Goal: Task Accomplishment & Management: Use online tool/utility

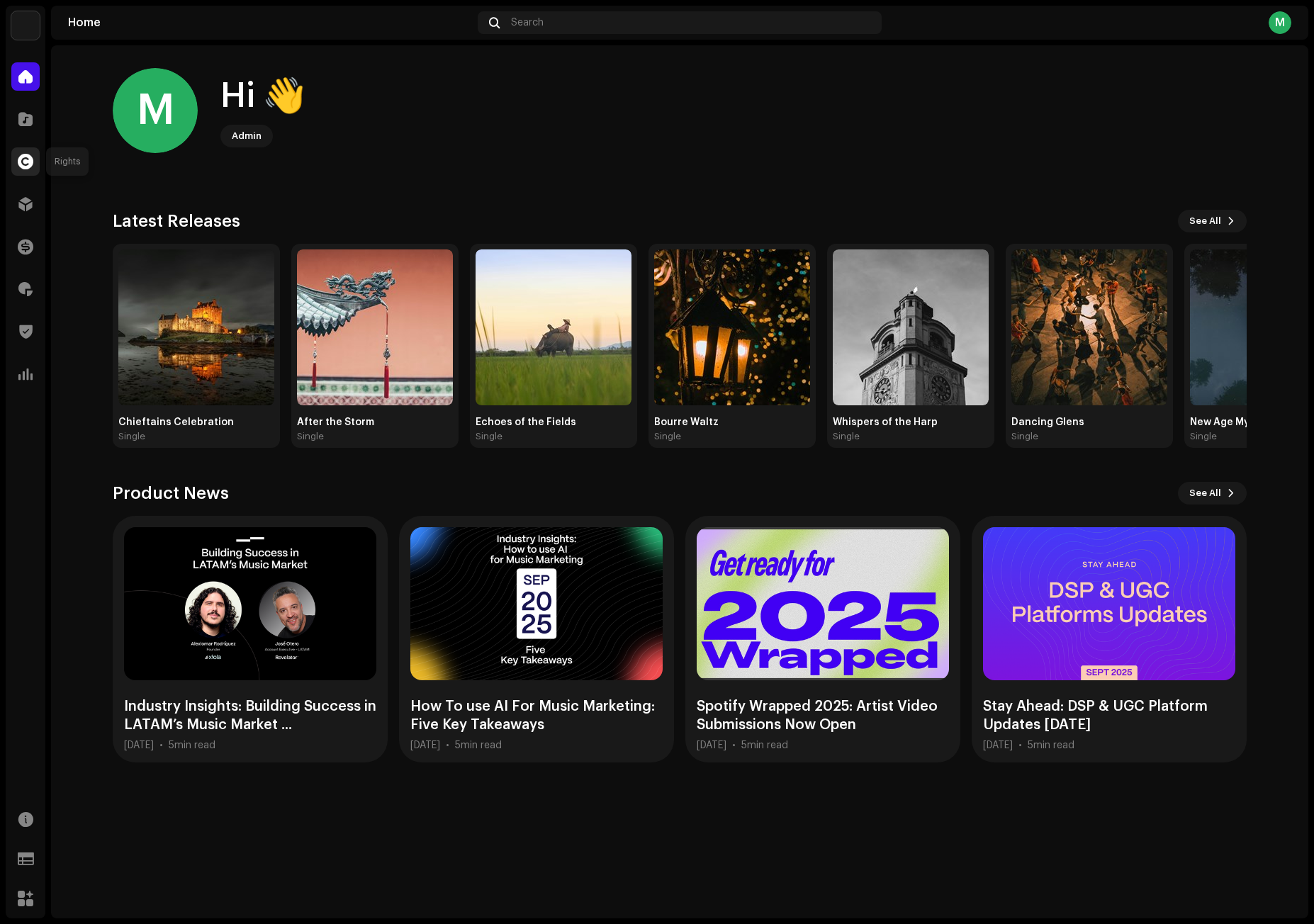
click at [21, 169] on div at bounding box center [26, 161] width 29 height 29
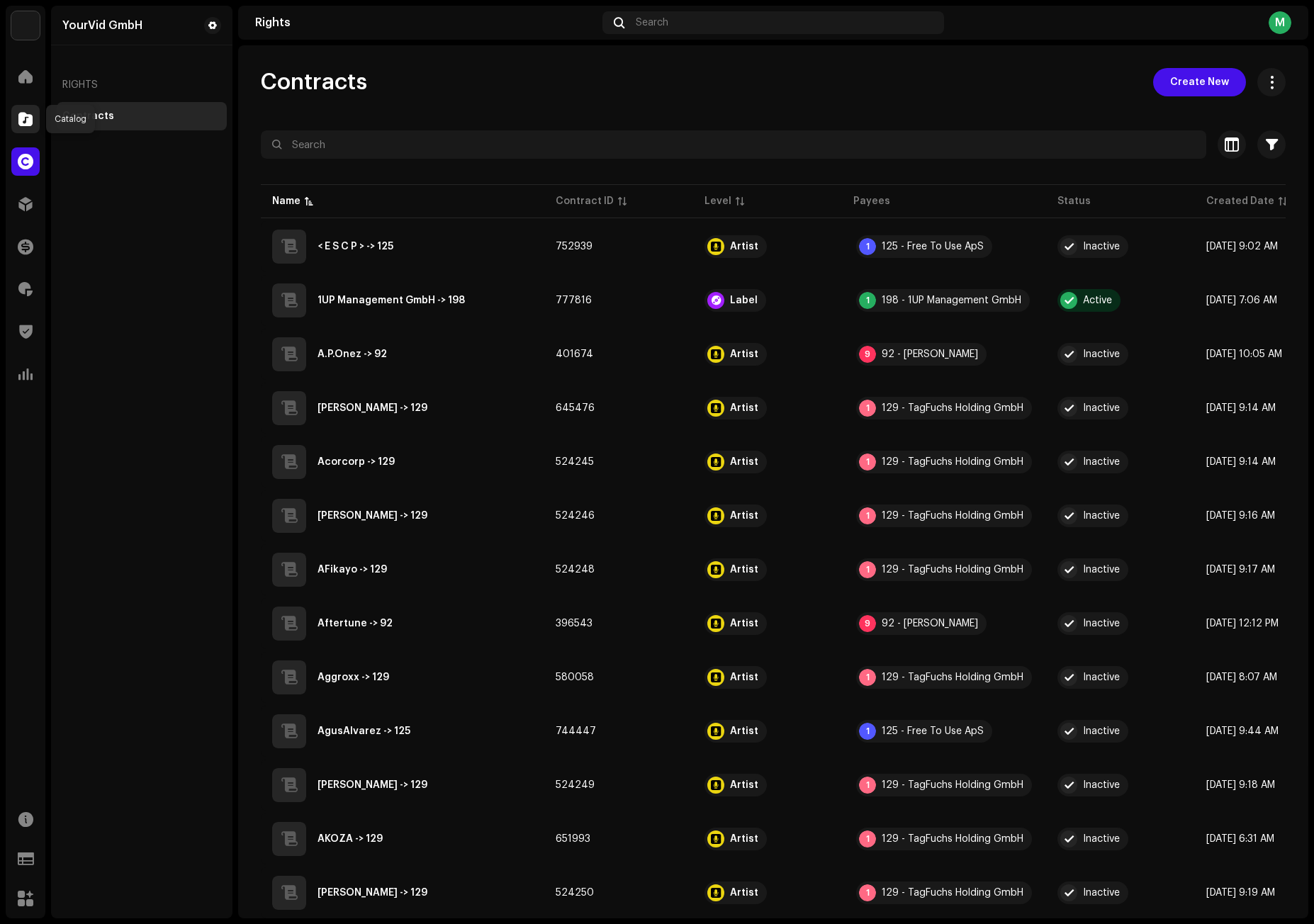
click at [26, 115] on span at bounding box center [26, 119] width 14 height 12
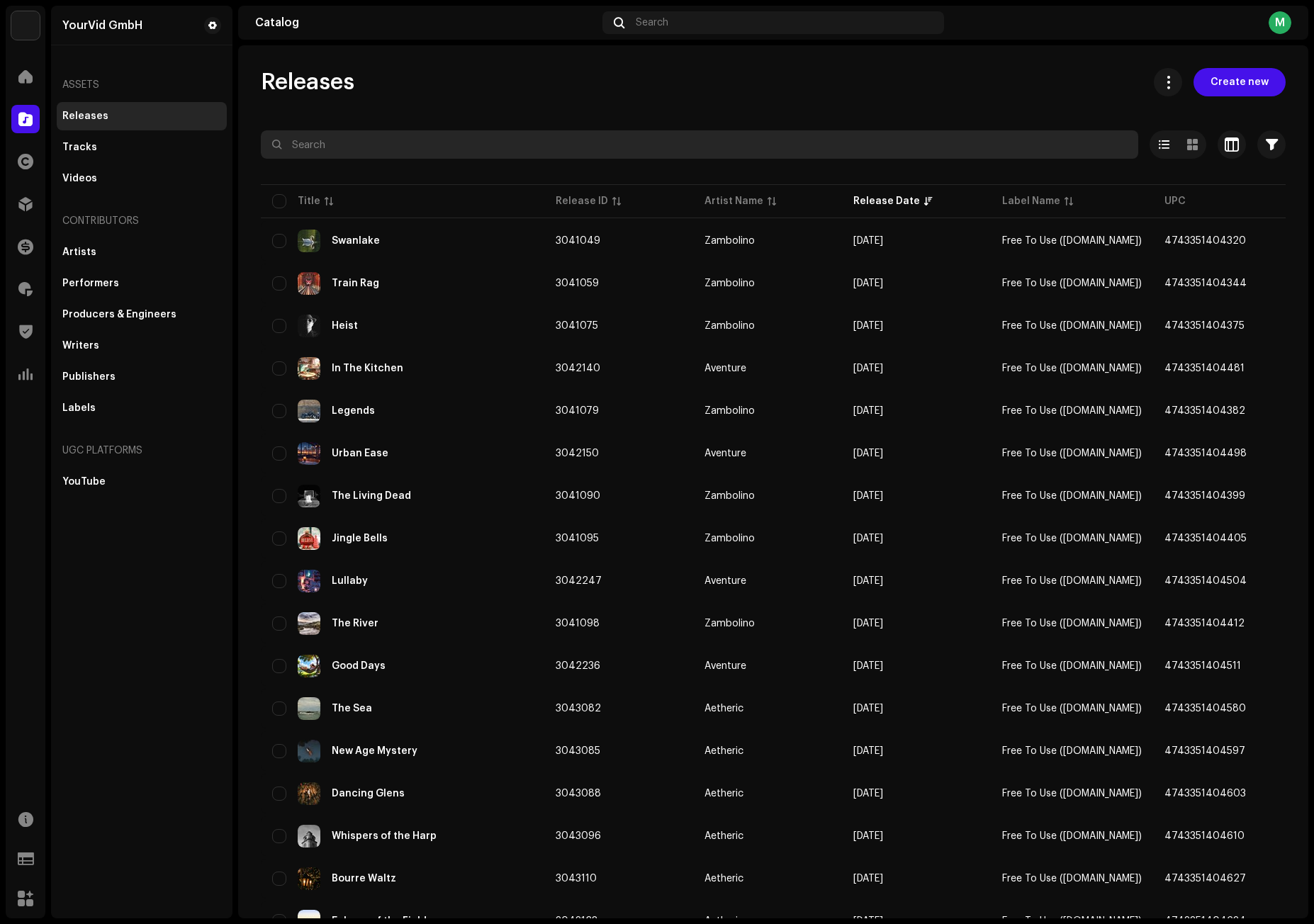
click at [467, 143] on input "text" at bounding box center [699, 144] width 878 height 29
paste input "Lullaby"
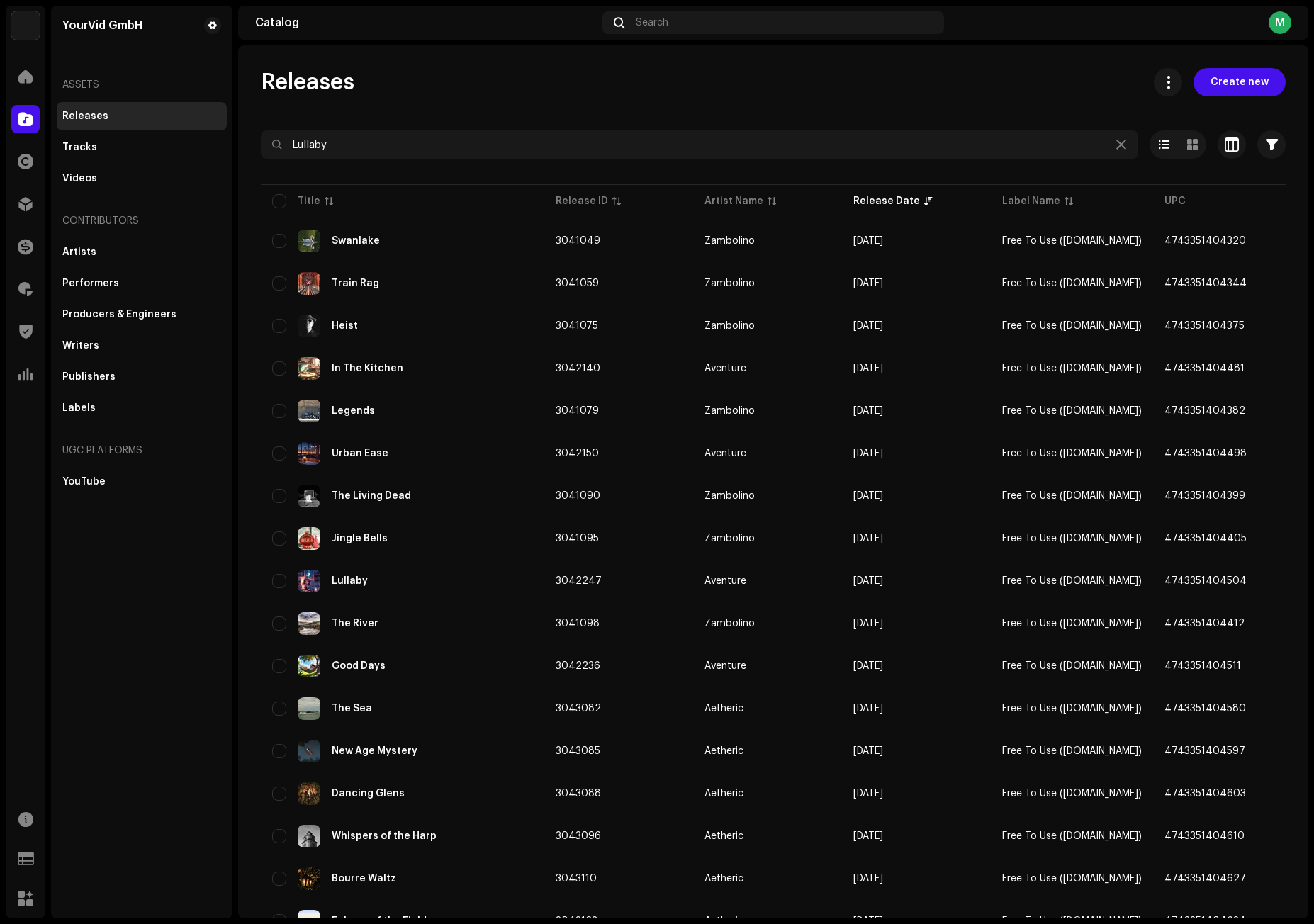
click at [590, 96] on div "Releases Create new Lullaby Selected 0 Options Filters Distribution status Neve…" at bounding box center [773, 672] width 1070 height 1208
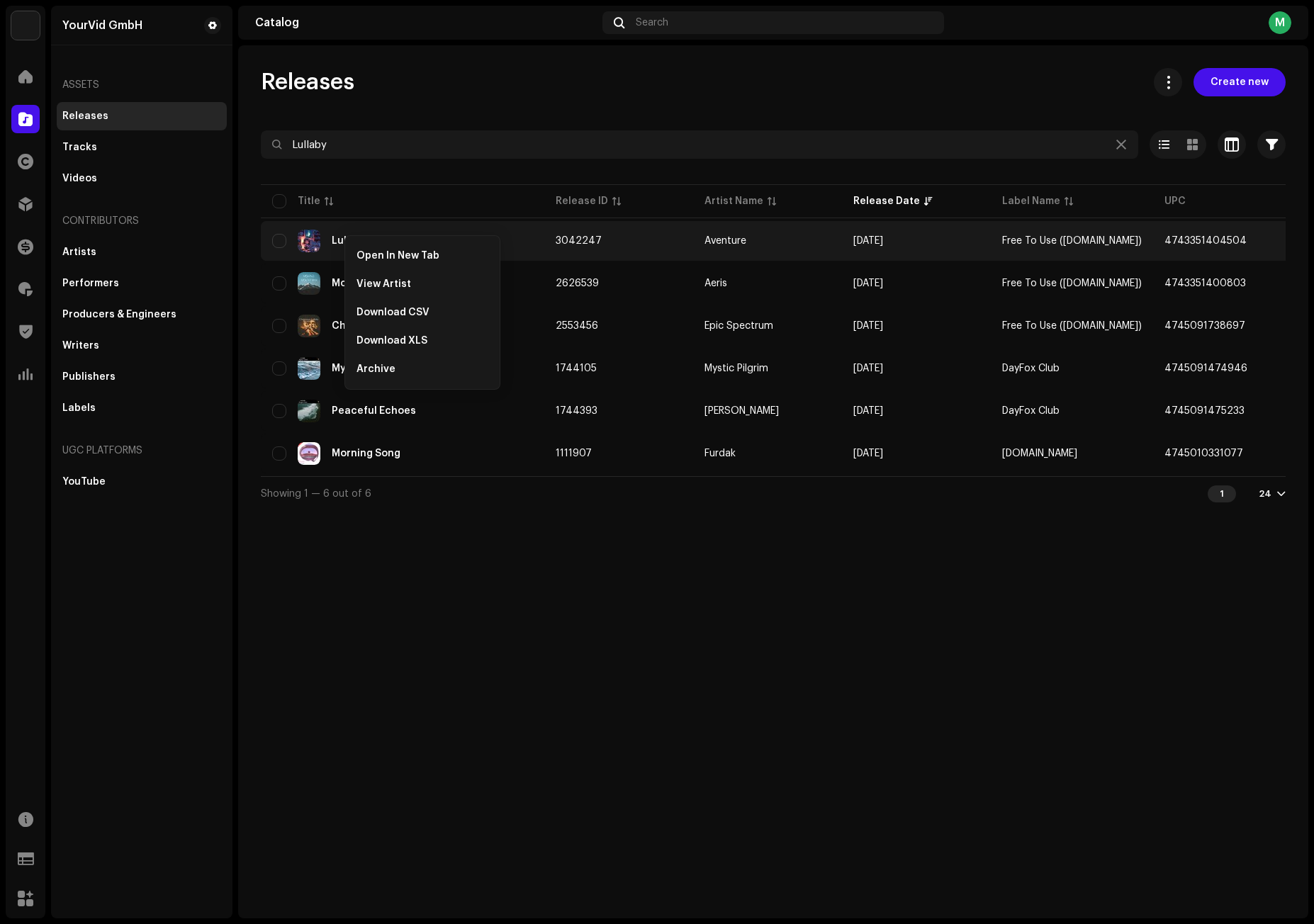
click at [367, 250] on div "Open In New Tab" at bounding box center [422, 256] width 144 height 29
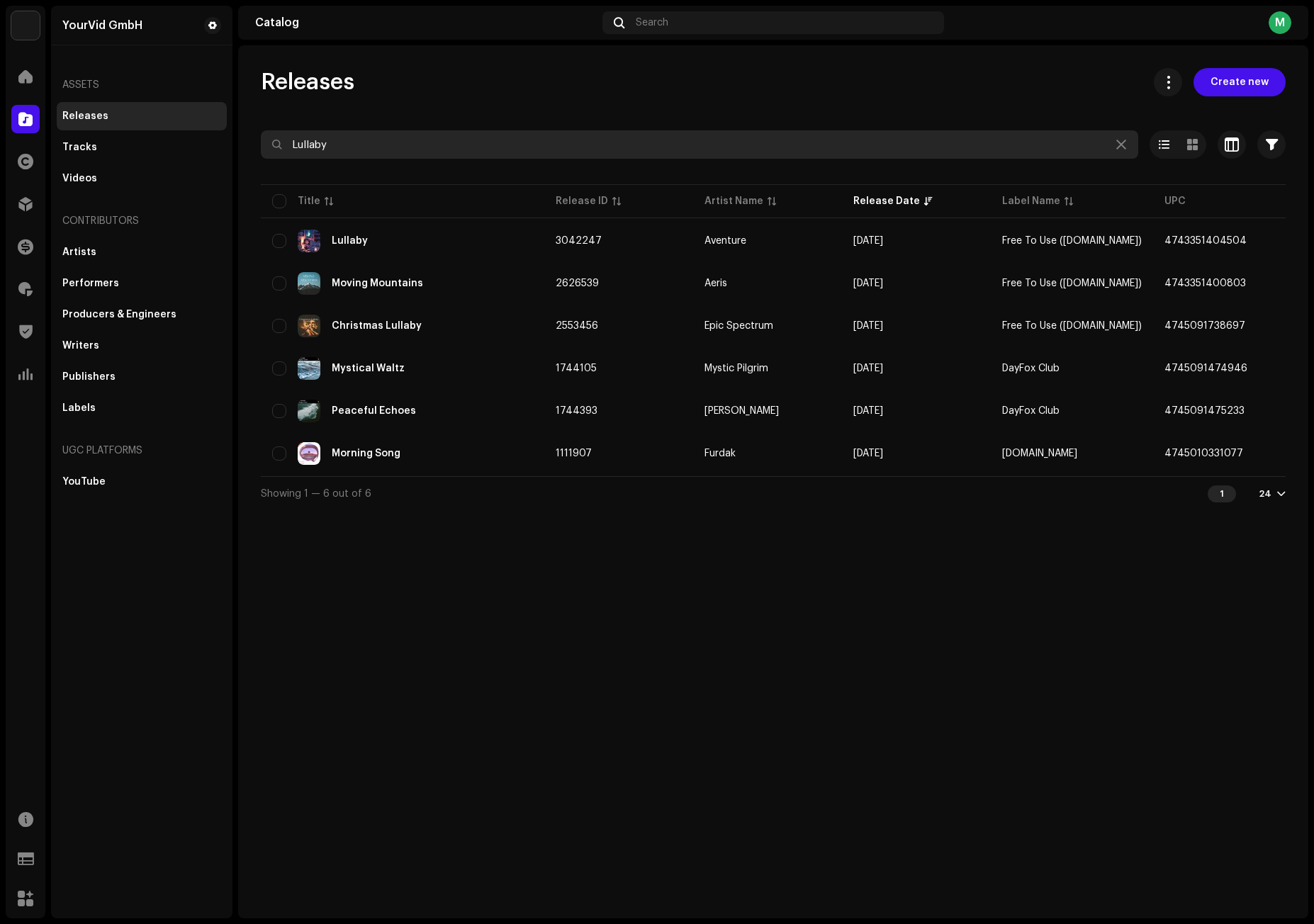
click at [465, 135] on input "Lullaby" at bounding box center [699, 144] width 878 height 29
paste input "Mellow Summer"
type input "Mellow Summer"
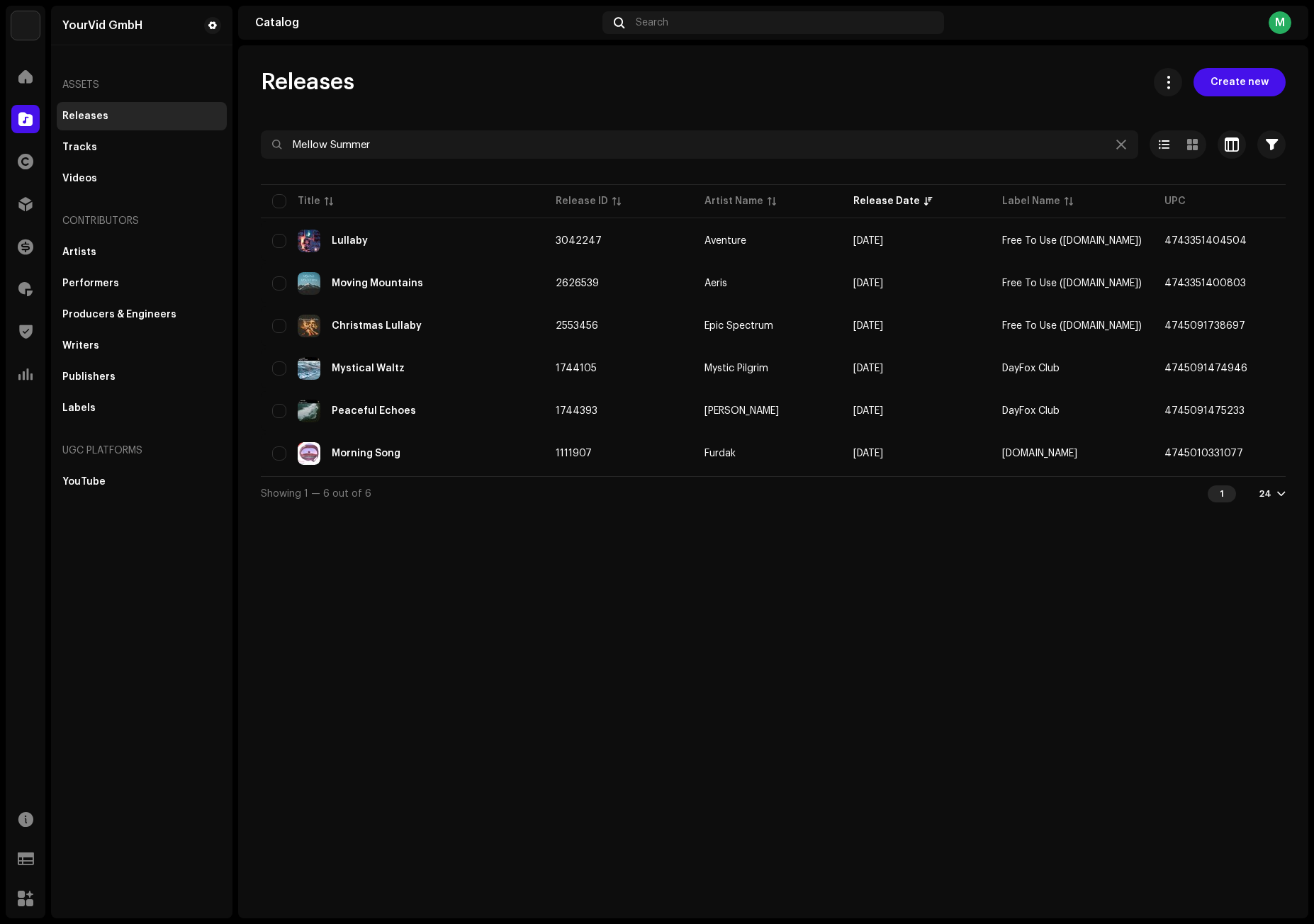
click at [512, 74] on div "Releases Create new" at bounding box center [773, 82] width 1025 height 29
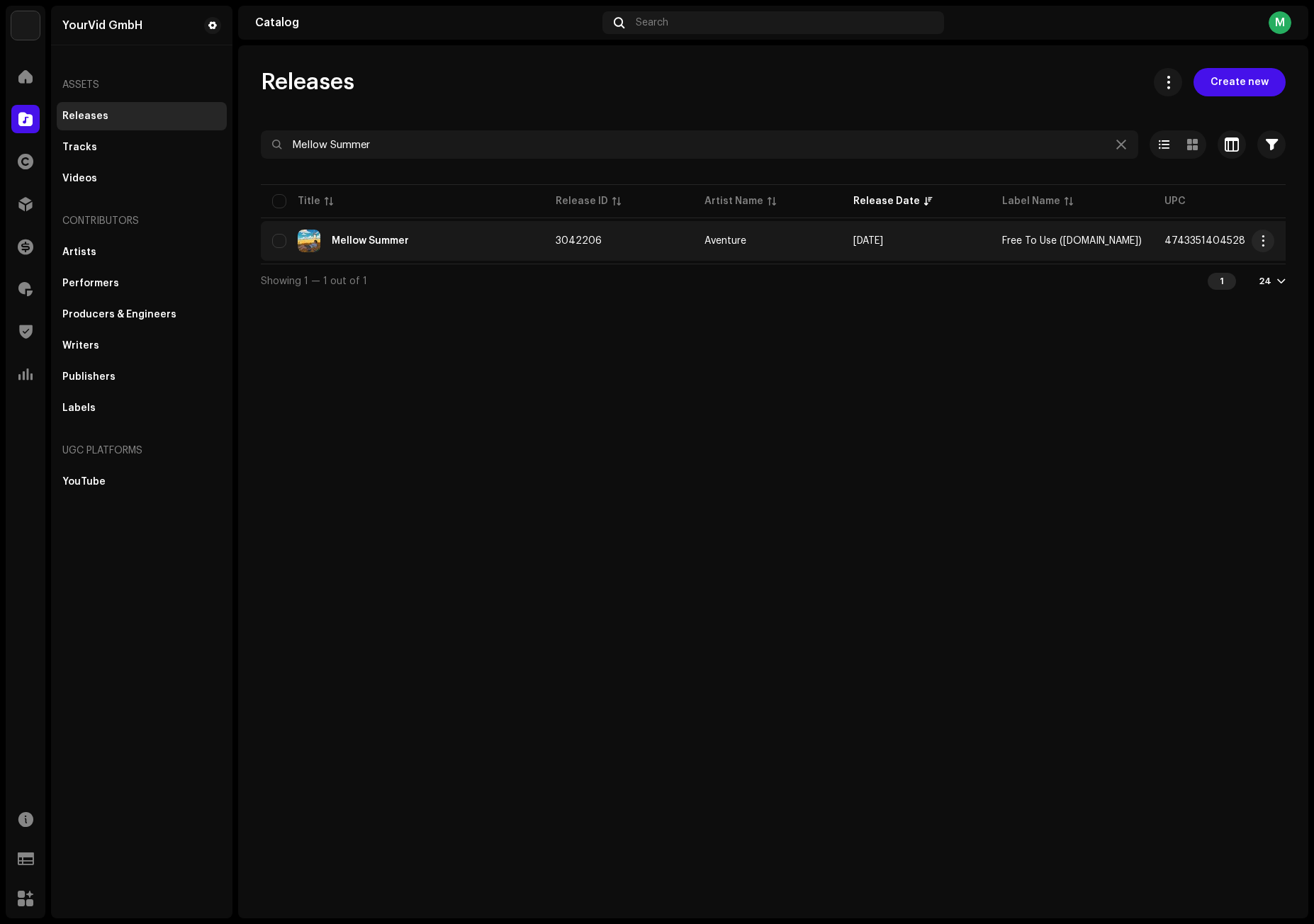
click at [353, 239] on div "Mellow Summer" at bounding box center [370, 241] width 78 height 10
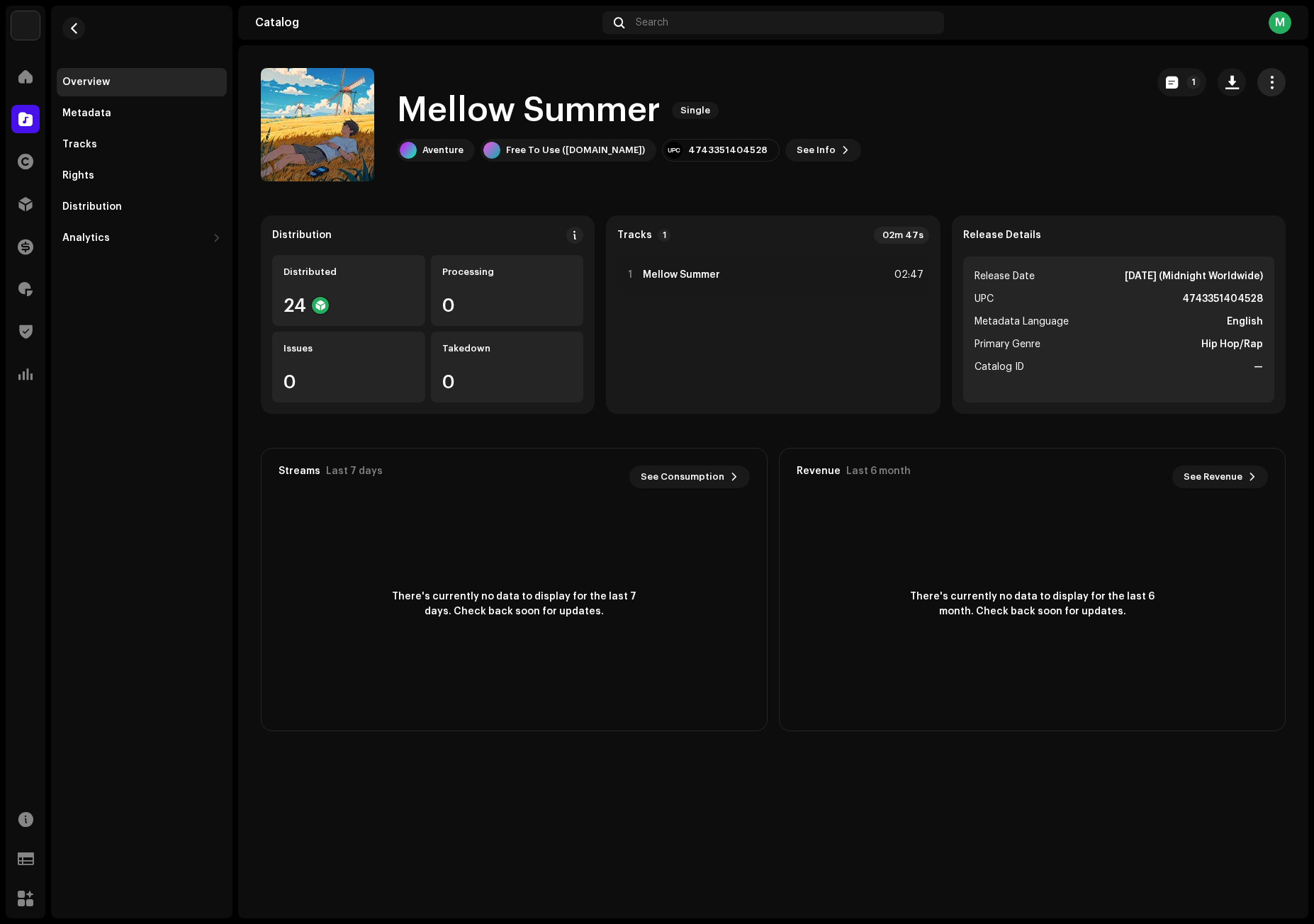
click at [1279, 77] on button "button" at bounding box center [1272, 82] width 29 height 29
click at [1179, 144] on div "Edit" at bounding box center [1208, 145] width 132 height 12
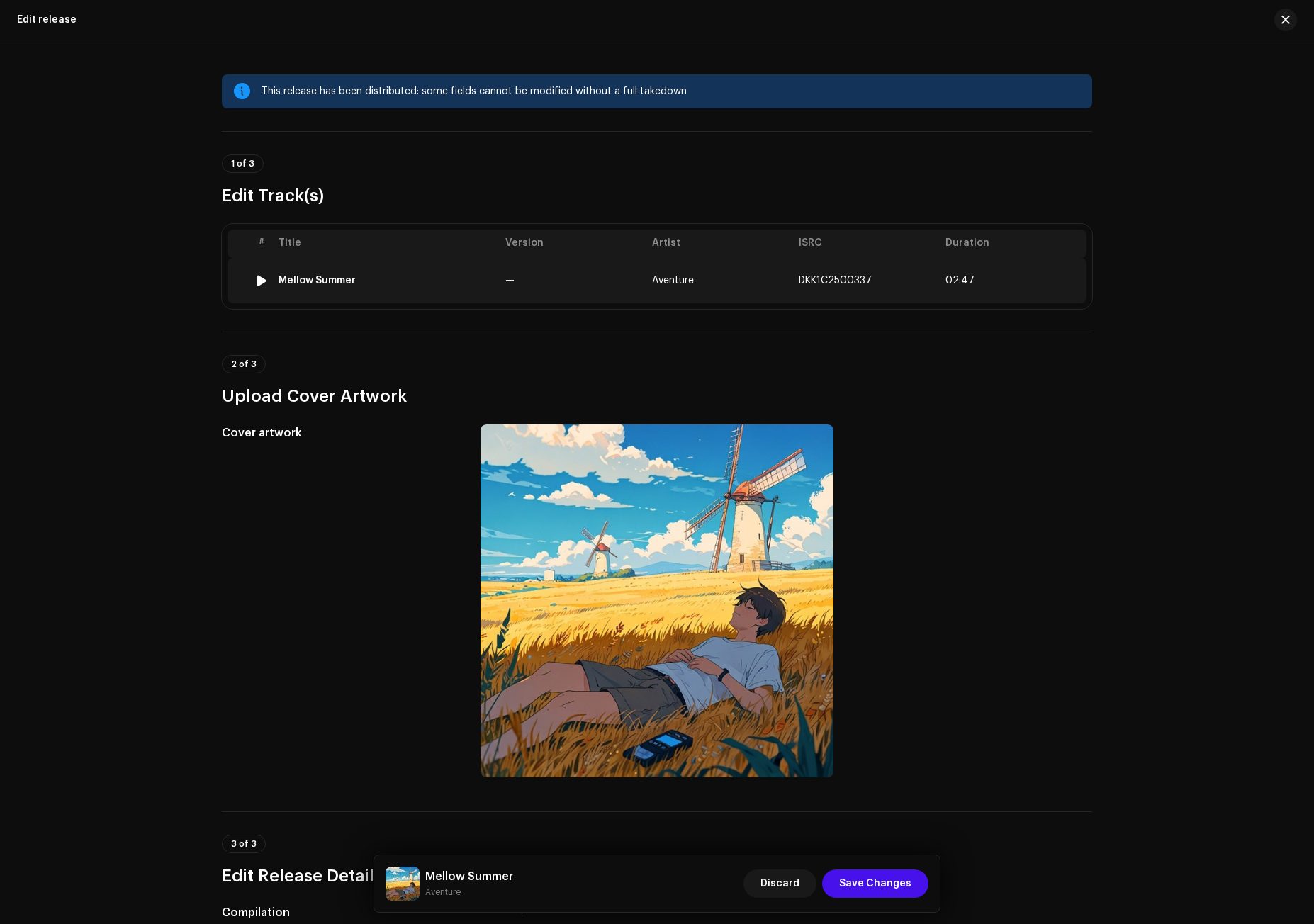
click at [515, 276] on td "—" at bounding box center [573, 280] width 146 height 45
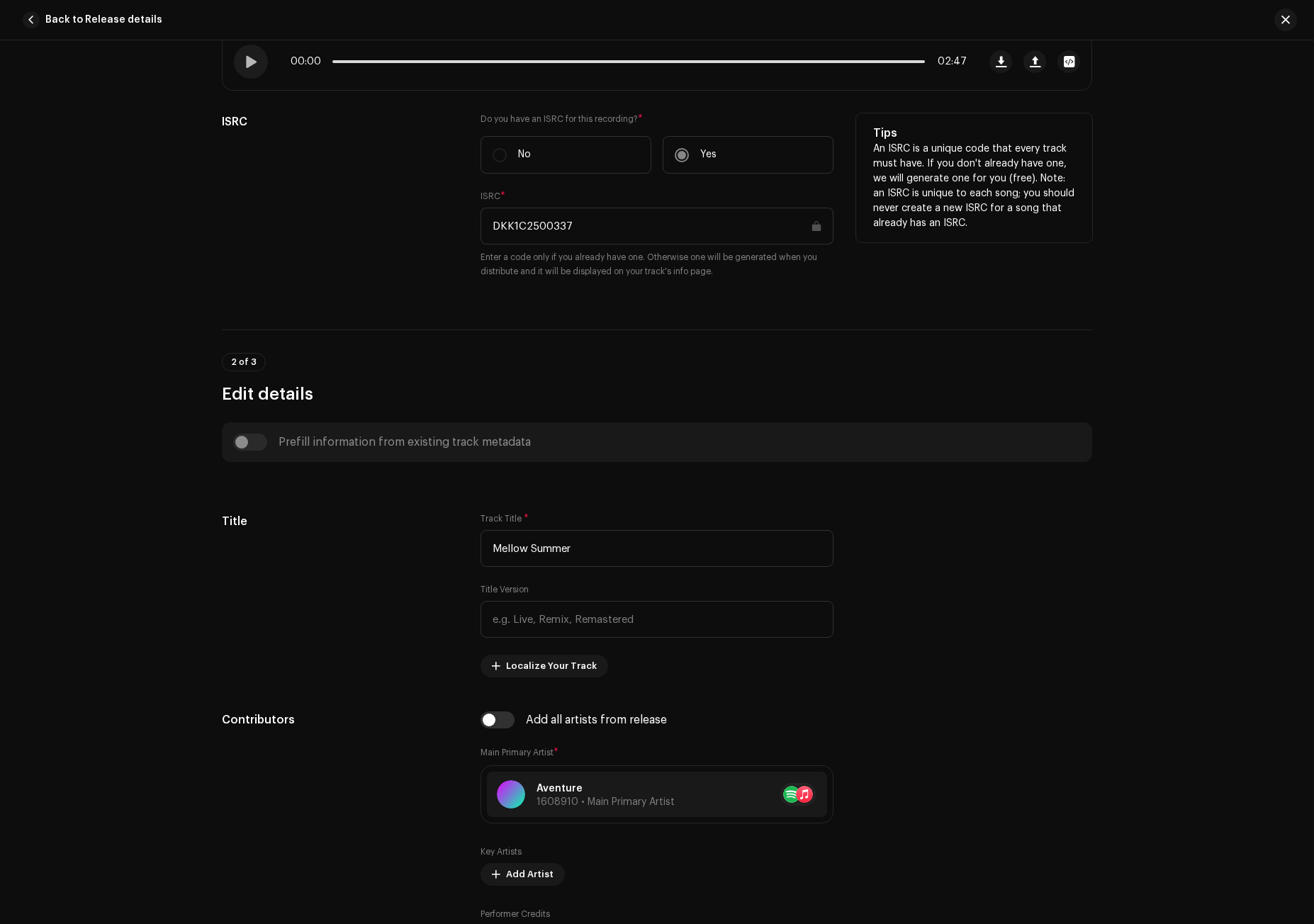
scroll to position [123, 0]
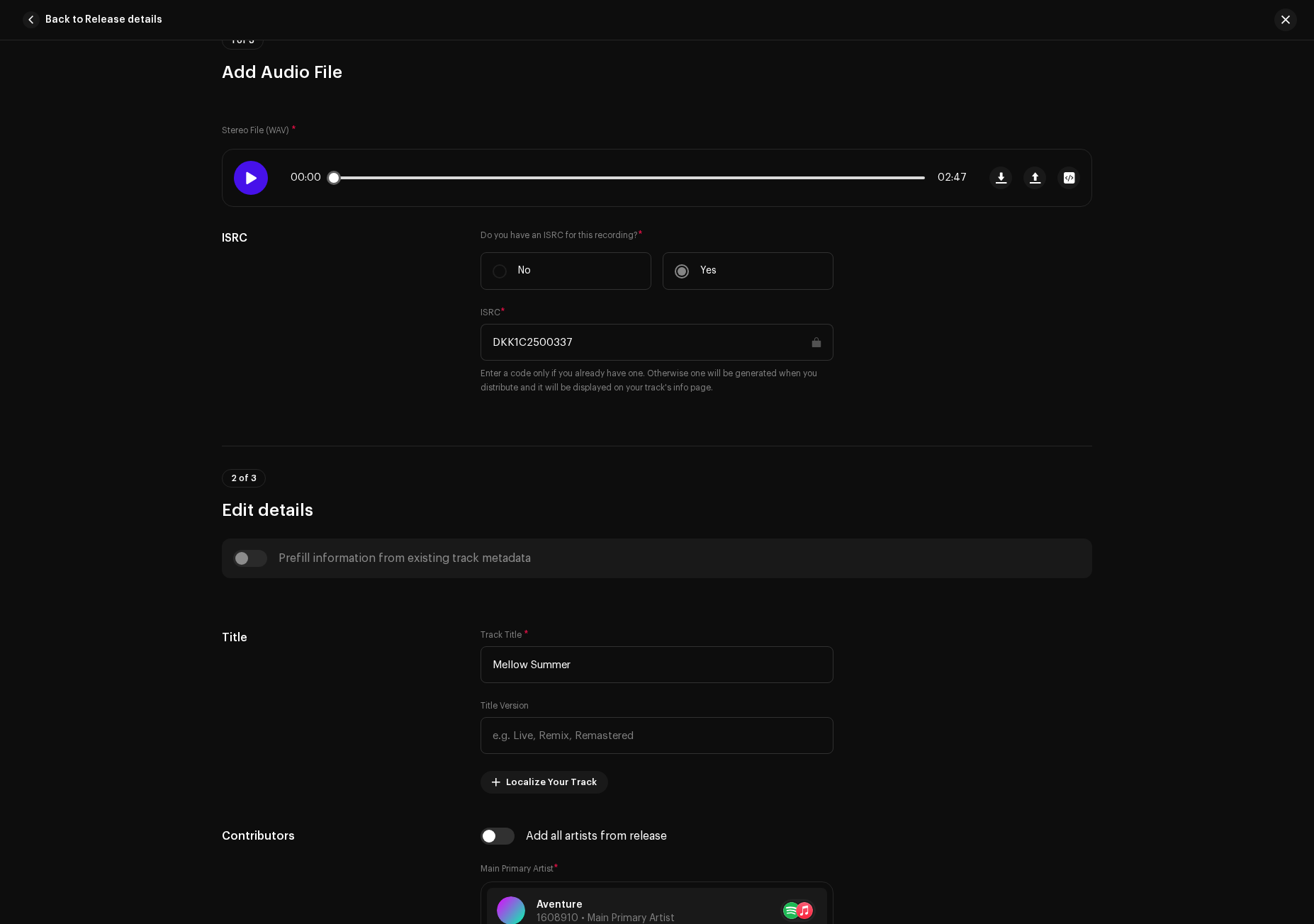
click at [237, 188] on div at bounding box center [251, 177] width 34 height 34
click at [1030, 181] on span "button" at bounding box center [1036, 177] width 11 height 12
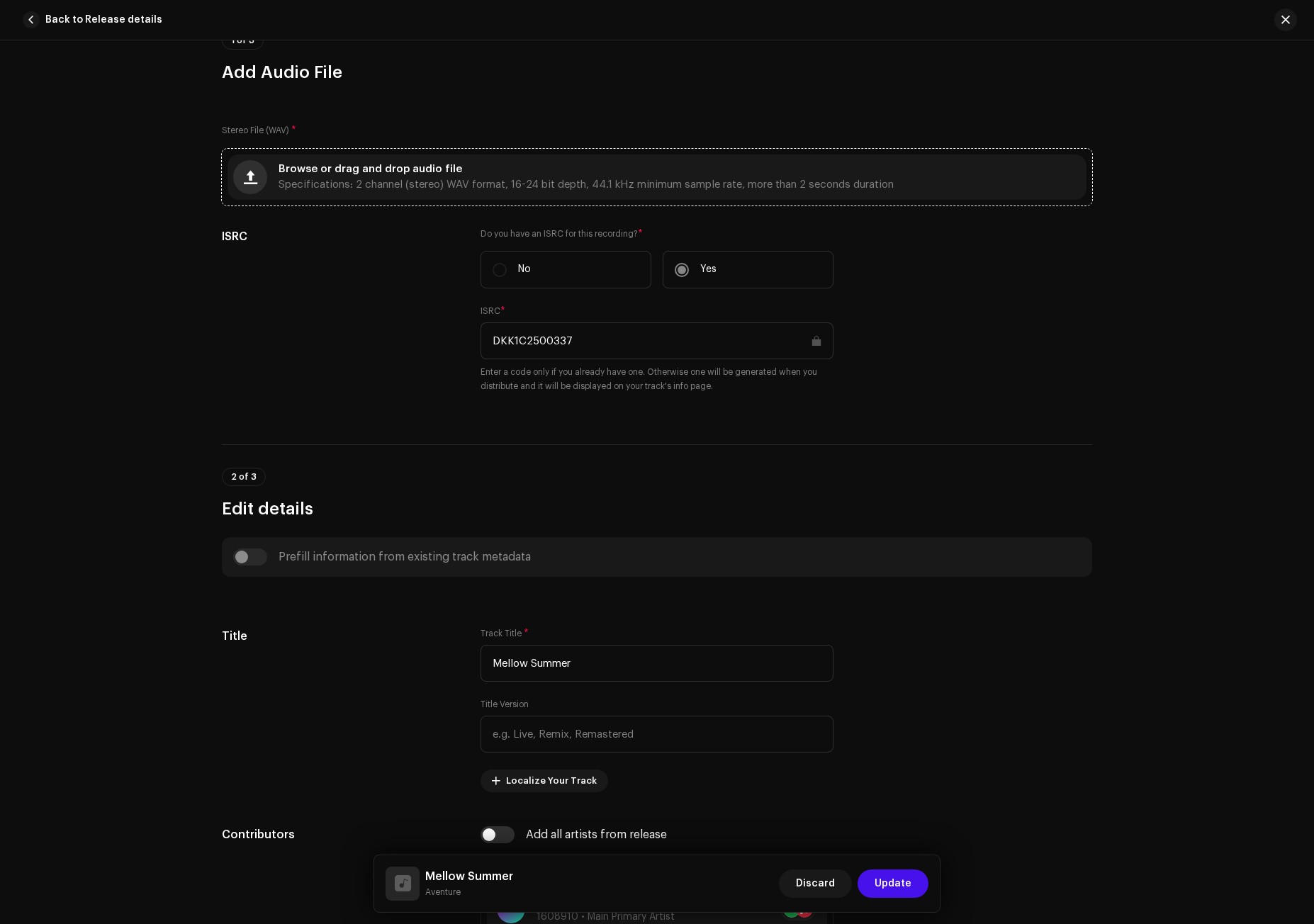
click at [252, 179] on span "button" at bounding box center [250, 177] width 13 height 12
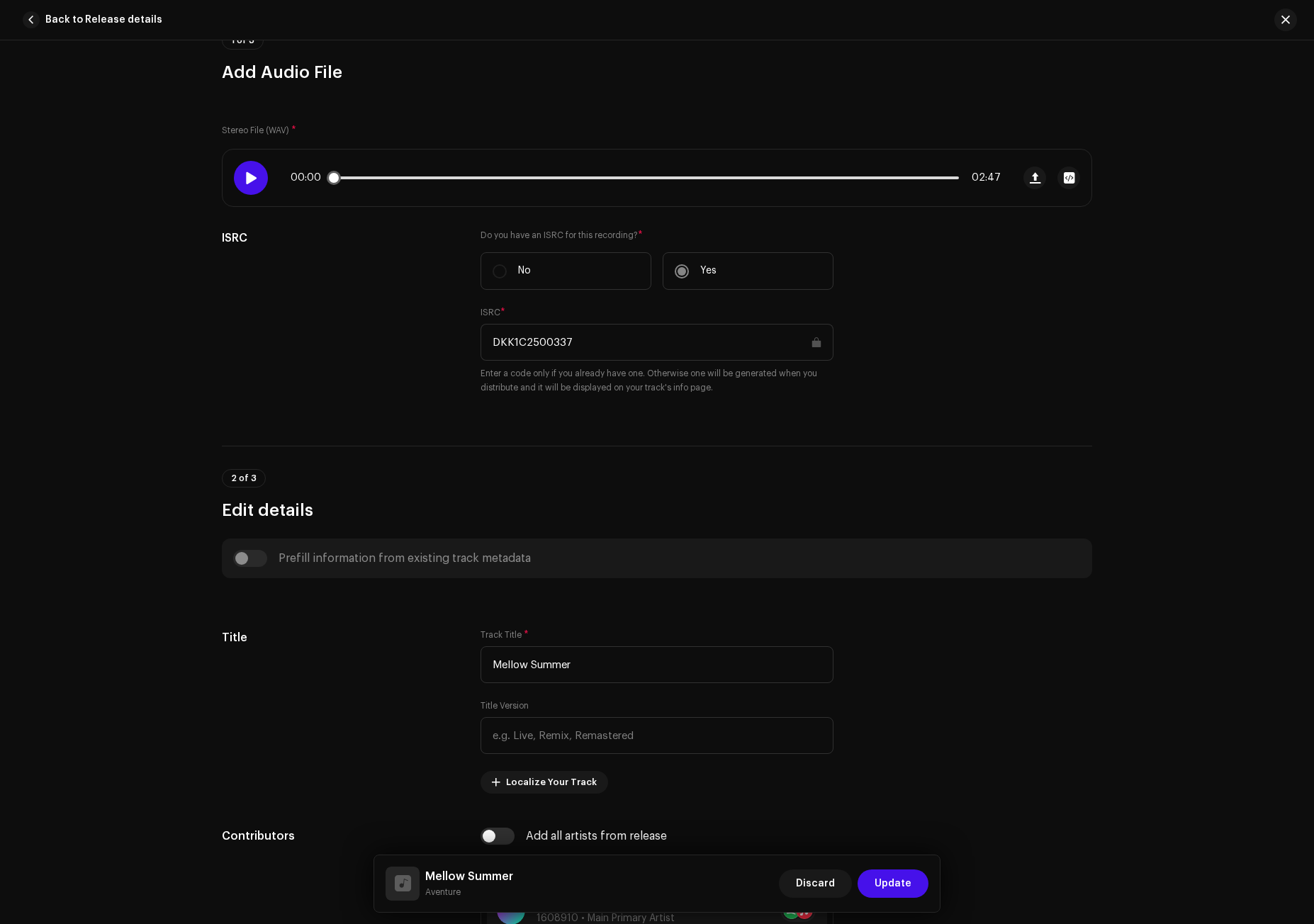
click at [253, 177] on span at bounding box center [251, 177] width 12 height 12
click at [1024, 177] on button "button" at bounding box center [1035, 177] width 22 height 22
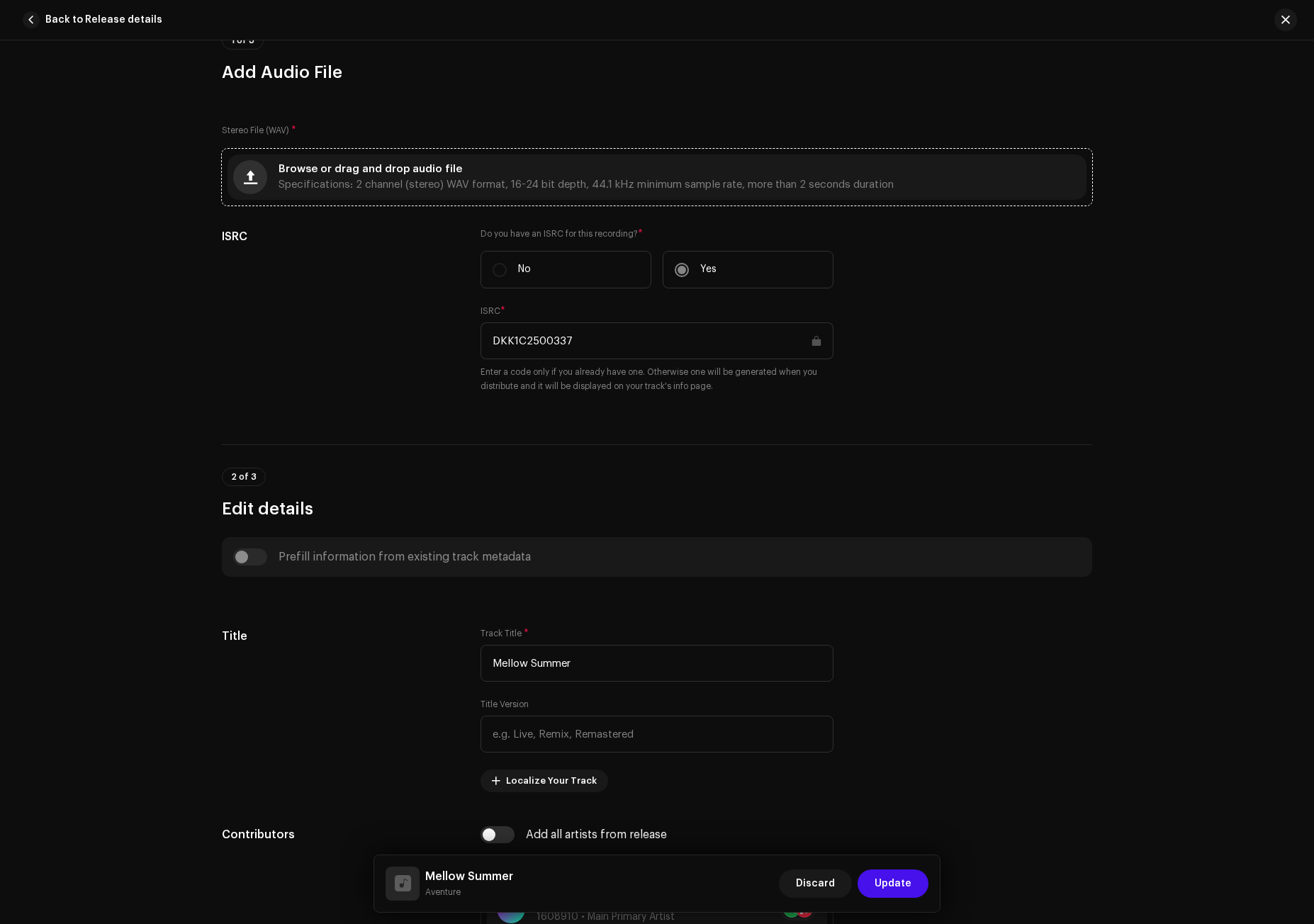
click at [251, 179] on span "button" at bounding box center [250, 177] width 13 height 12
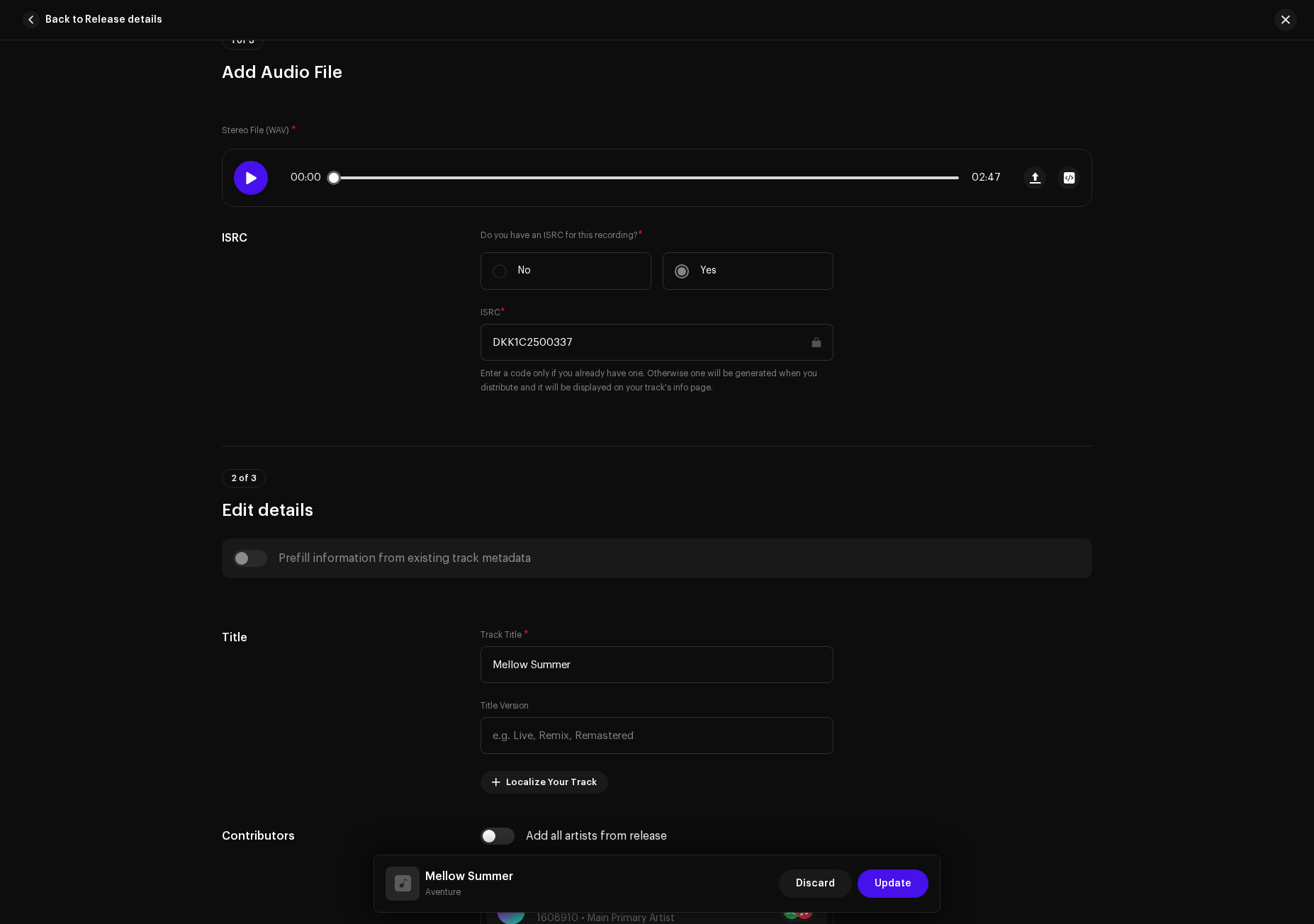
click at [244, 178] on span at bounding box center [251, 177] width 12 height 12
click at [250, 177] on span at bounding box center [251, 177] width 12 height 12
click at [916, 879] on button "Update" at bounding box center [893, 884] width 70 height 29
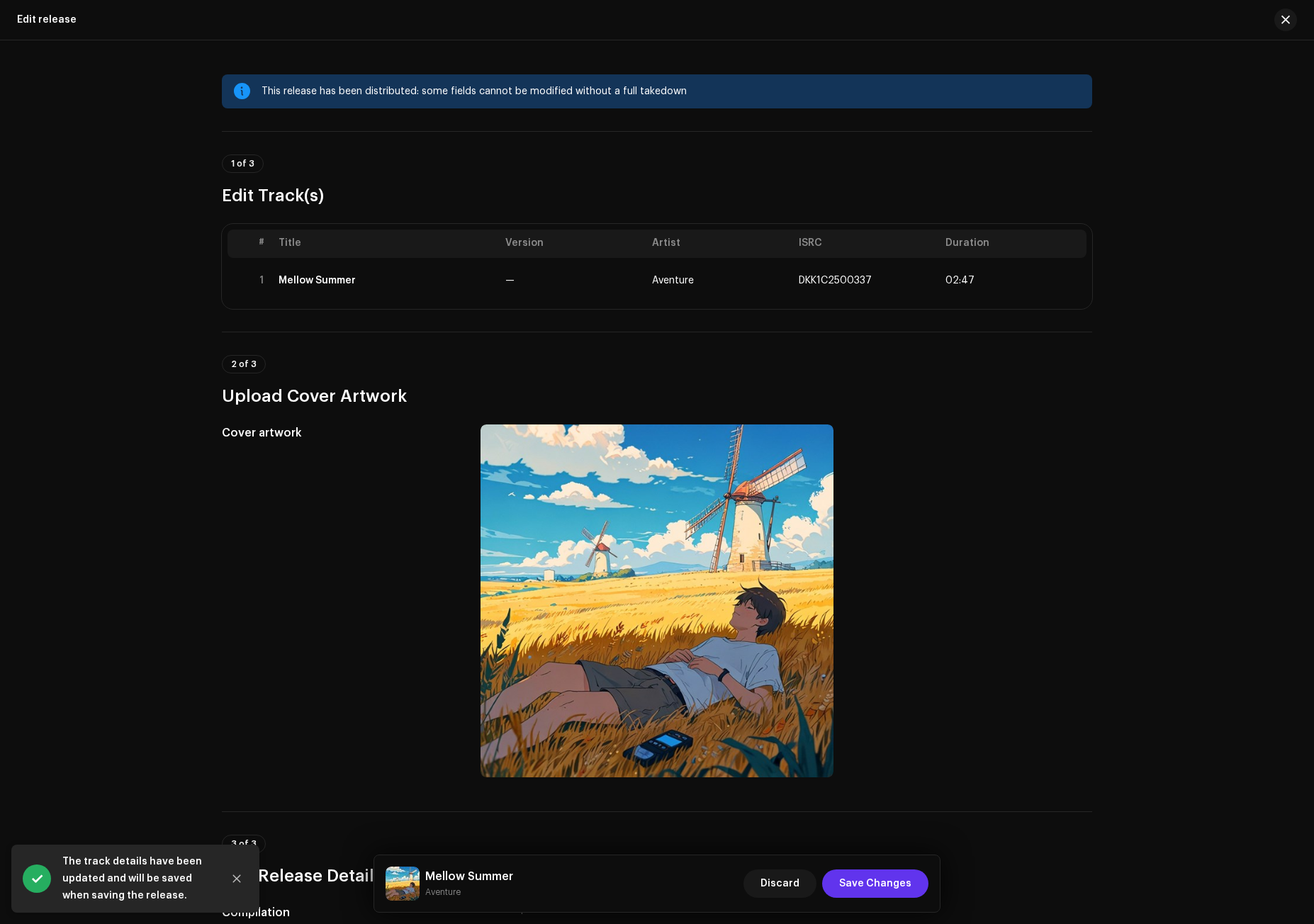
click at [910, 879] on span "Save Changes" at bounding box center [875, 884] width 72 height 29
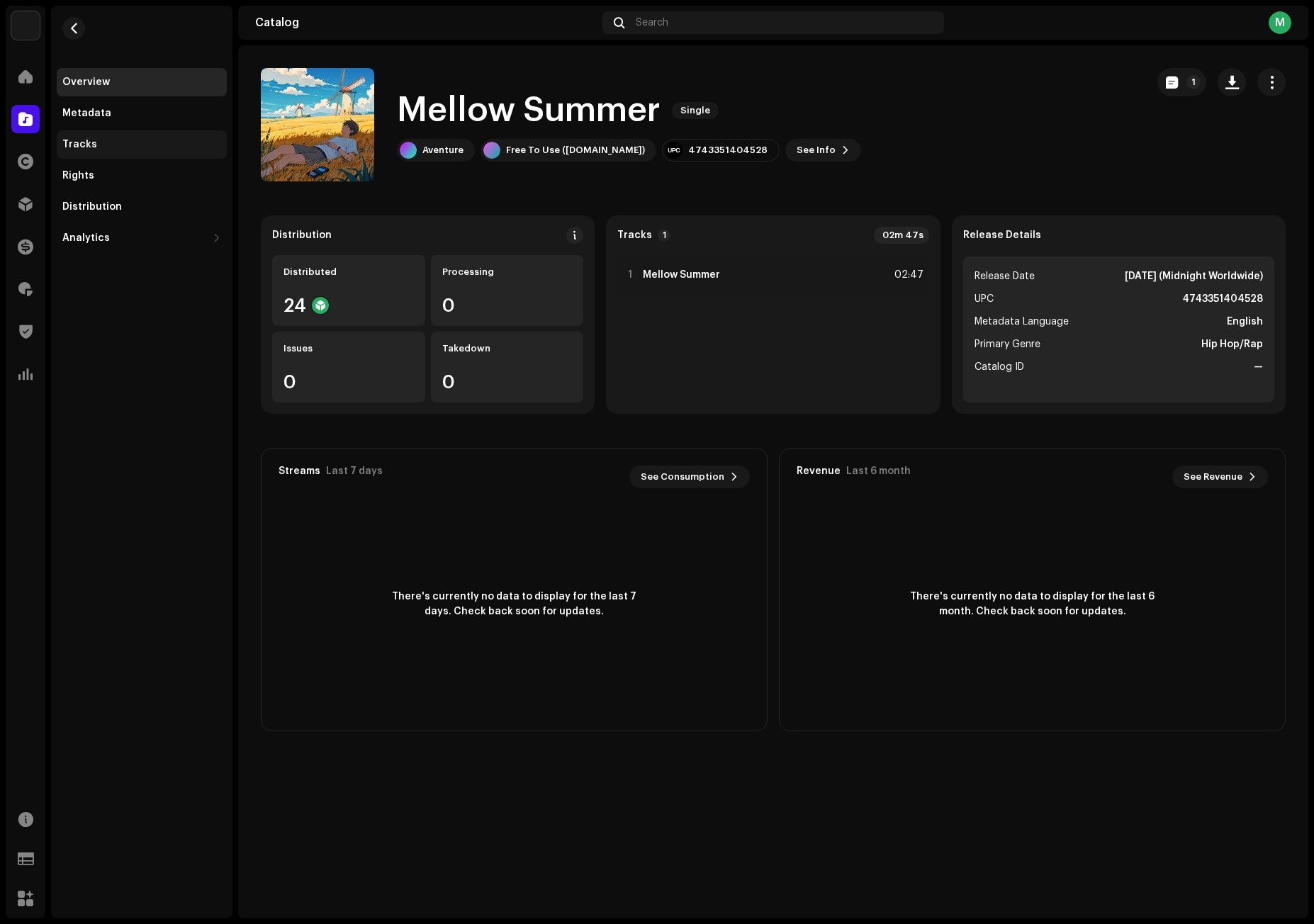
click at [88, 149] on div "Tracks" at bounding box center [79, 144] width 35 height 12
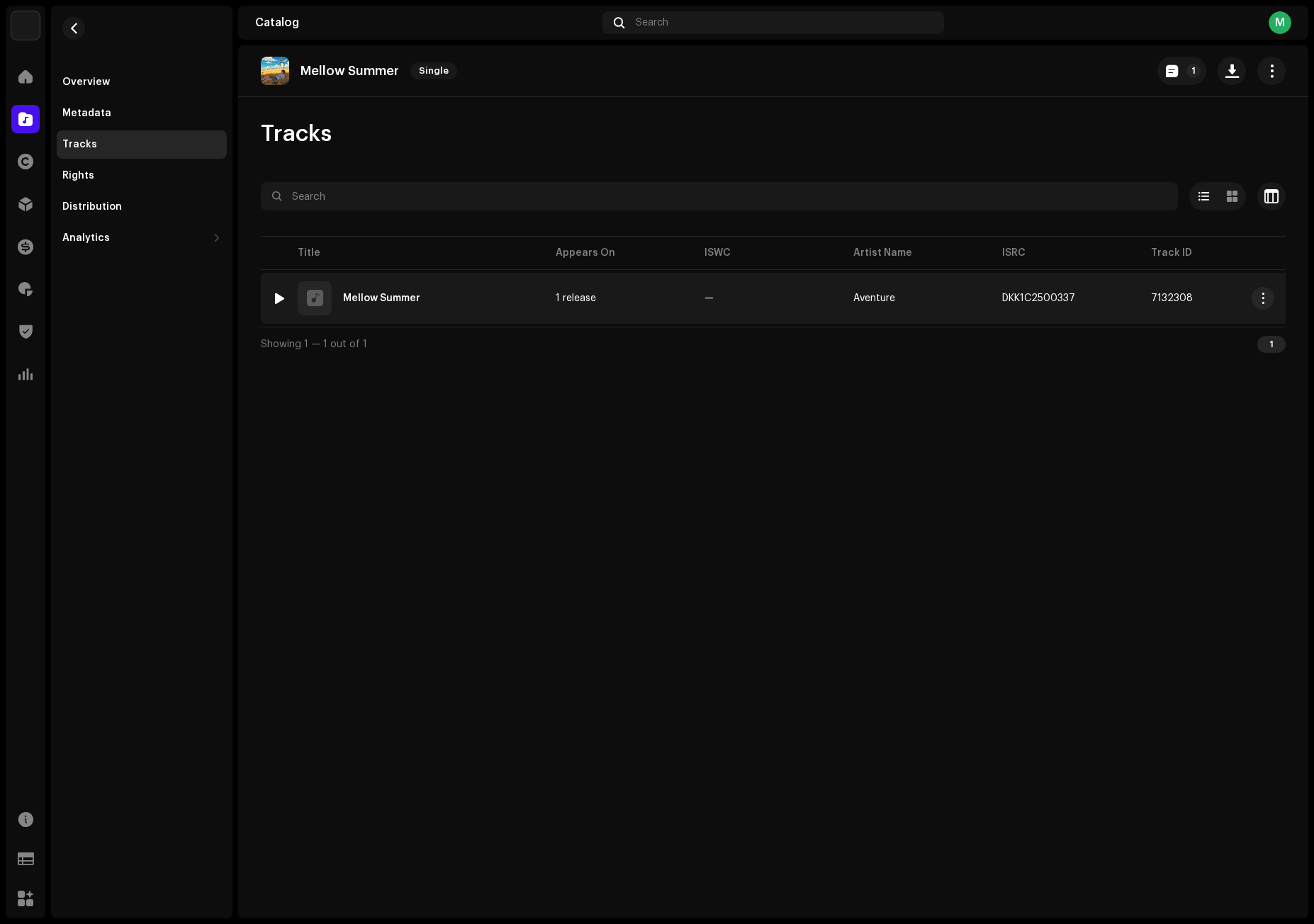
click at [278, 299] on div at bounding box center [280, 298] width 11 height 12
click at [280, 295] on div at bounding box center [280, 298] width 11 height 12
click at [280, 296] on div at bounding box center [280, 298] width 11 height 12
click at [278, 295] on div at bounding box center [280, 298] width 11 height 12
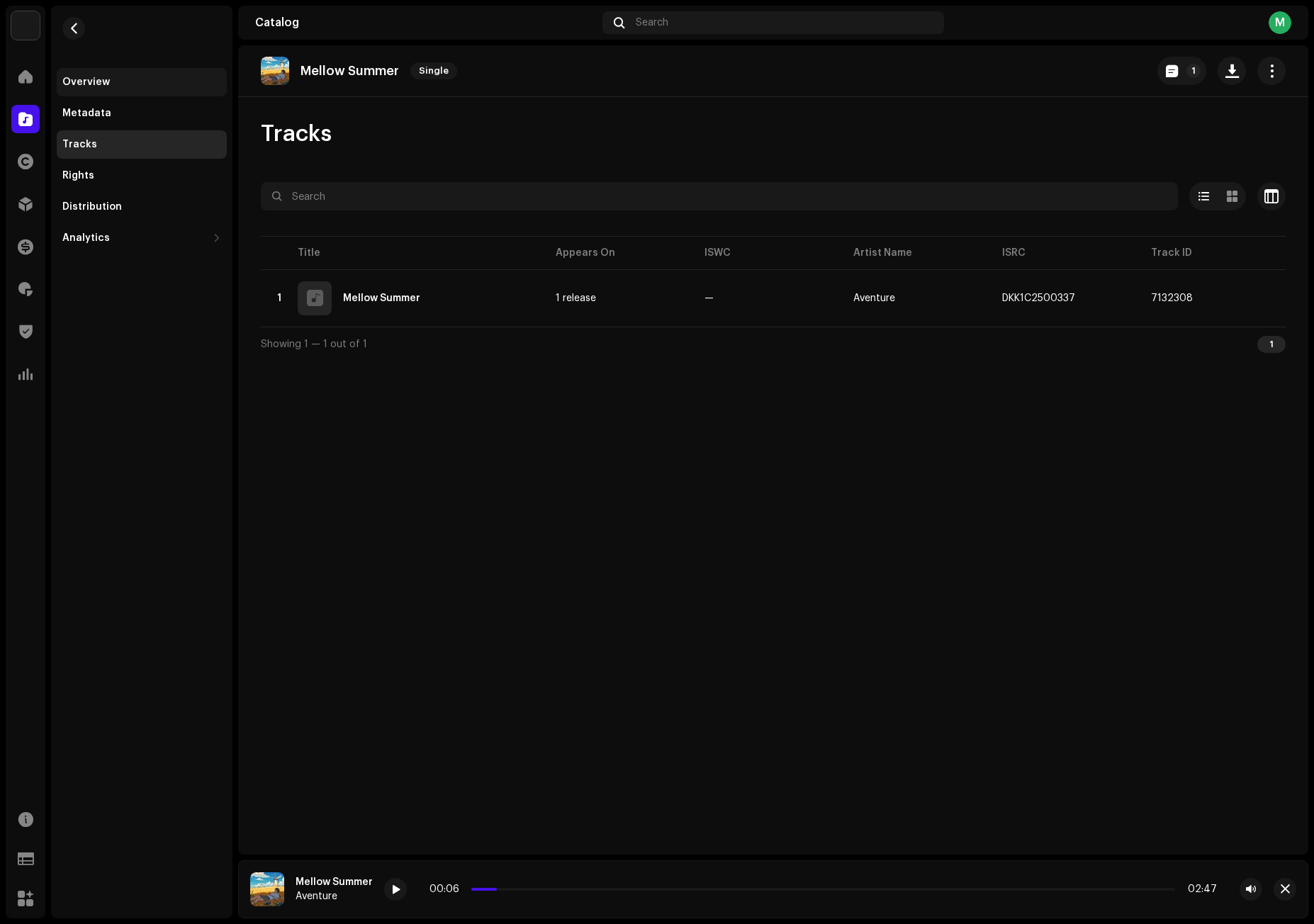
click at [120, 87] on div "Overview" at bounding box center [142, 82] width 159 height 12
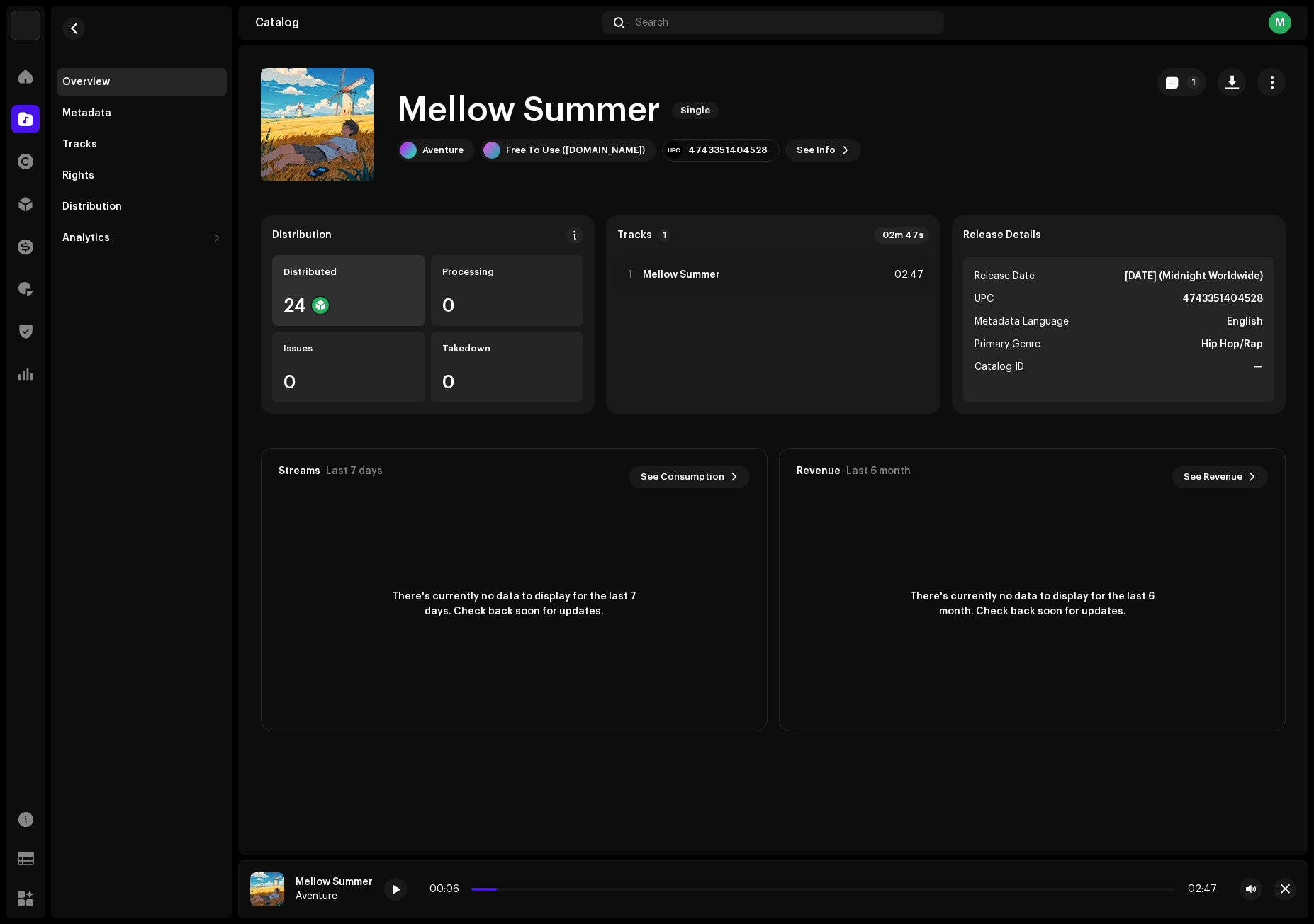
click at [339, 286] on div "Distributed 24" at bounding box center [349, 290] width 153 height 70
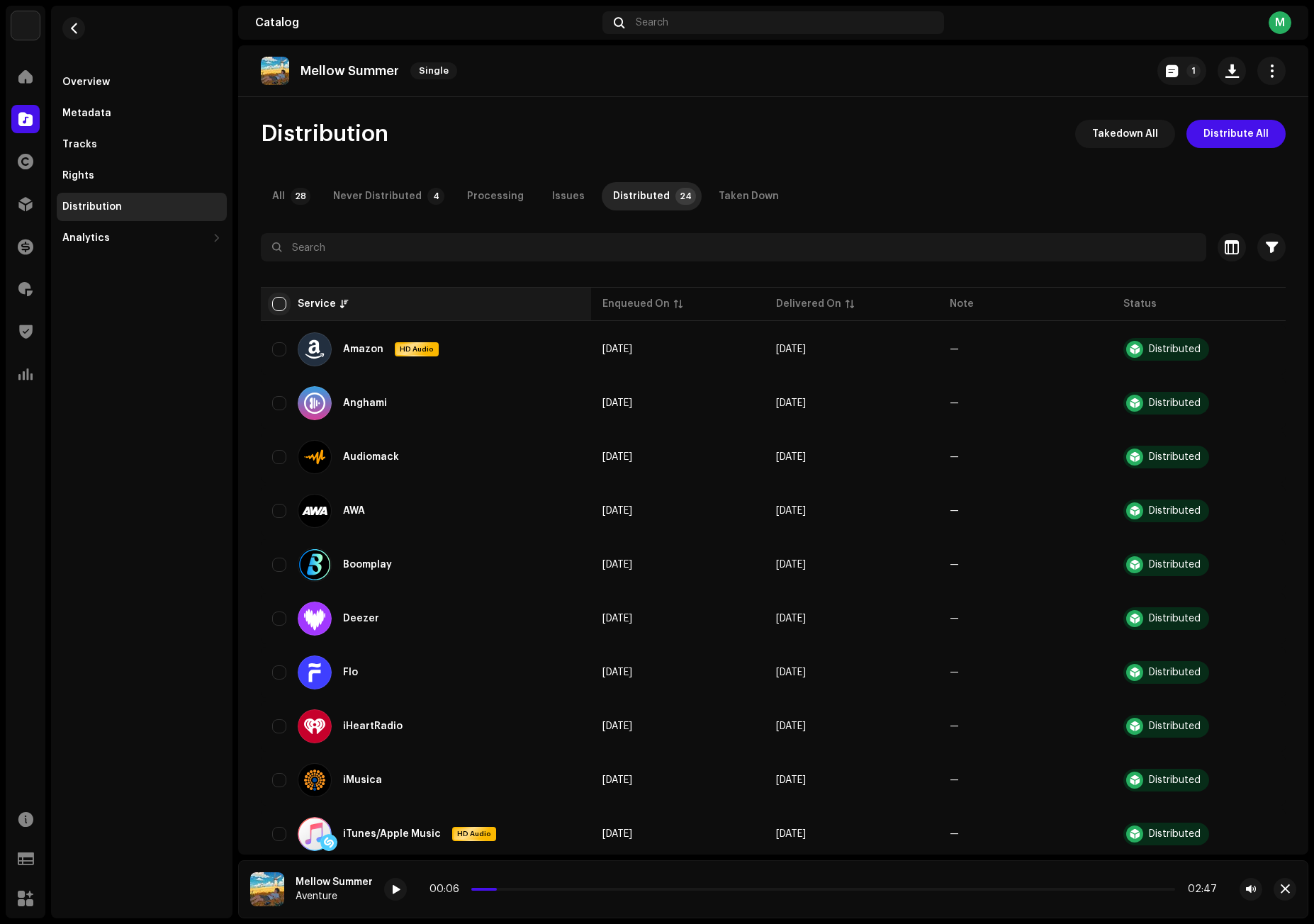
click at [278, 303] on input "checkbox" at bounding box center [279, 304] width 14 height 14
checkbox input "true"
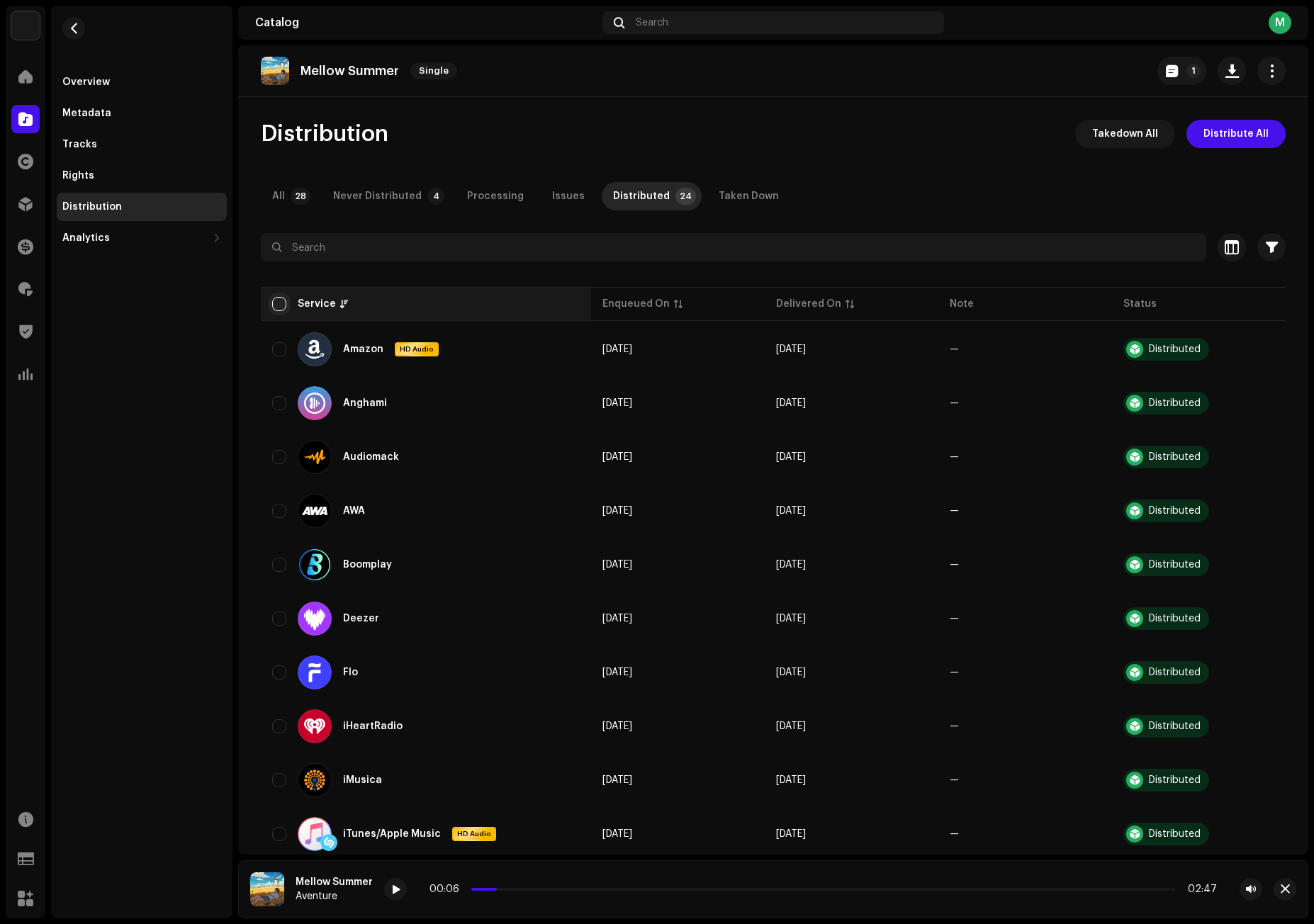
checkbox input "true"
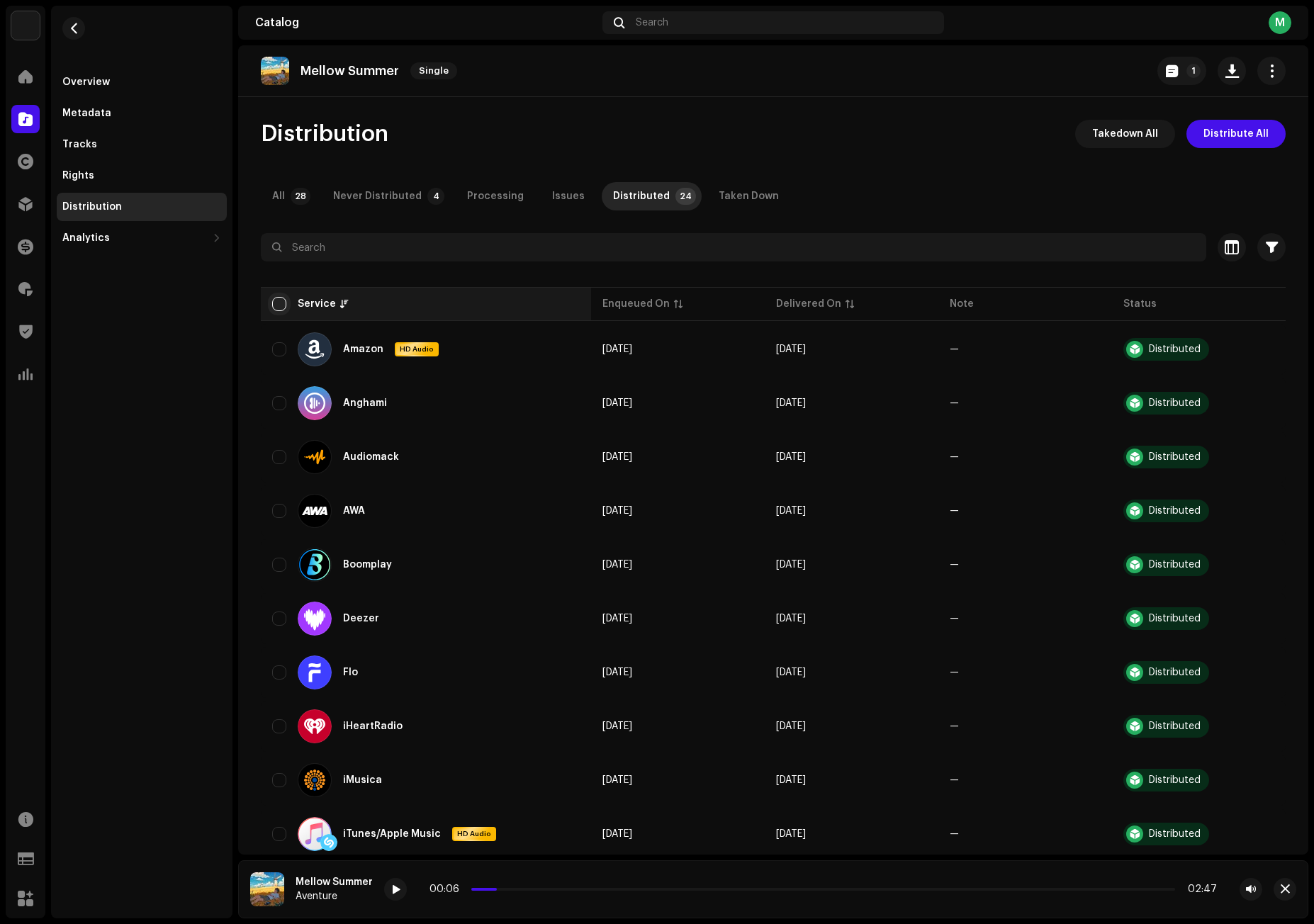
checkbox input "true"
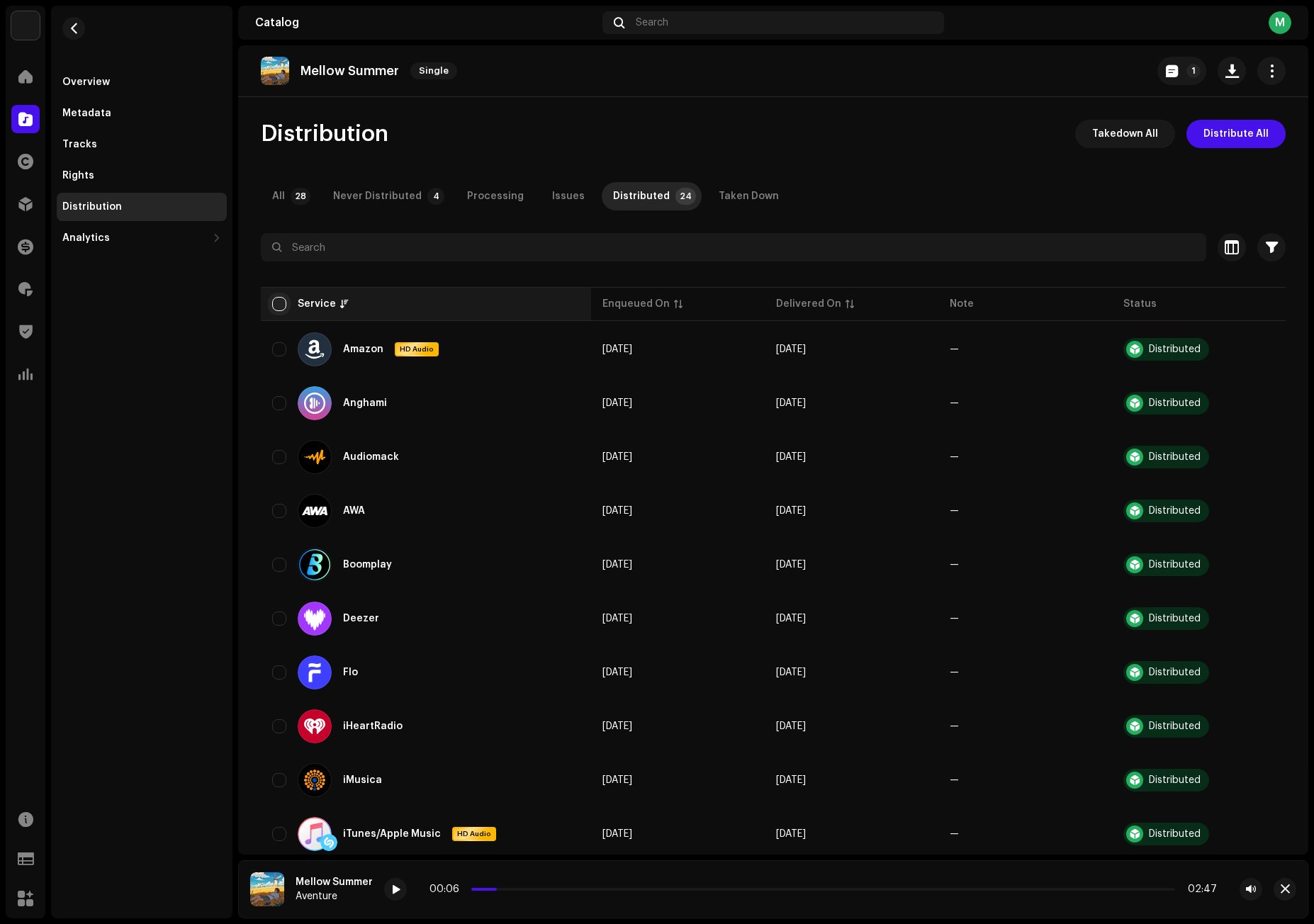
checkbox input "true"
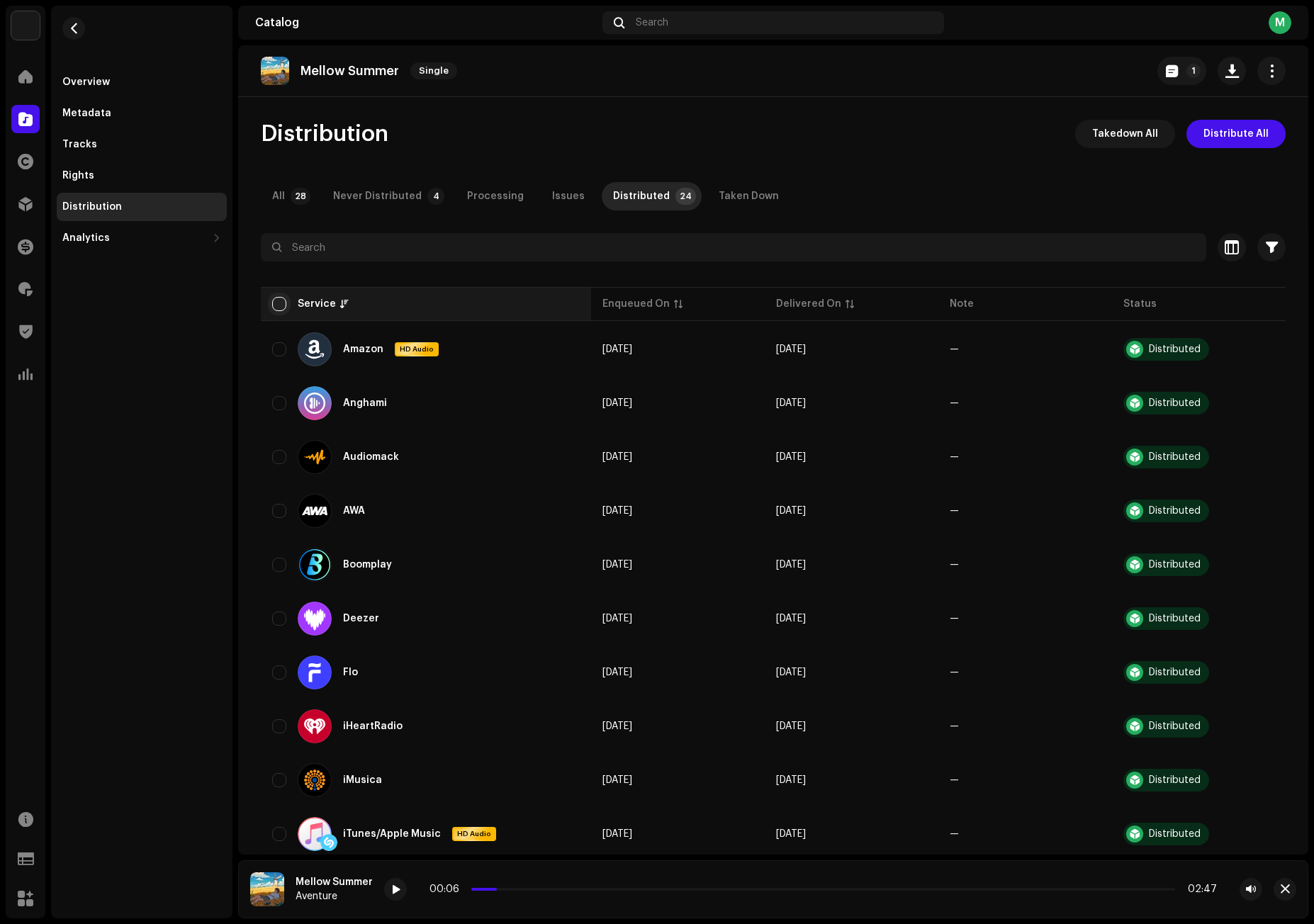
checkbox input "true"
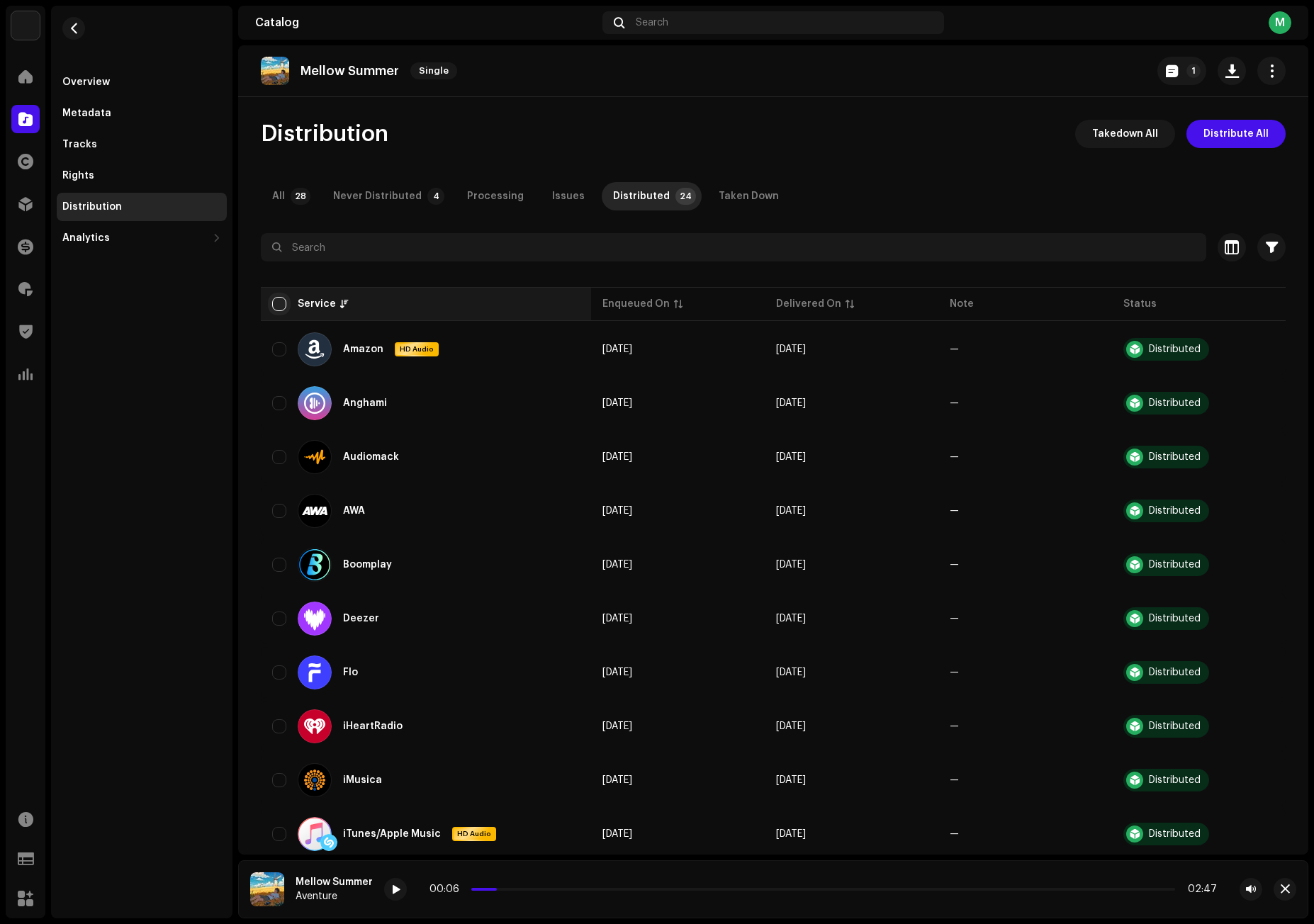
checkbox input "true"
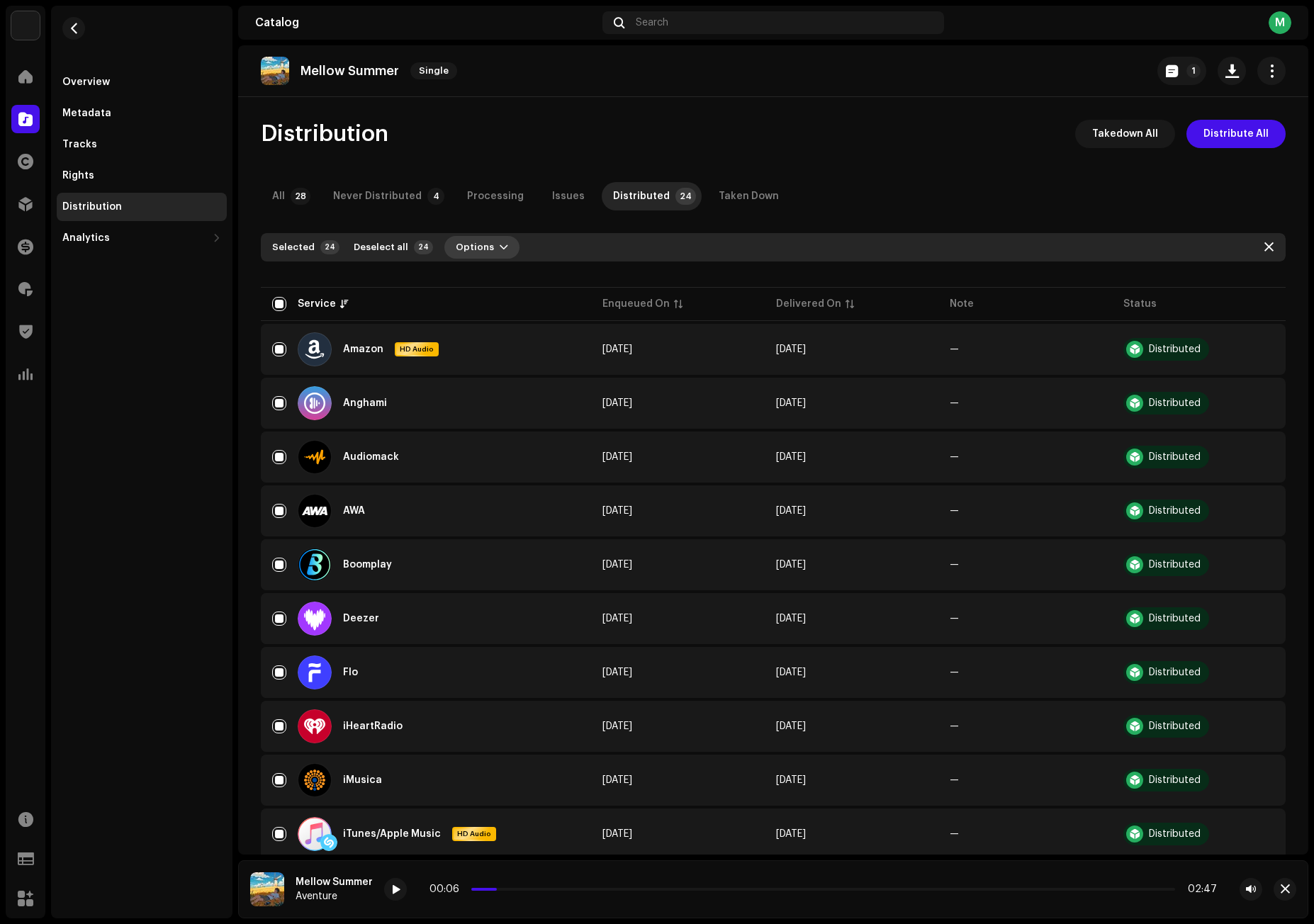
click at [500, 246] on span "button" at bounding box center [504, 247] width 9 height 12
click at [492, 285] on span "Distribute" at bounding box center [472, 279] width 50 height 12
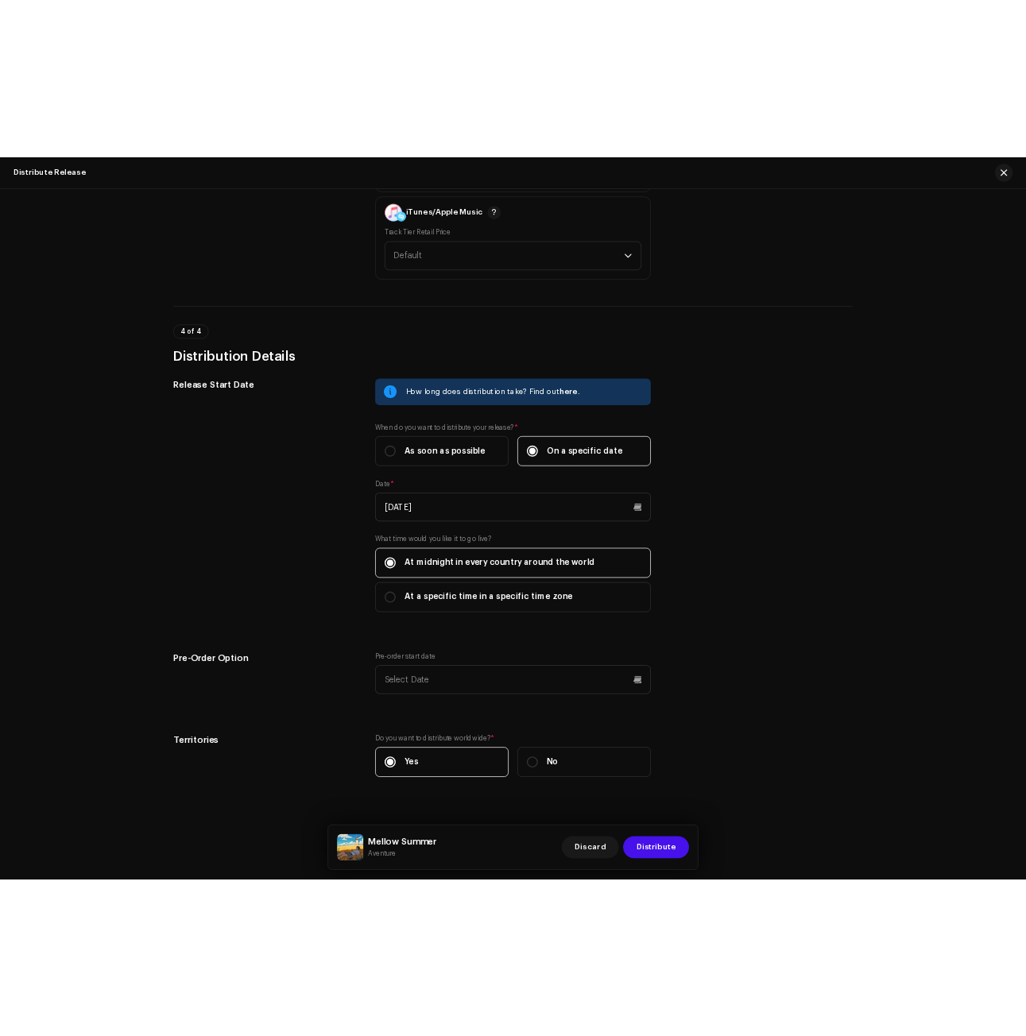
scroll to position [1986, 0]
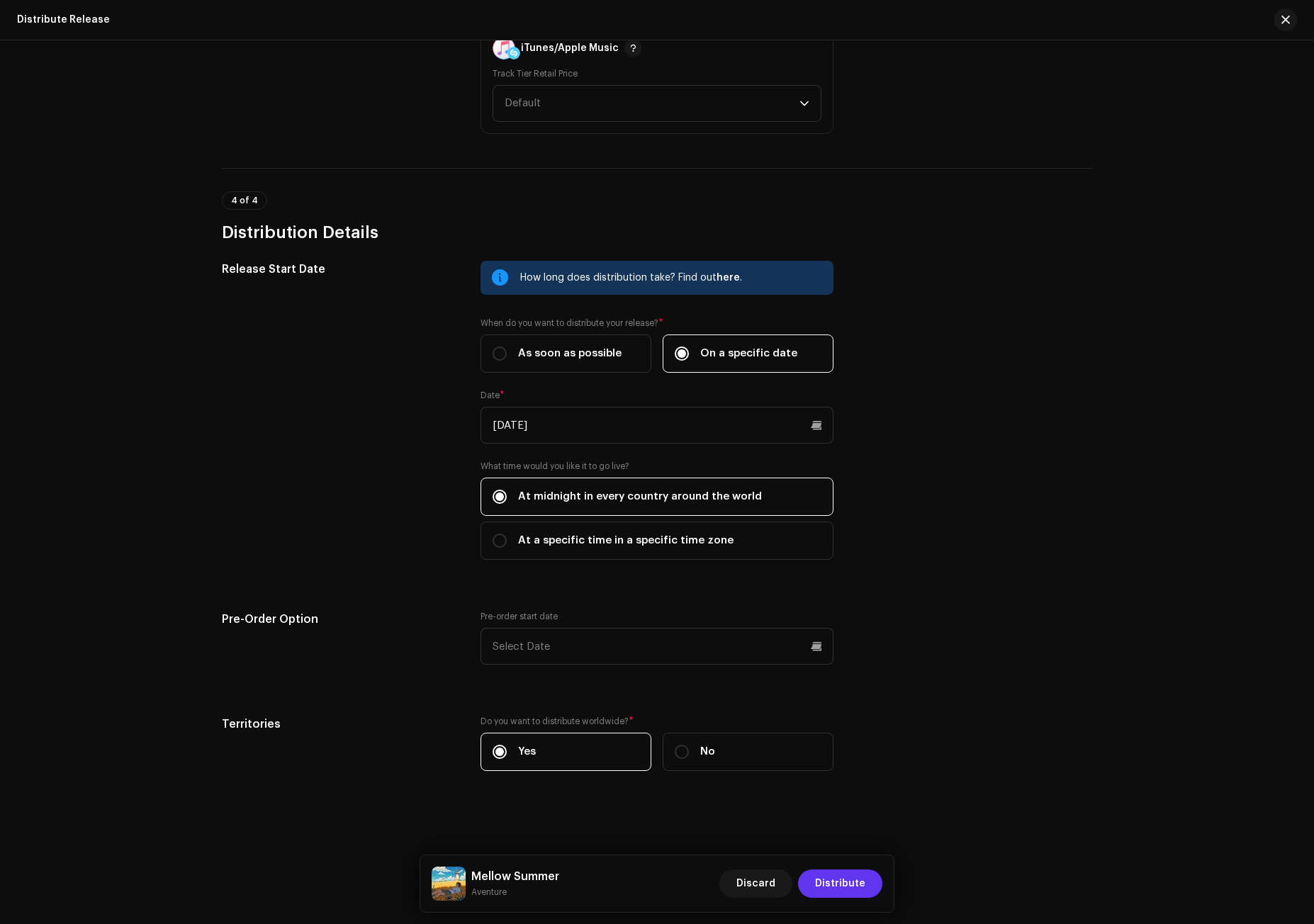
click at [849, 882] on span "Distribute" at bounding box center [840, 884] width 50 height 29
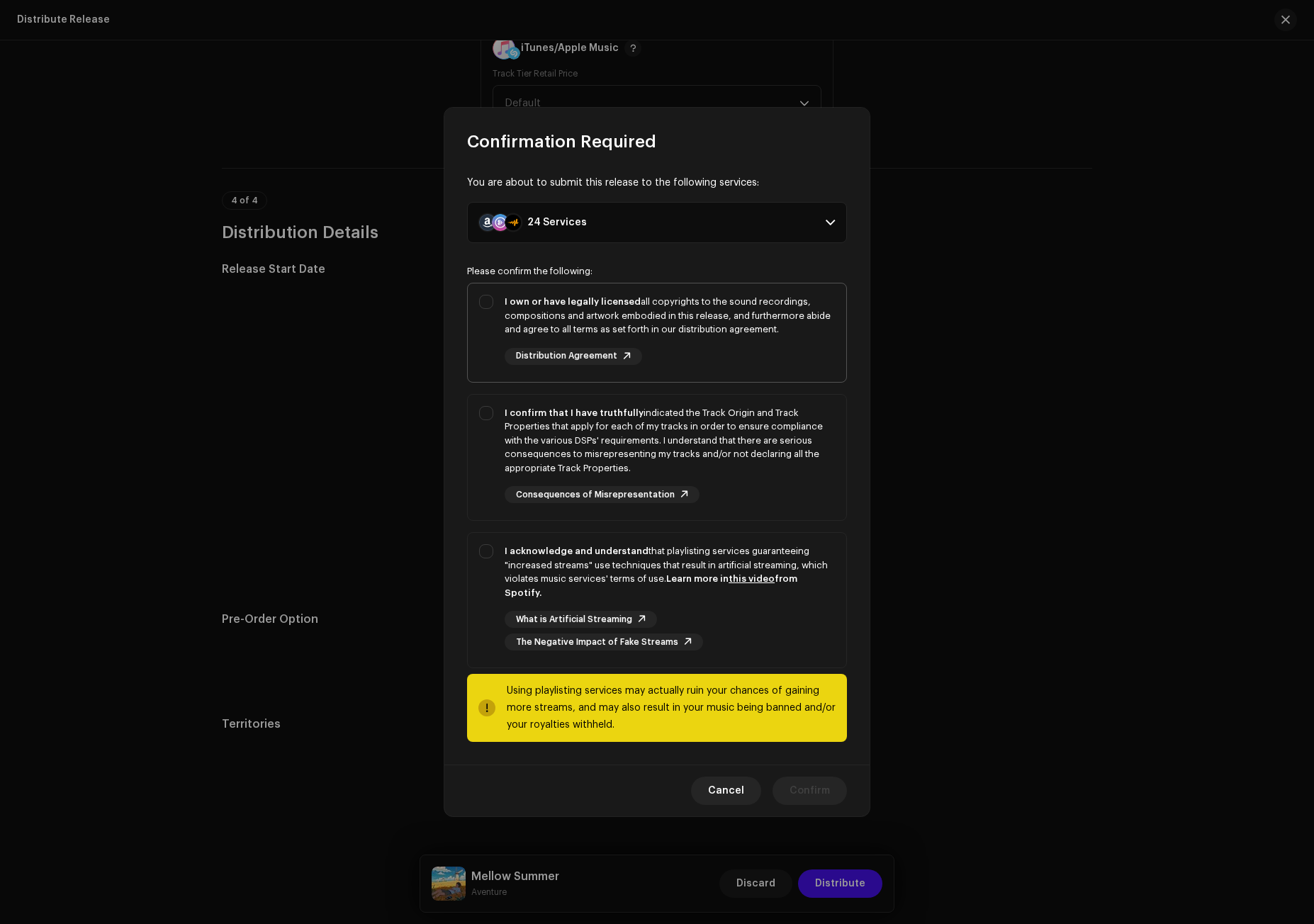
drag, startPoint x: 806, startPoint y: 337, endPoint x: 805, endPoint y: 347, distance: 10.0
click at [806, 336] on div "I own or have legally licensed all copyrights to the sound recordings, composit…" at bounding box center [670, 316] width 330 height 42
checkbox input "true"
drag, startPoint x: 789, startPoint y: 429, endPoint x: 800, endPoint y: 570, distance: 141.4
click at [789, 430] on div "I confirm that I have truthfully indicated the Track Origin and Track Propertie…" at bounding box center [670, 441] width 330 height 70
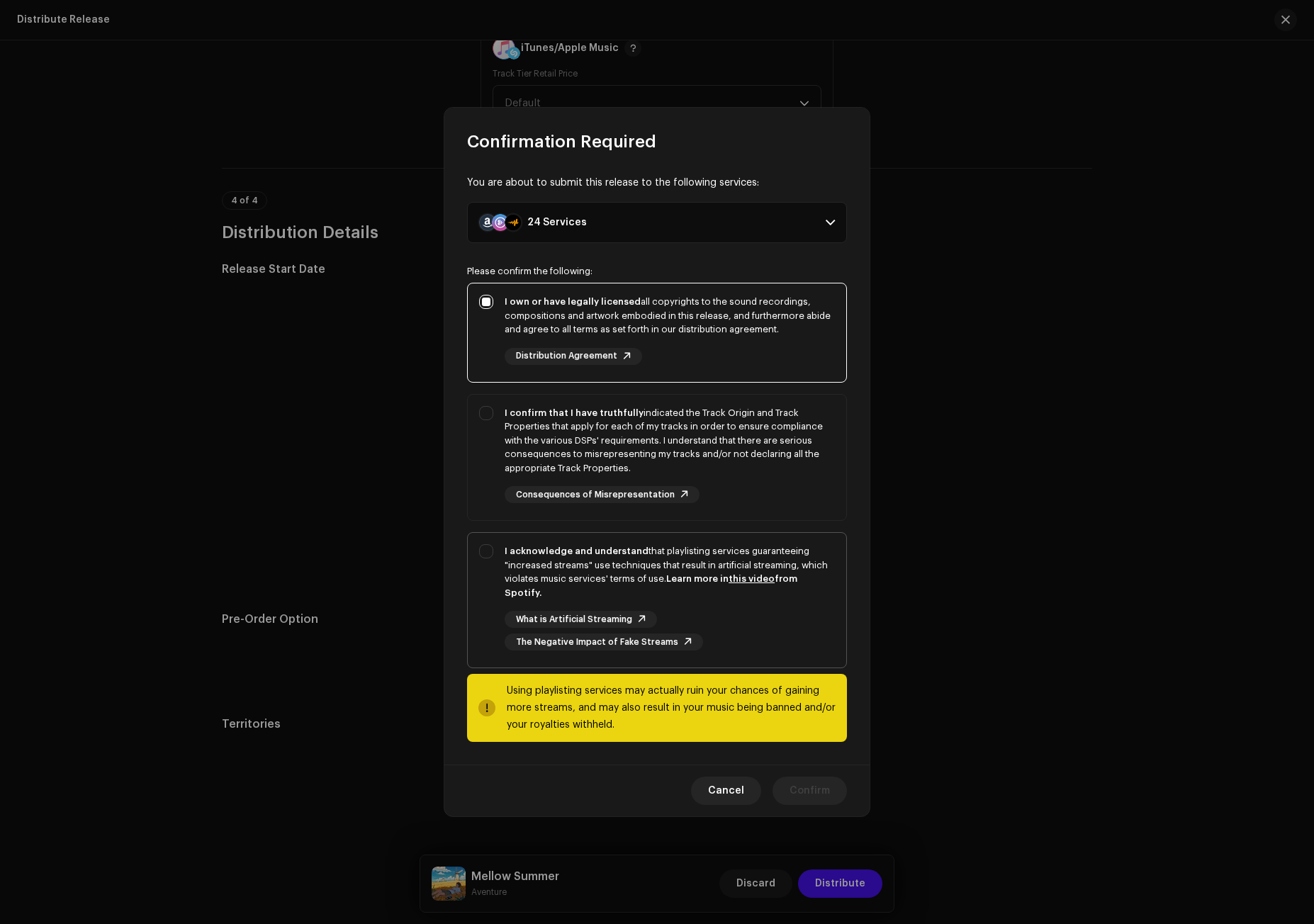
checkbox input "true"
click at [802, 573] on div "I acknowledge and understand that playlisting services guaranteeing "increased …" at bounding box center [670, 572] width 330 height 55
checkbox input "true"
click at [820, 785] on span "Confirm" at bounding box center [809, 791] width 40 height 29
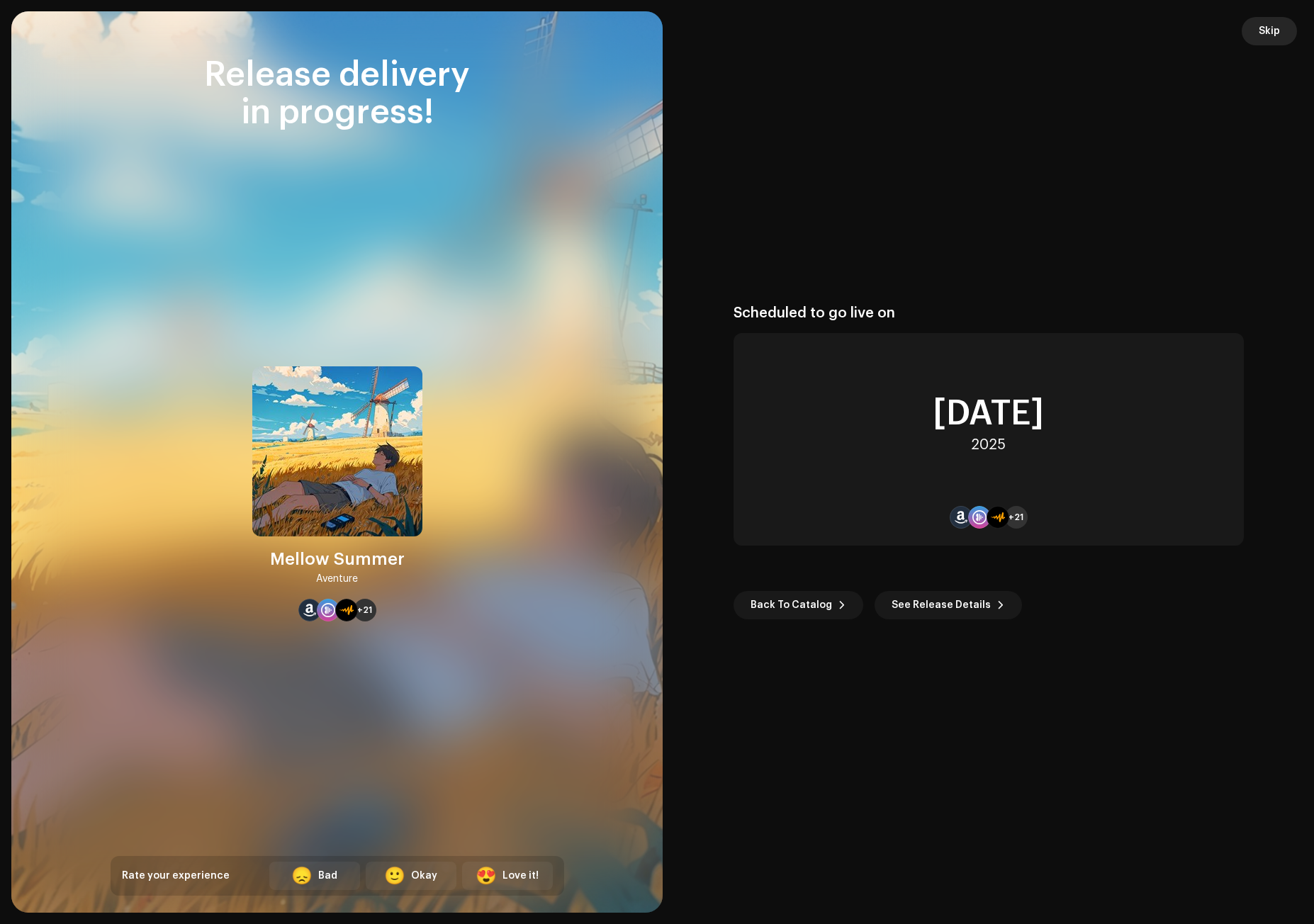
click at [1282, 38] on button "Skip" at bounding box center [1269, 31] width 55 height 29
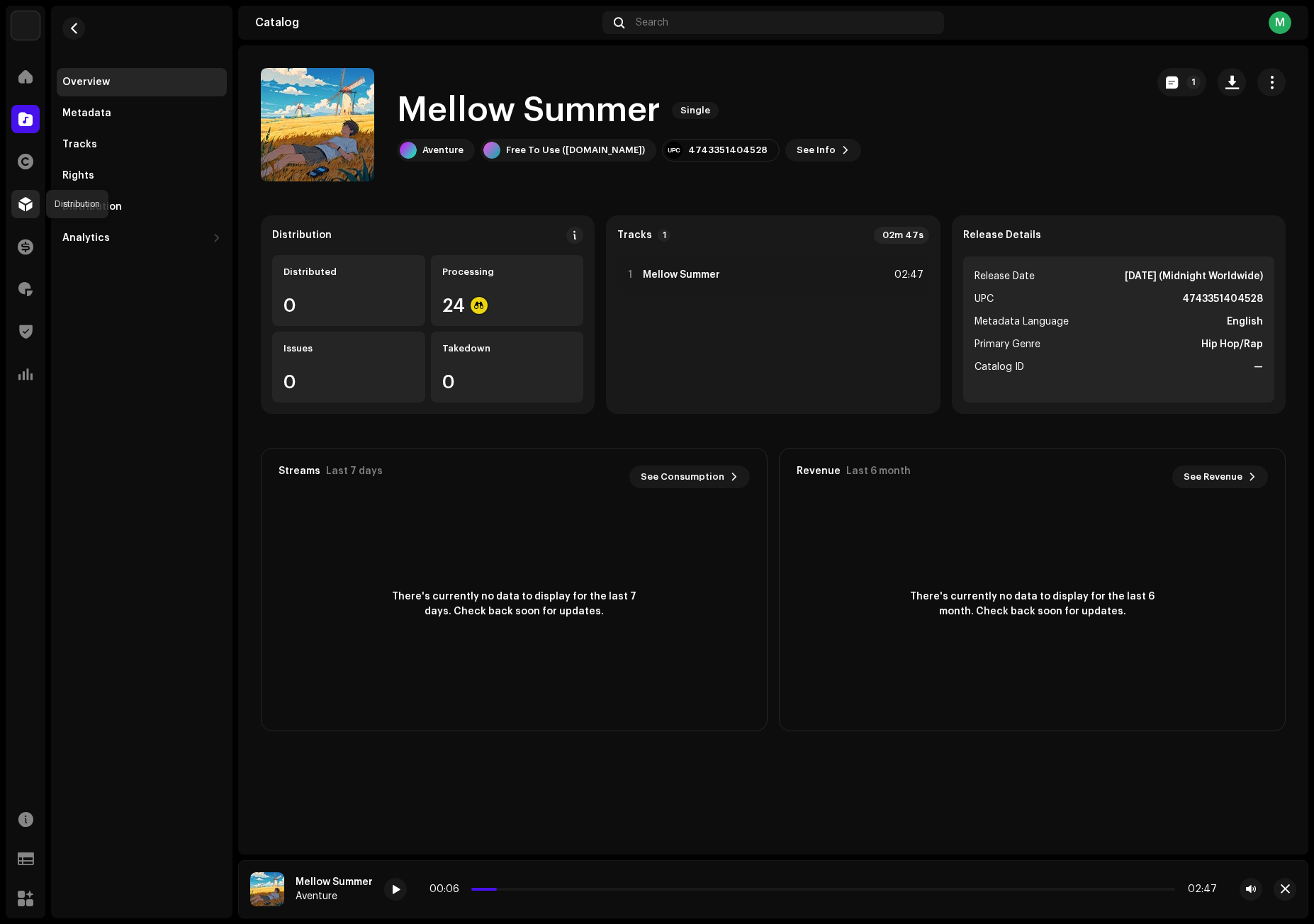
click at [25, 199] on span at bounding box center [26, 204] width 14 height 12
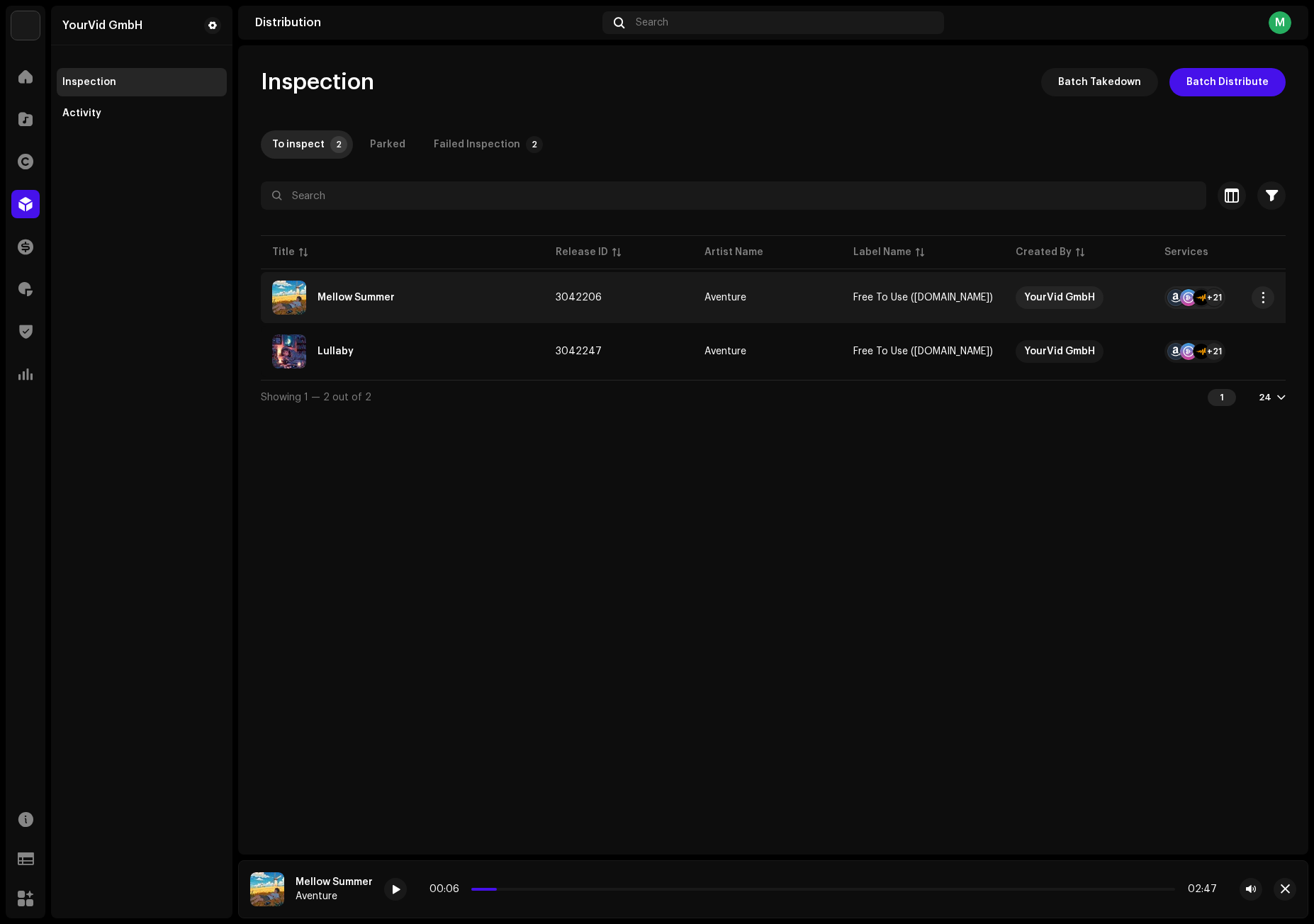
click at [360, 307] on div "Mellow Summer" at bounding box center [402, 298] width 260 height 34
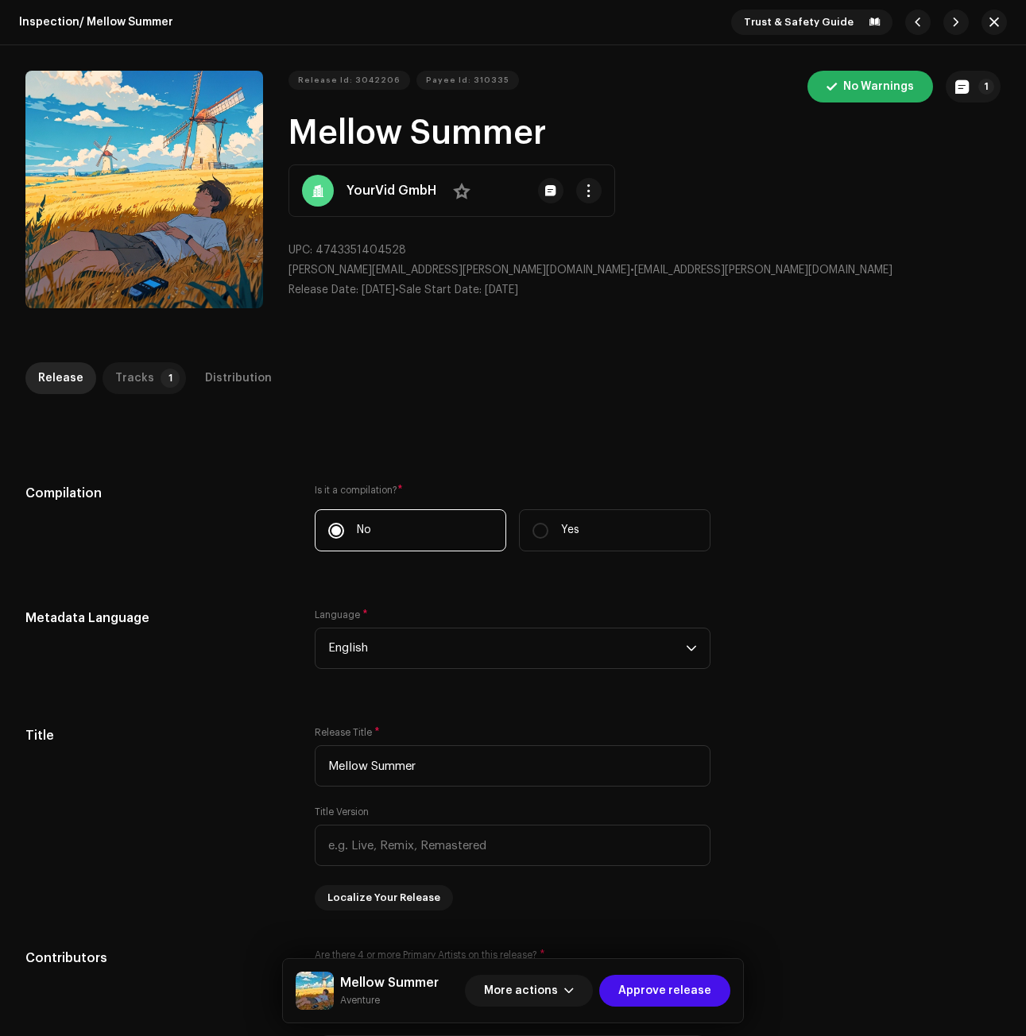
click at [161, 376] on p-badge "1" at bounding box center [170, 378] width 19 height 19
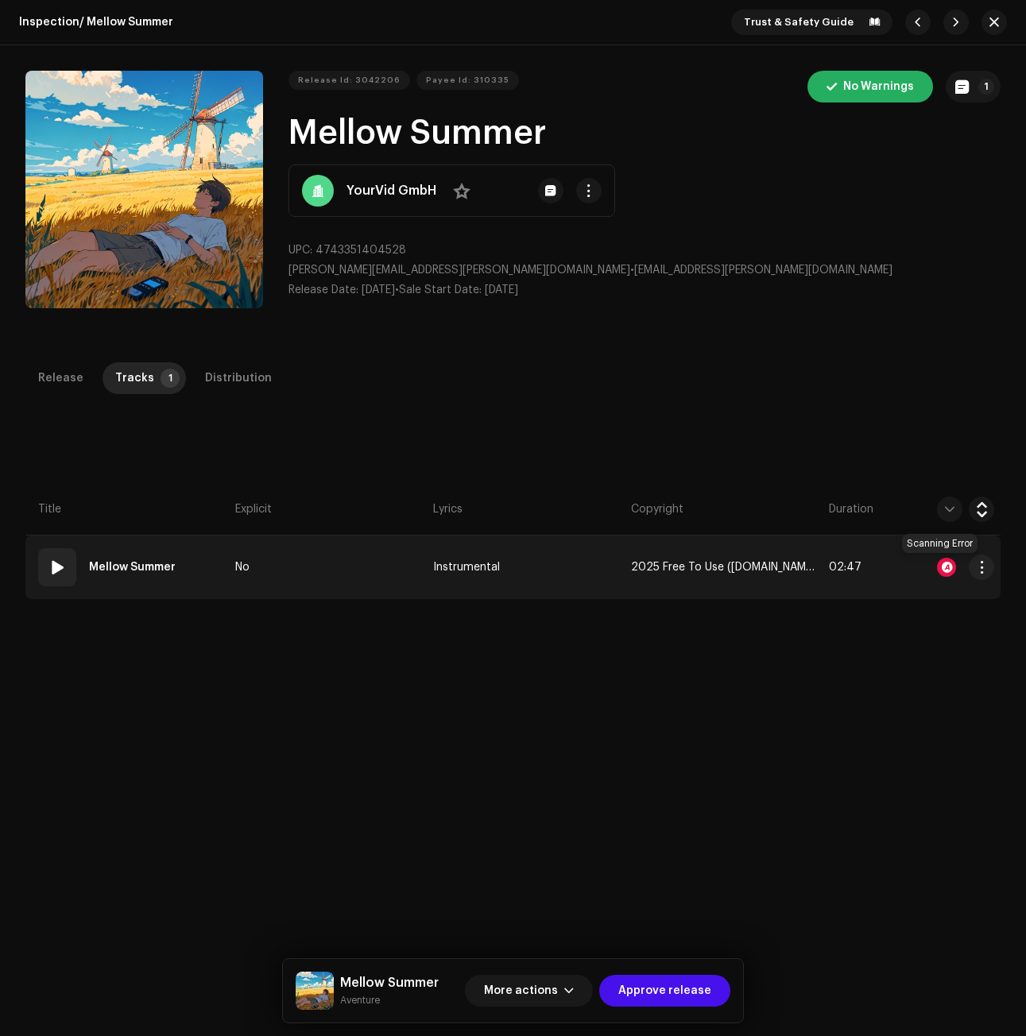
click at [941, 565] on div at bounding box center [946, 567] width 19 height 19
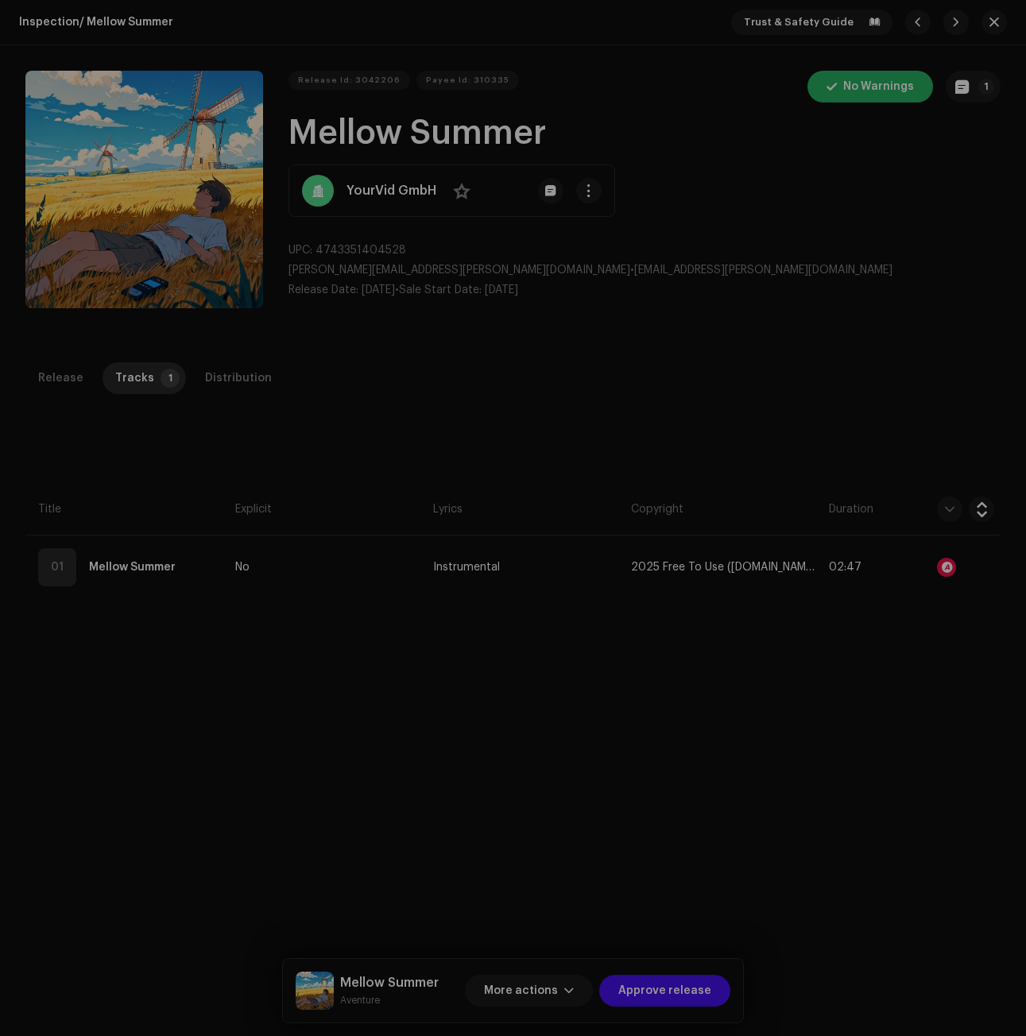
click at [979, 17] on div "Audio Recognition by AcrCloud is still processing the audio file. Scheduling a …" at bounding box center [513, 518] width 1026 height 1036
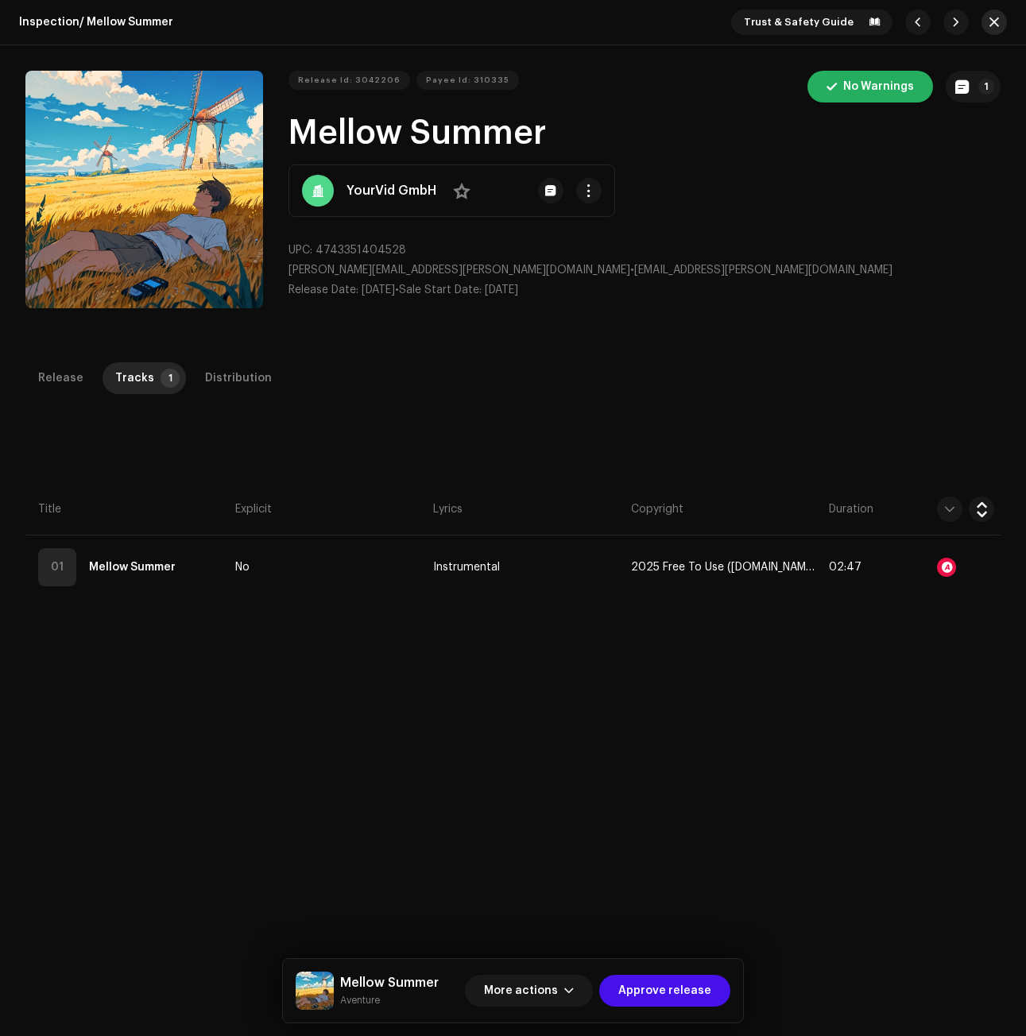
click at [989, 25] on span "button" at bounding box center [994, 22] width 10 height 13
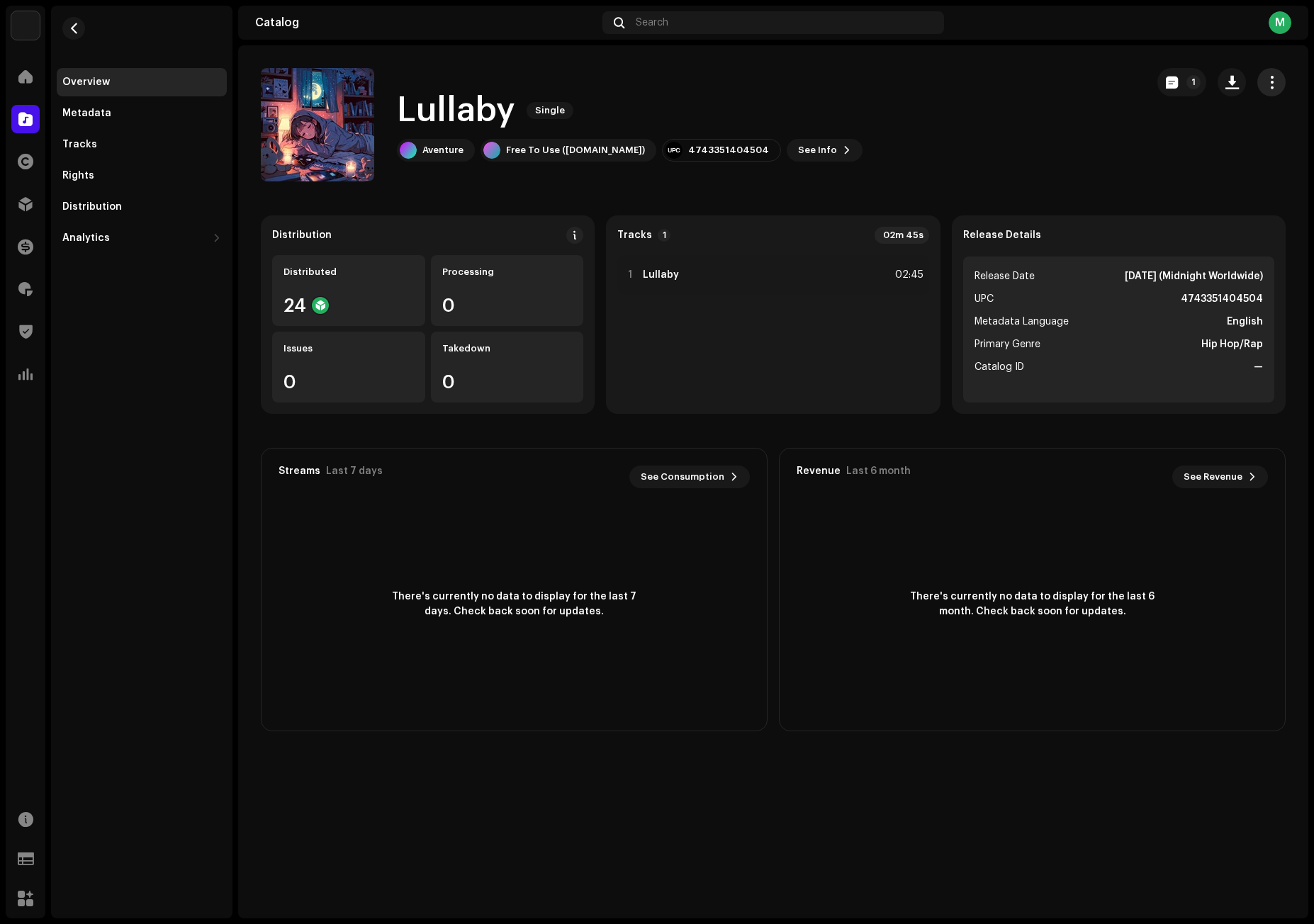
drag, startPoint x: 1281, startPoint y: 81, endPoint x: 1276, endPoint y: 91, distance: 11.2
click at [1283, 81] on button "button" at bounding box center [1272, 82] width 29 height 29
click at [1224, 145] on div "Edit" at bounding box center [1208, 145] width 132 height 12
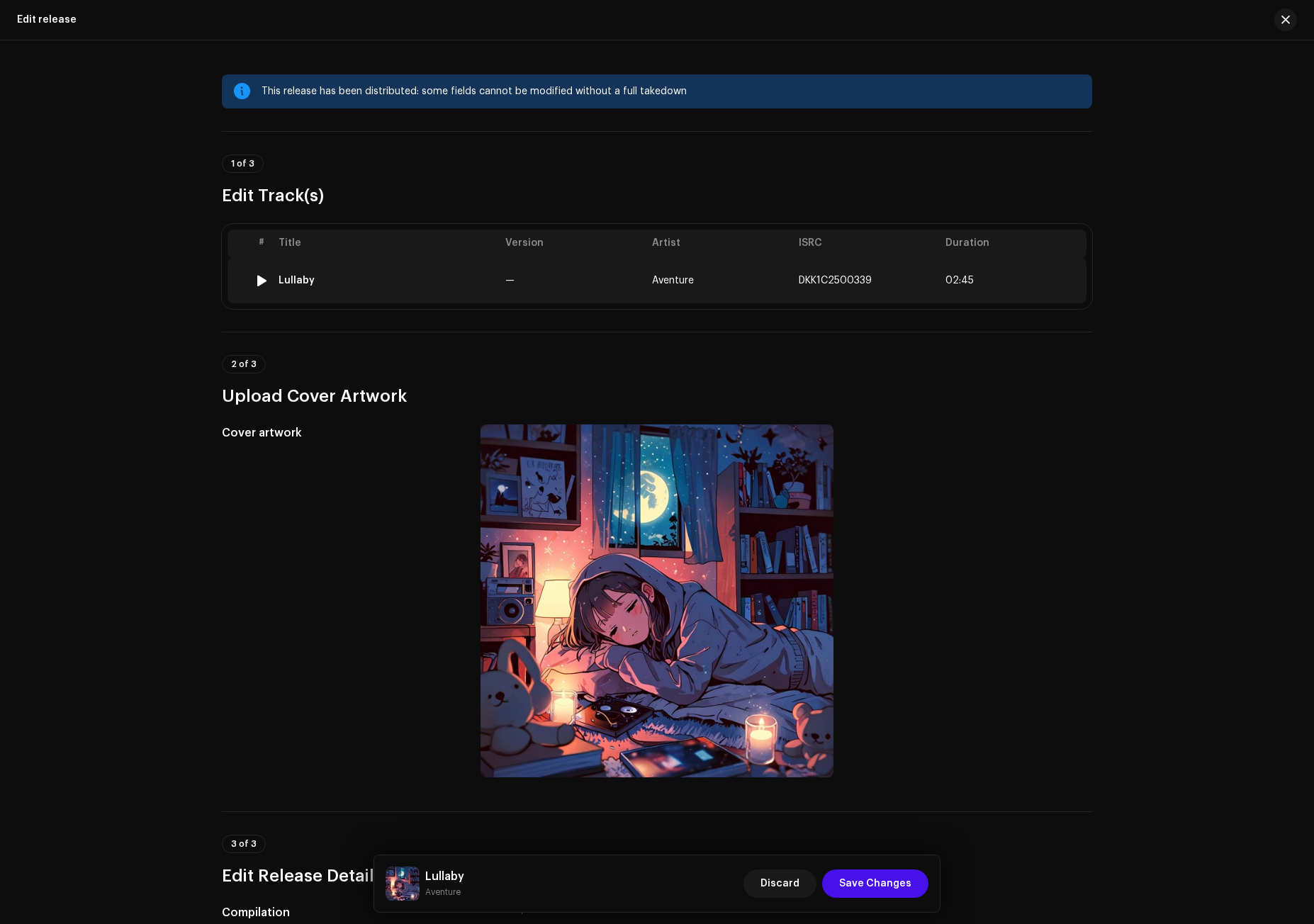
click at [349, 275] on div "Lullaby" at bounding box center [386, 280] width 216 height 12
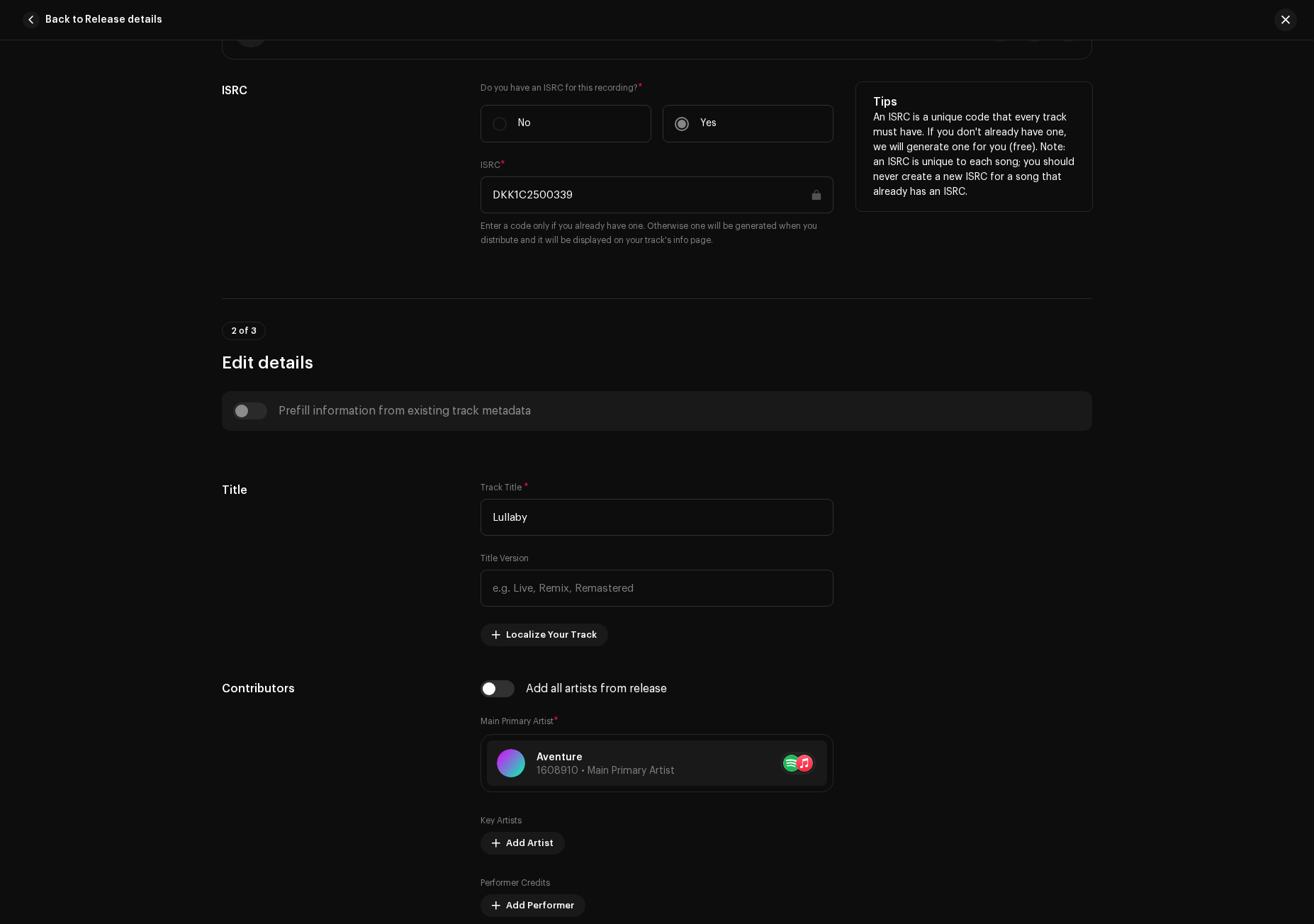
scroll to position [123, 0]
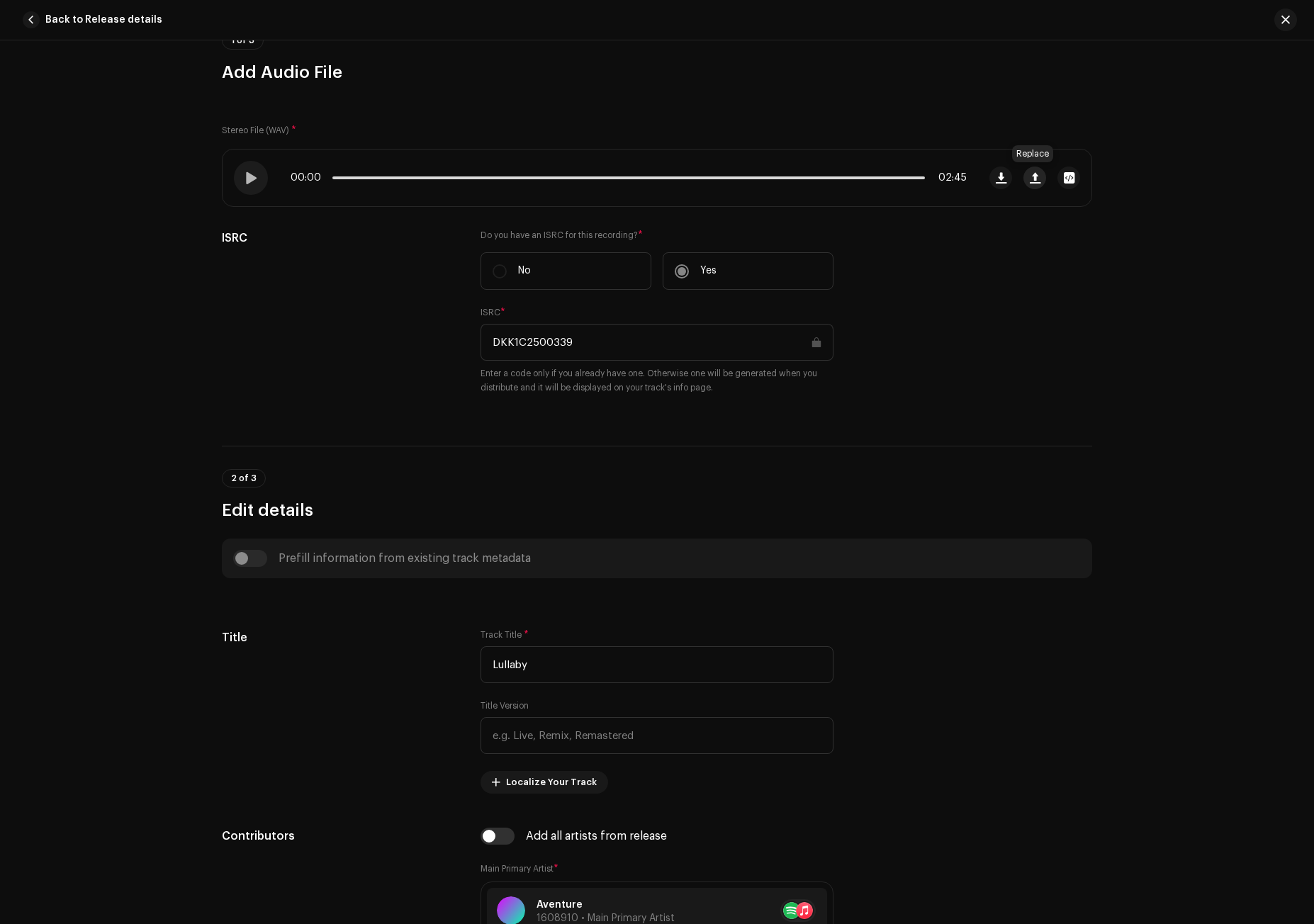
click at [1030, 181] on span "button" at bounding box center [1036, 177] width 11 height 12
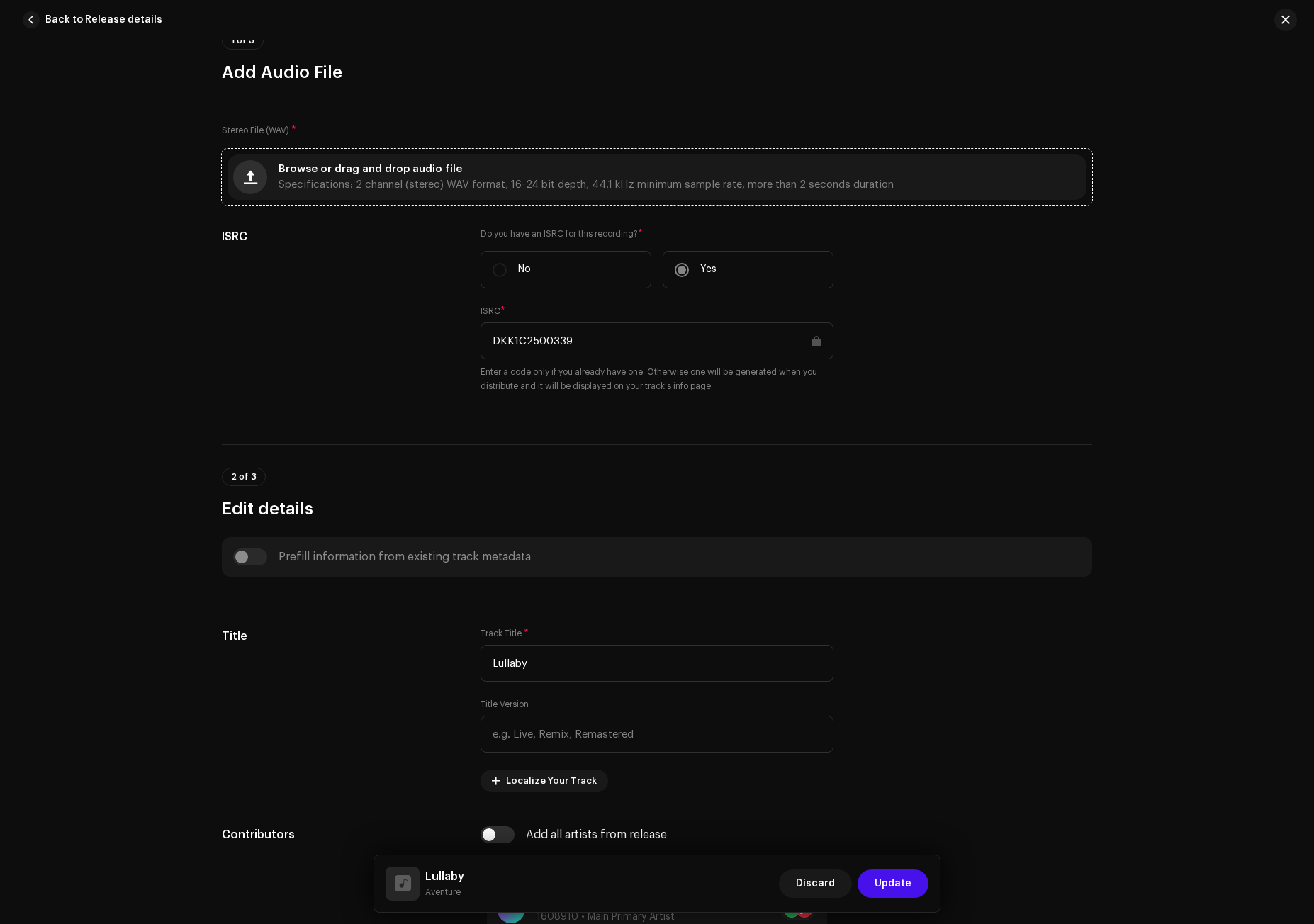
click at [244, 177] on span "button" at bounding box center [250, 177] width 13 height 12
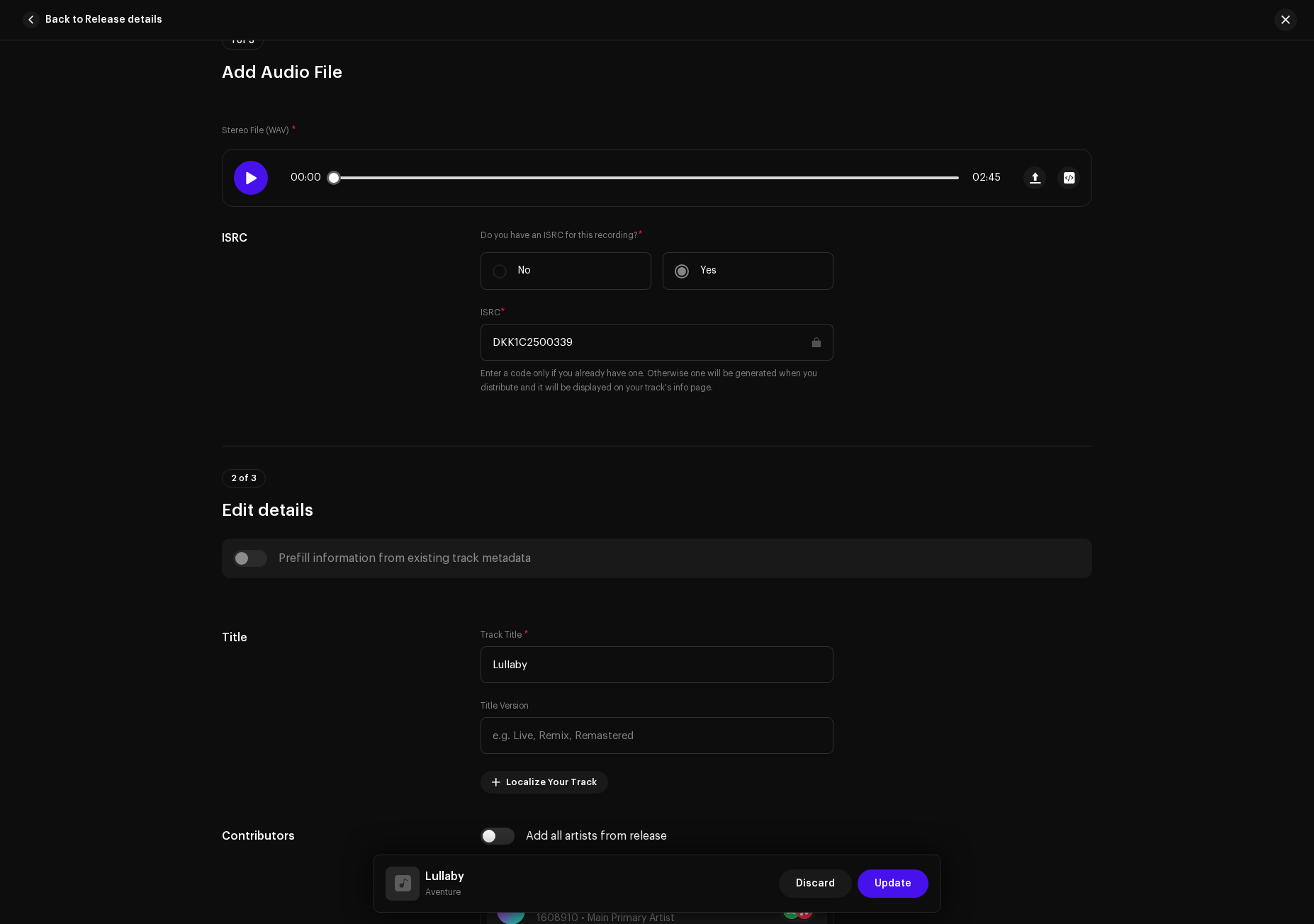
click at [247, 164] on div at bounding box center [251, 177] width 34 height 34
click at [244, 173] on span at bounding box center [251, 177] width 12 height 12
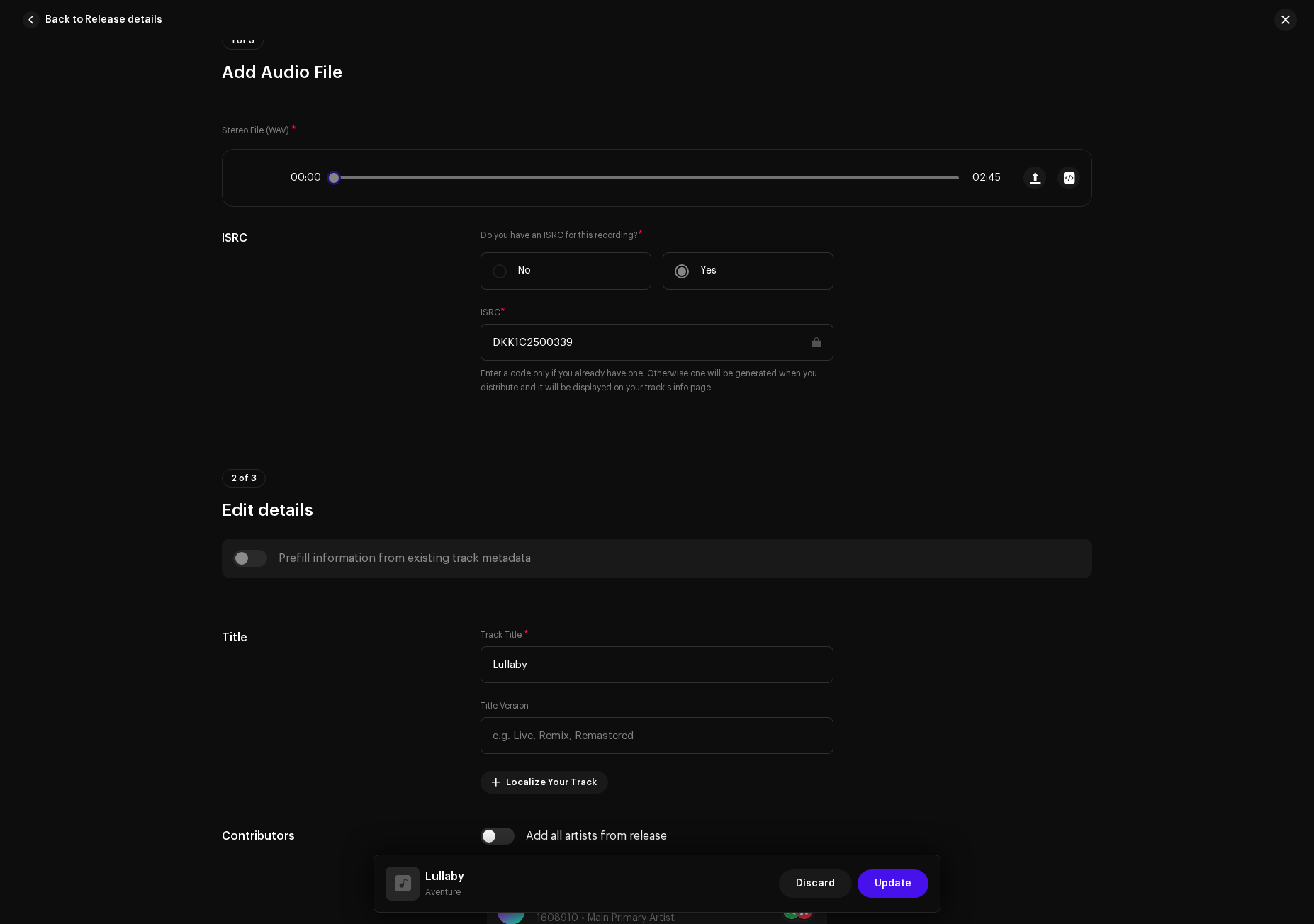
drag, startPoint x: 354, startPoint y: 179, endPoint x: 288, endPoint y: 180, distance: 66.0
click at [291, 180] on div "00:00 02:45" at bounding box center [646, 177] width 710 height 12
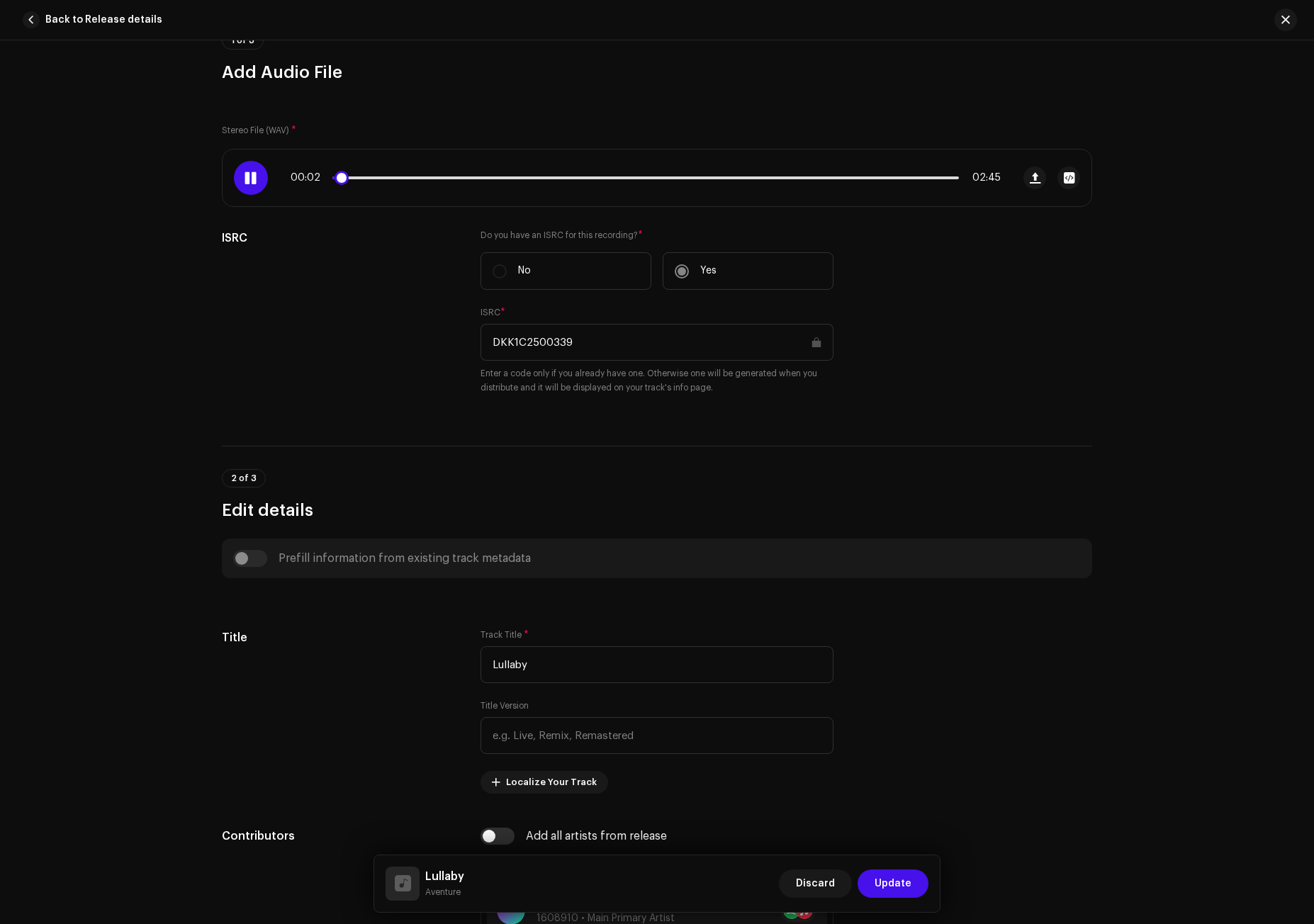
click at [244, 174] on span at bounding box center [251, 177] width 12 height 12
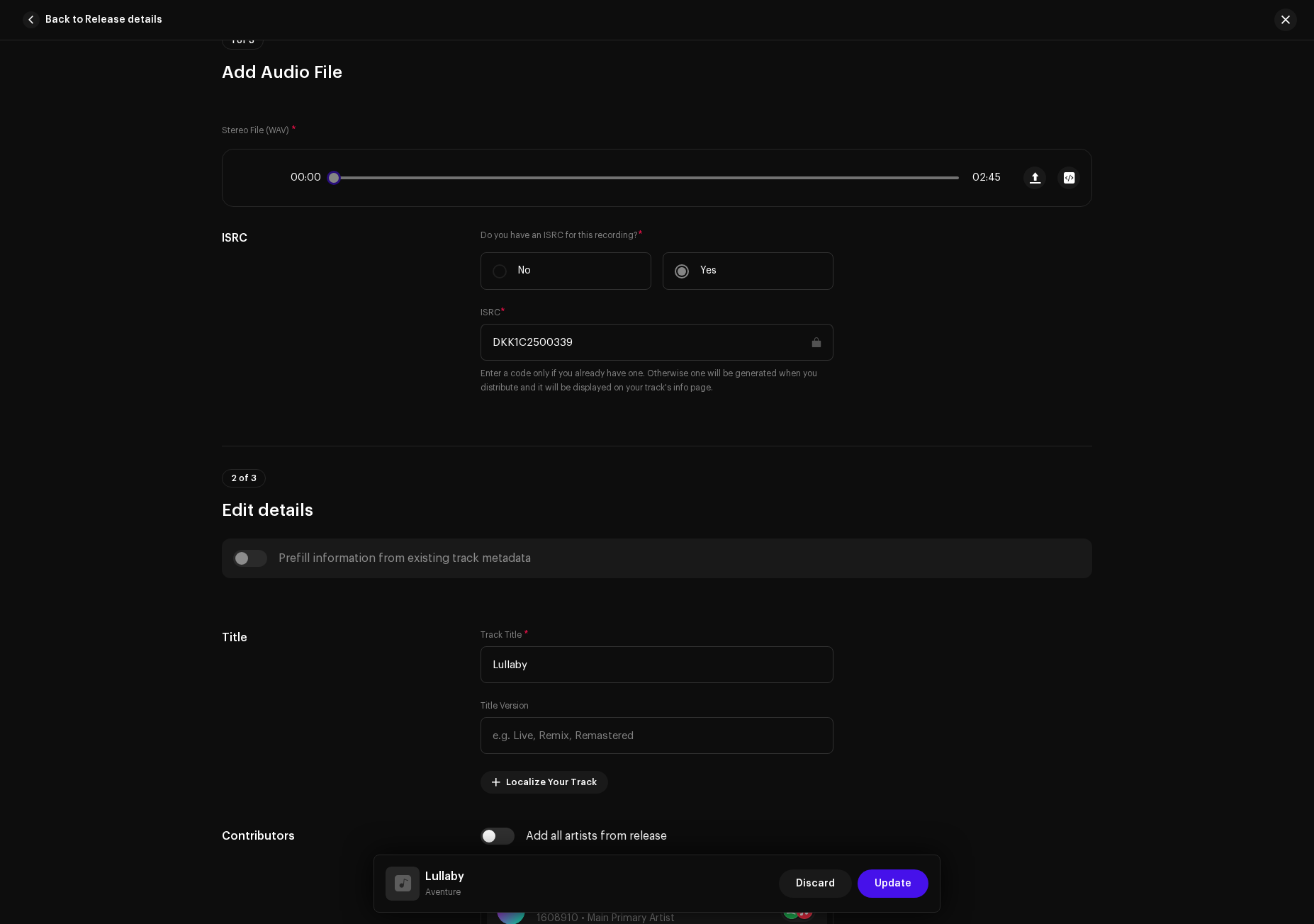
click at [263, 185] on div "00:00 02:45" at bounding box center [617, 178] width 789 height 57
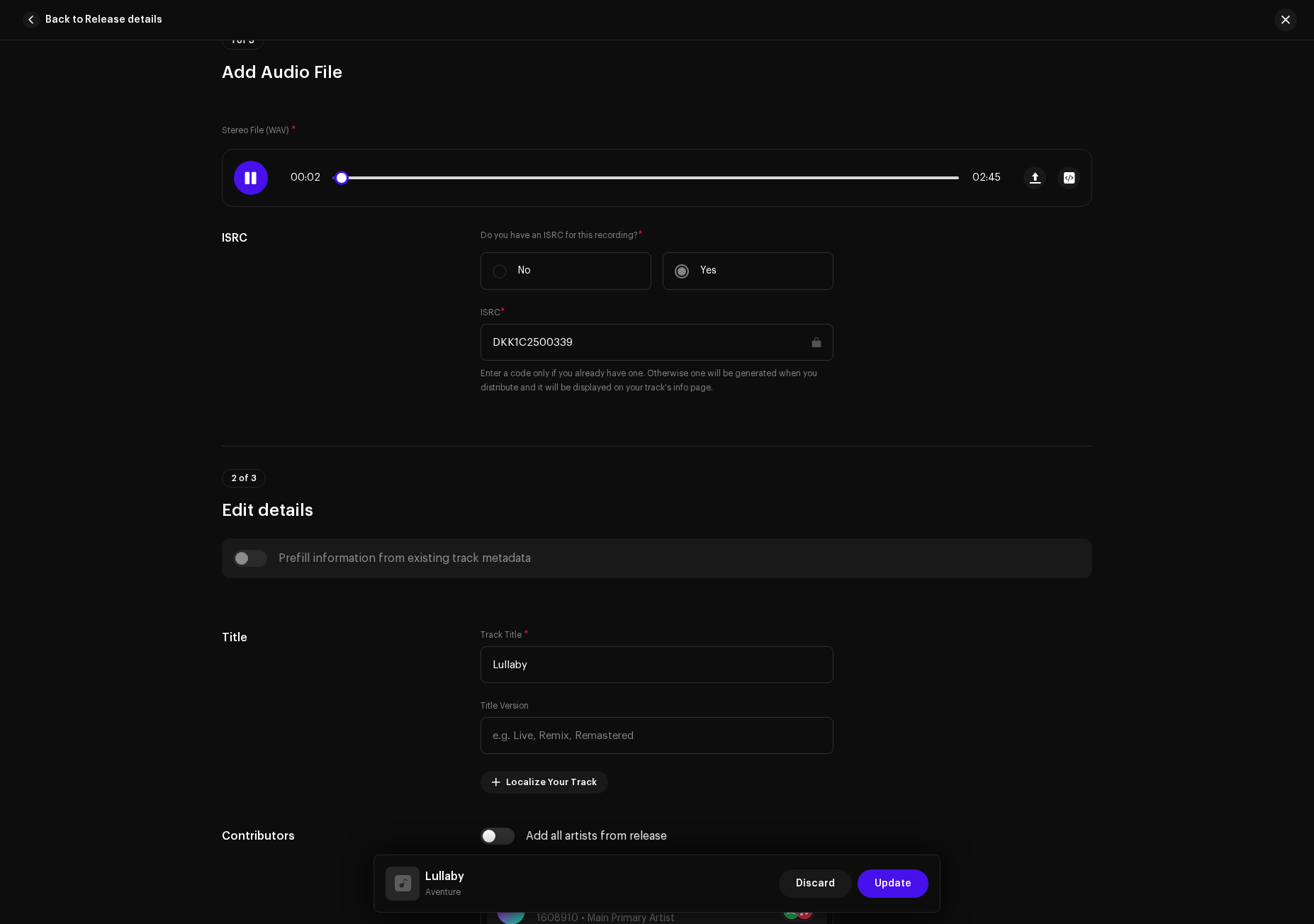
click at [259, 169] on div at bounding box center [251, 177] width 34 height 34
drag, startPoint x: 343, startPoint y: 175, endPoint x: 291, endPoint y: 177, distance: 52.0
click at [292, 177] on div "00:00 02:45" at bounding box center [646, 177] width 710 height 12
click at [257, 164] on div at bounding box center [251, 177] width 34 height 34
click at [1031, 177] on span "button" at bounding box center [1036, 177] width 11 height 12
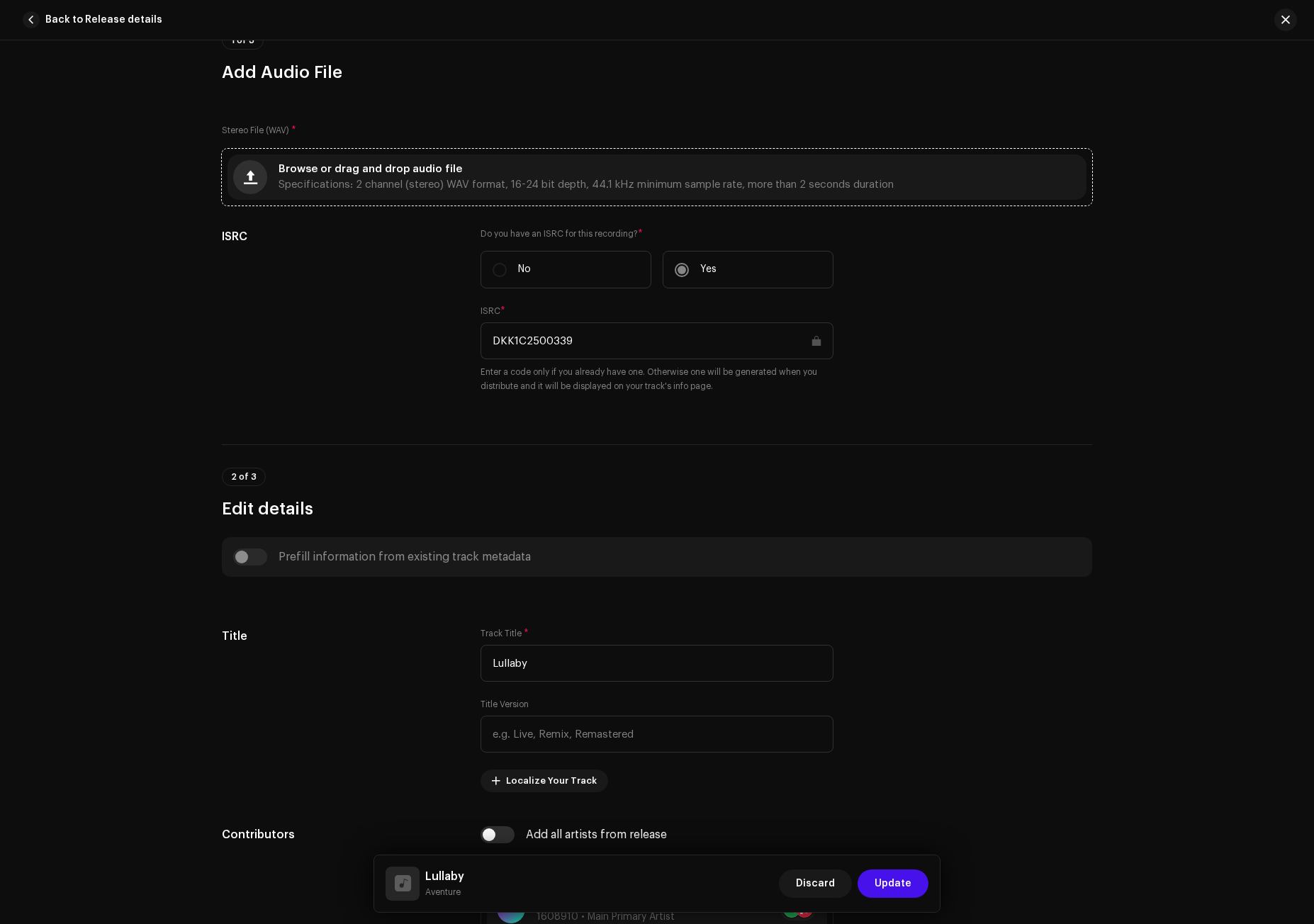
click at [261, 177] on button "button" at bounding box center [250, 177] width 34 height 34
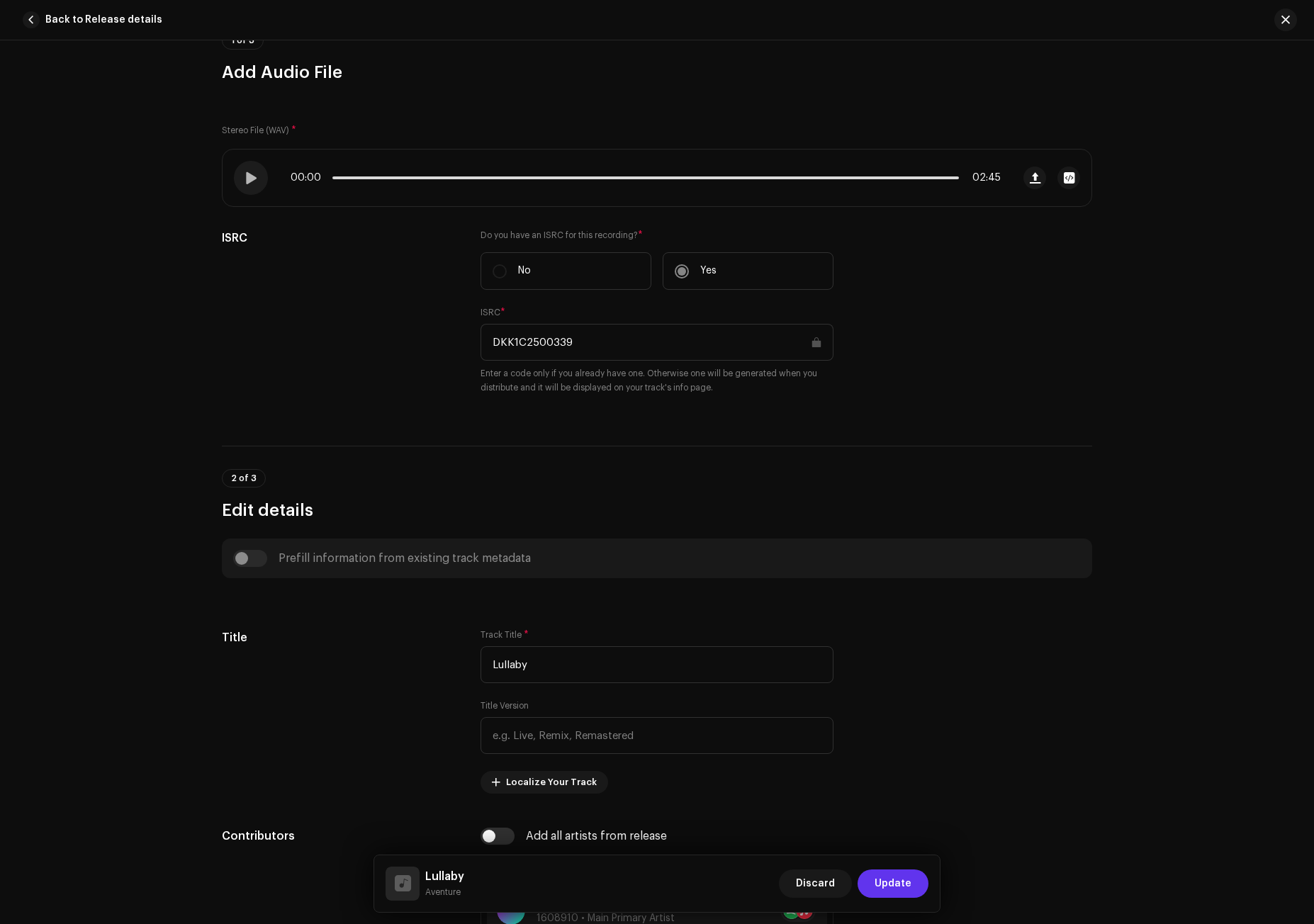
click at [899, 887] on span "Update" at bounding box center [893, 884] width 37 height 29
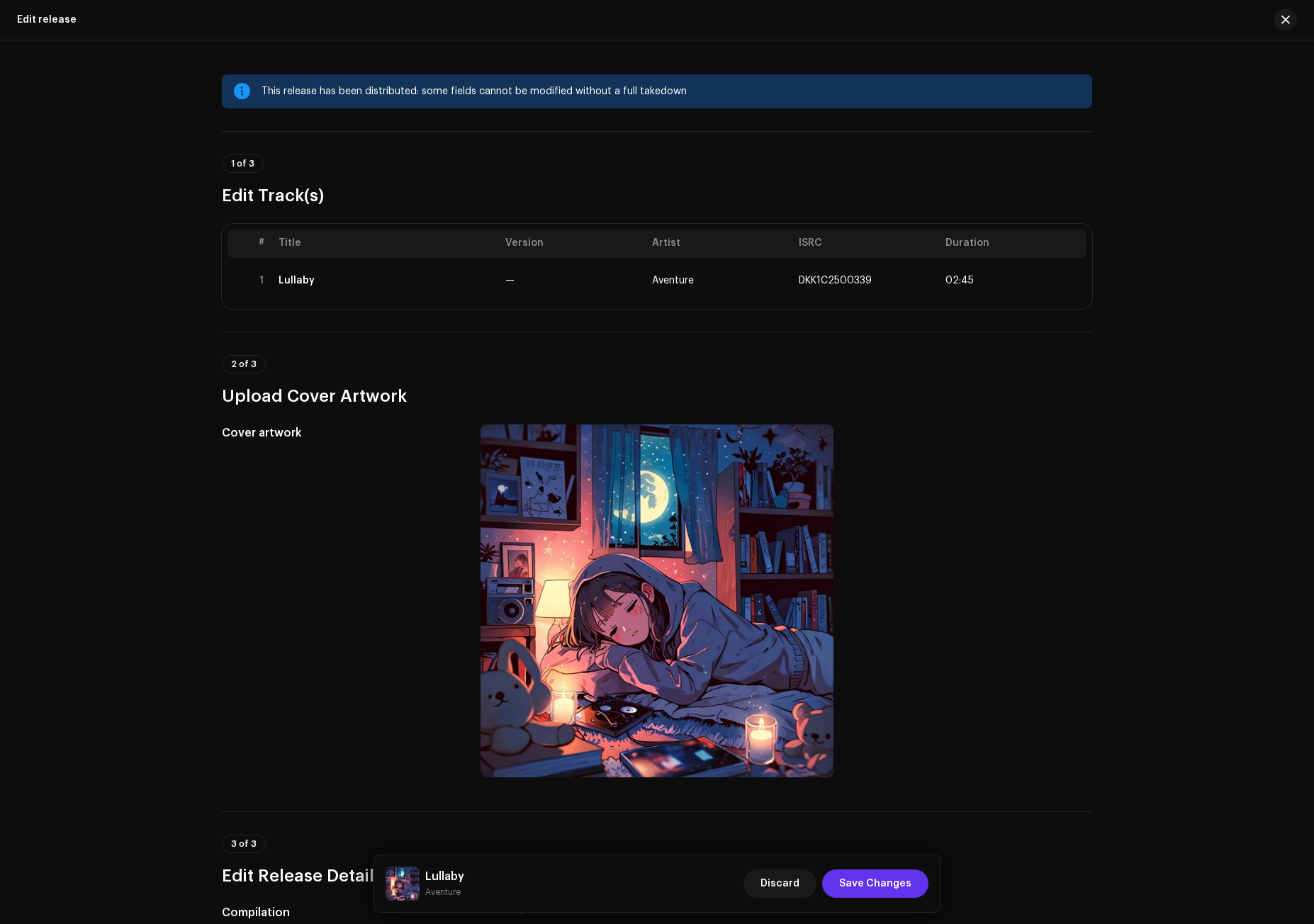
click at [880, 884] on span "Save Changes" at bounding box center [875, 884] width 72 height 29
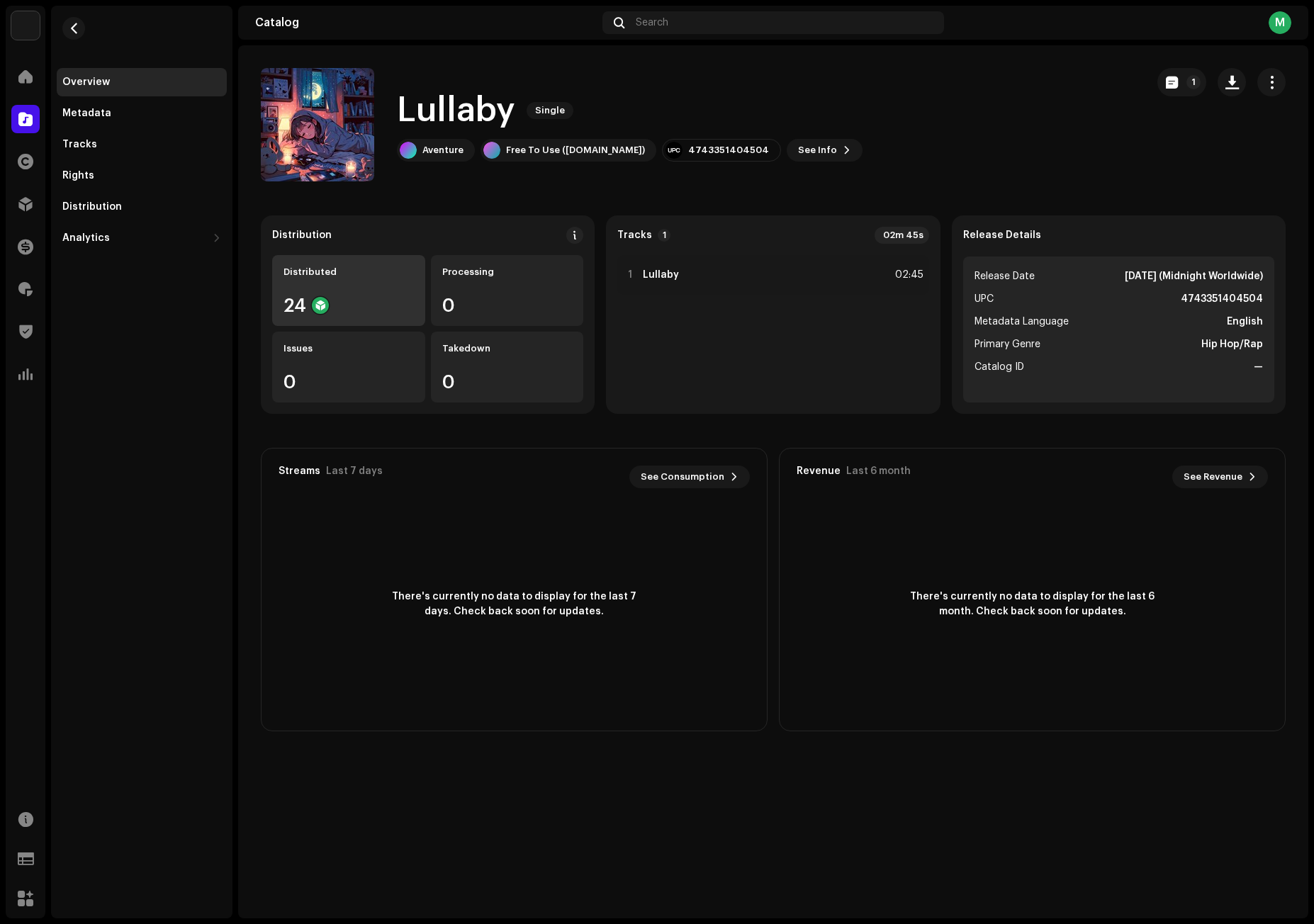
click at [356, 295] on div "Distributed 24" at bounding box center [349, 290] width 153 height 70
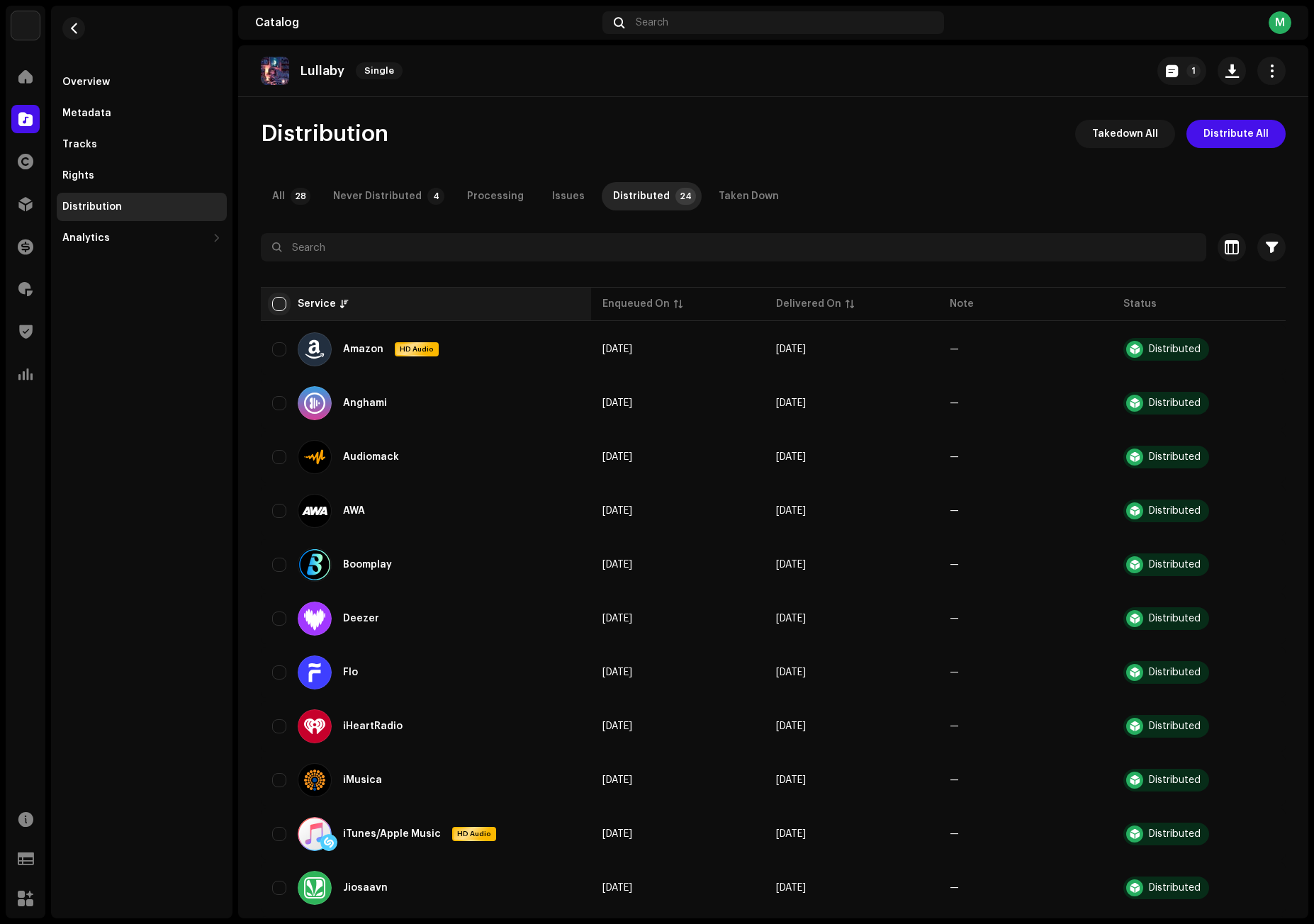
click at [283, 297] on input "checkbox" at bounding box center [279, 304] width 14 height 14
checkbox input "true"
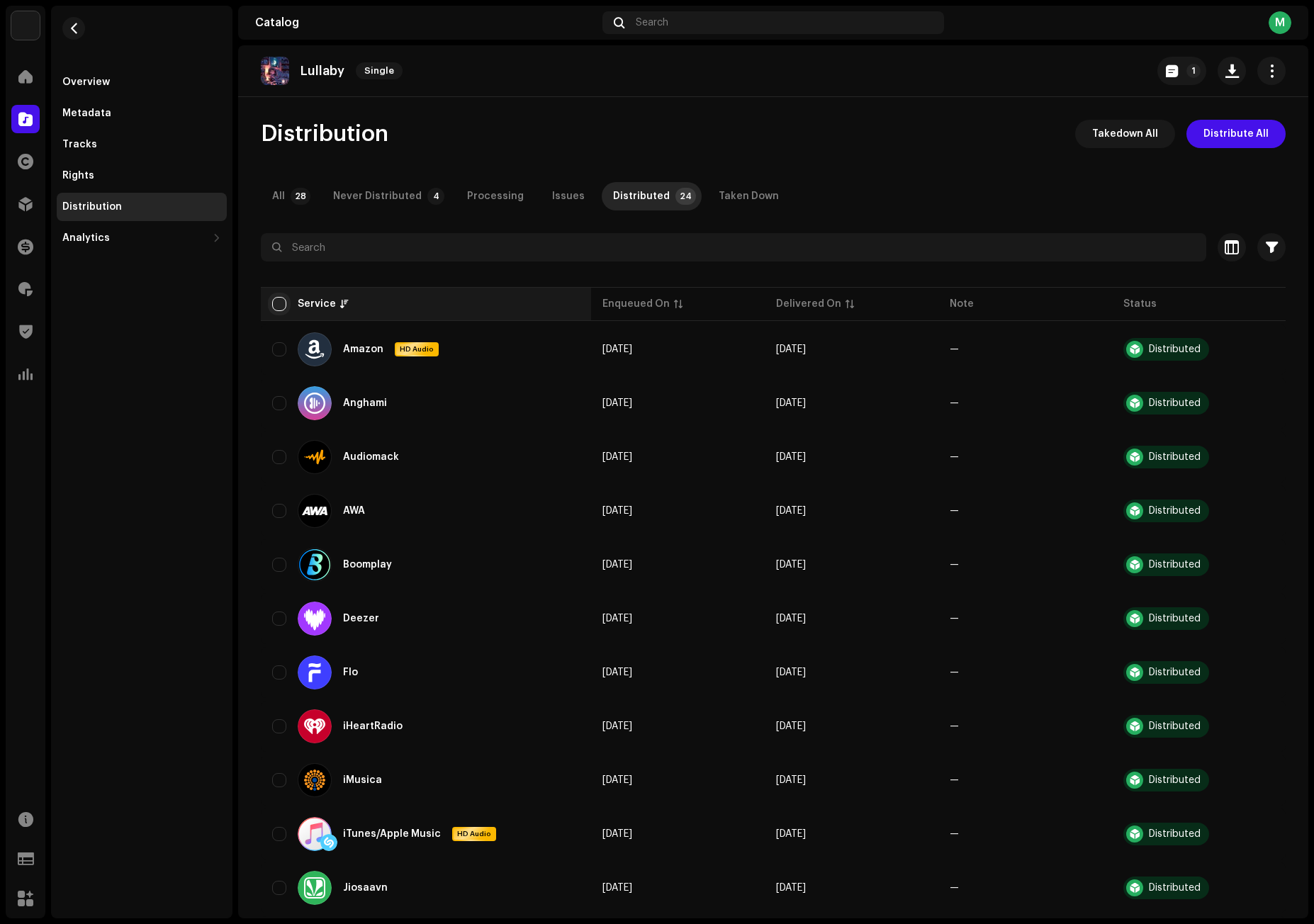
checkbox input "true"
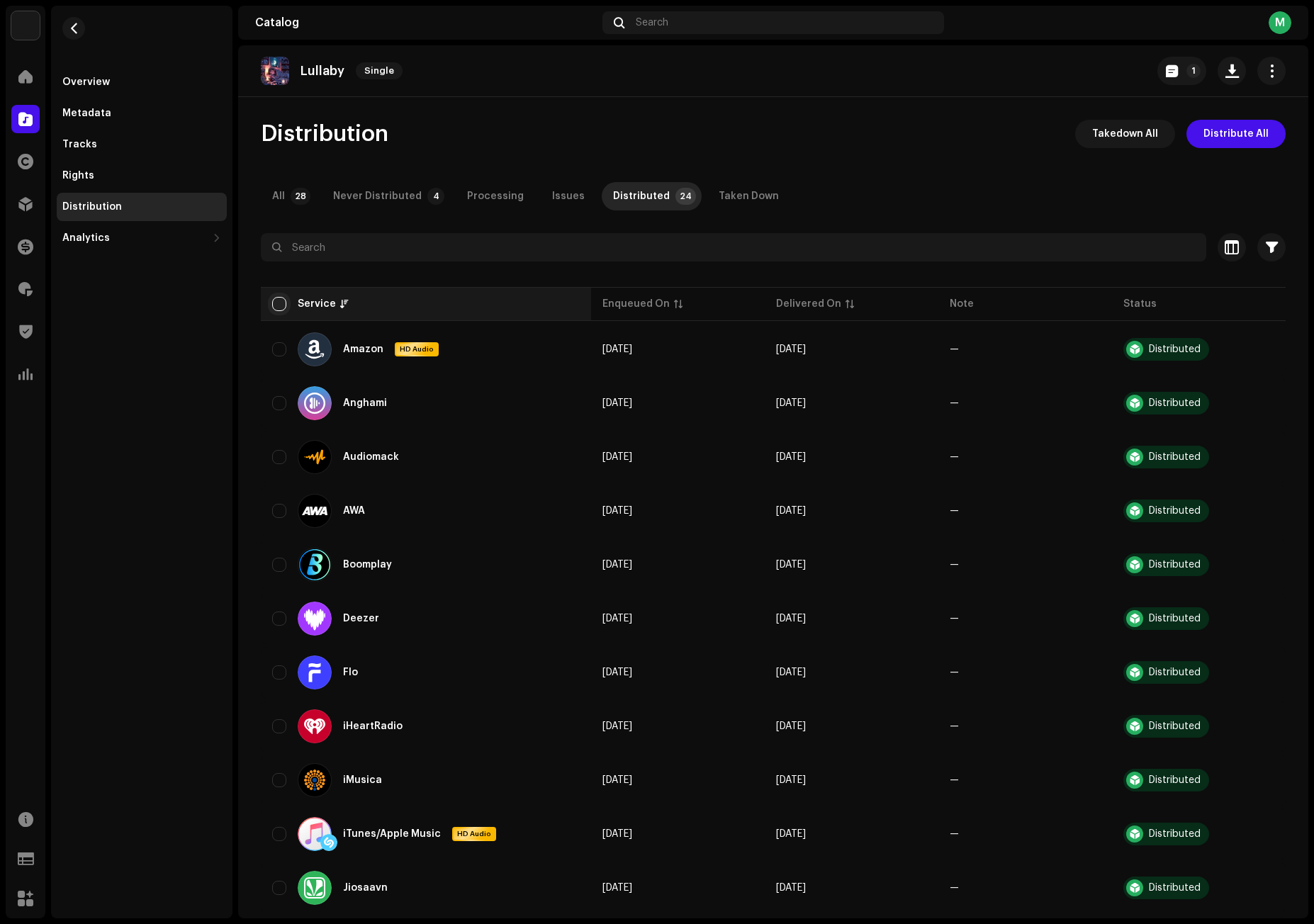
checkbox input "true"
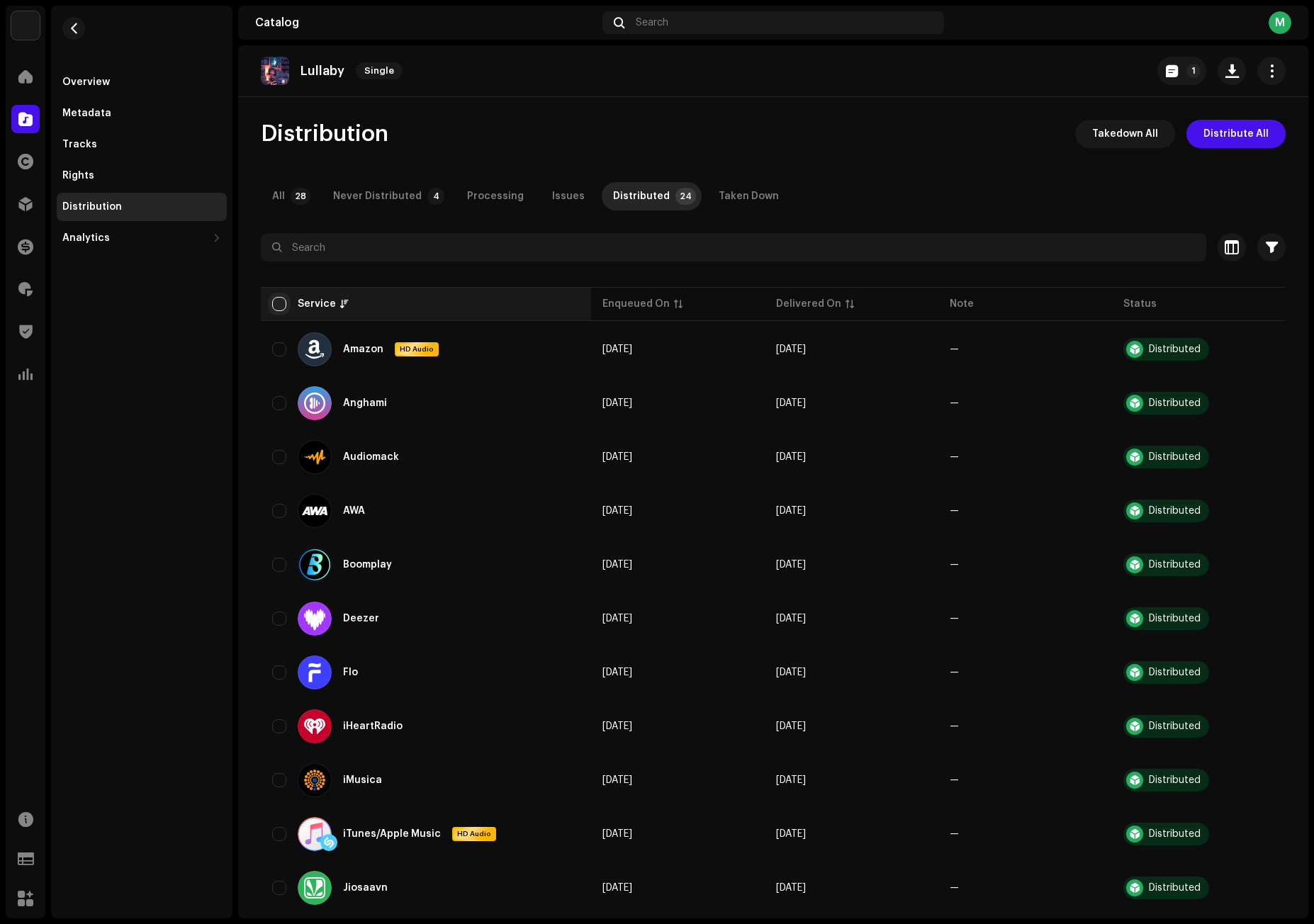
checkbox input "true"
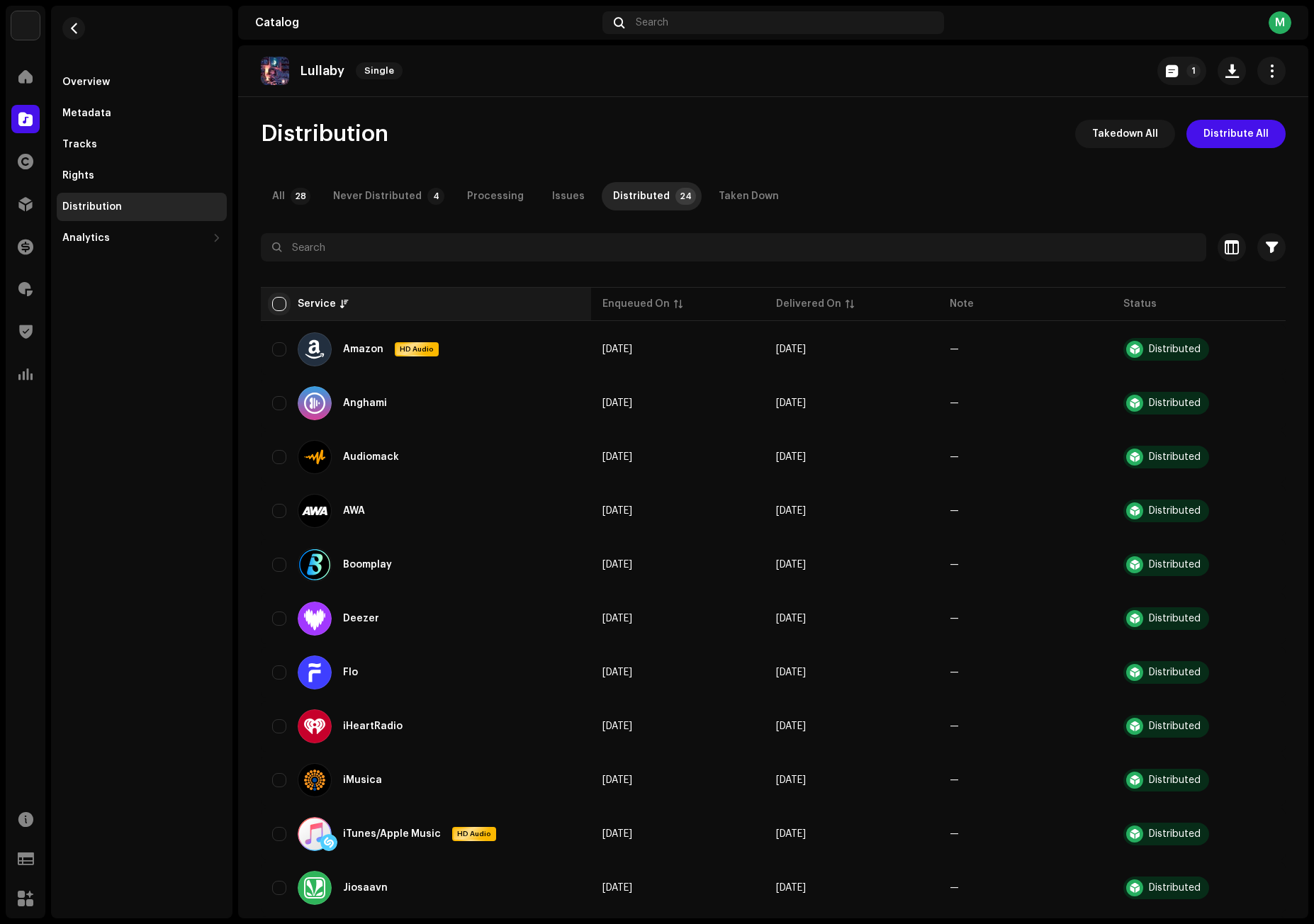
checkbox input "true"
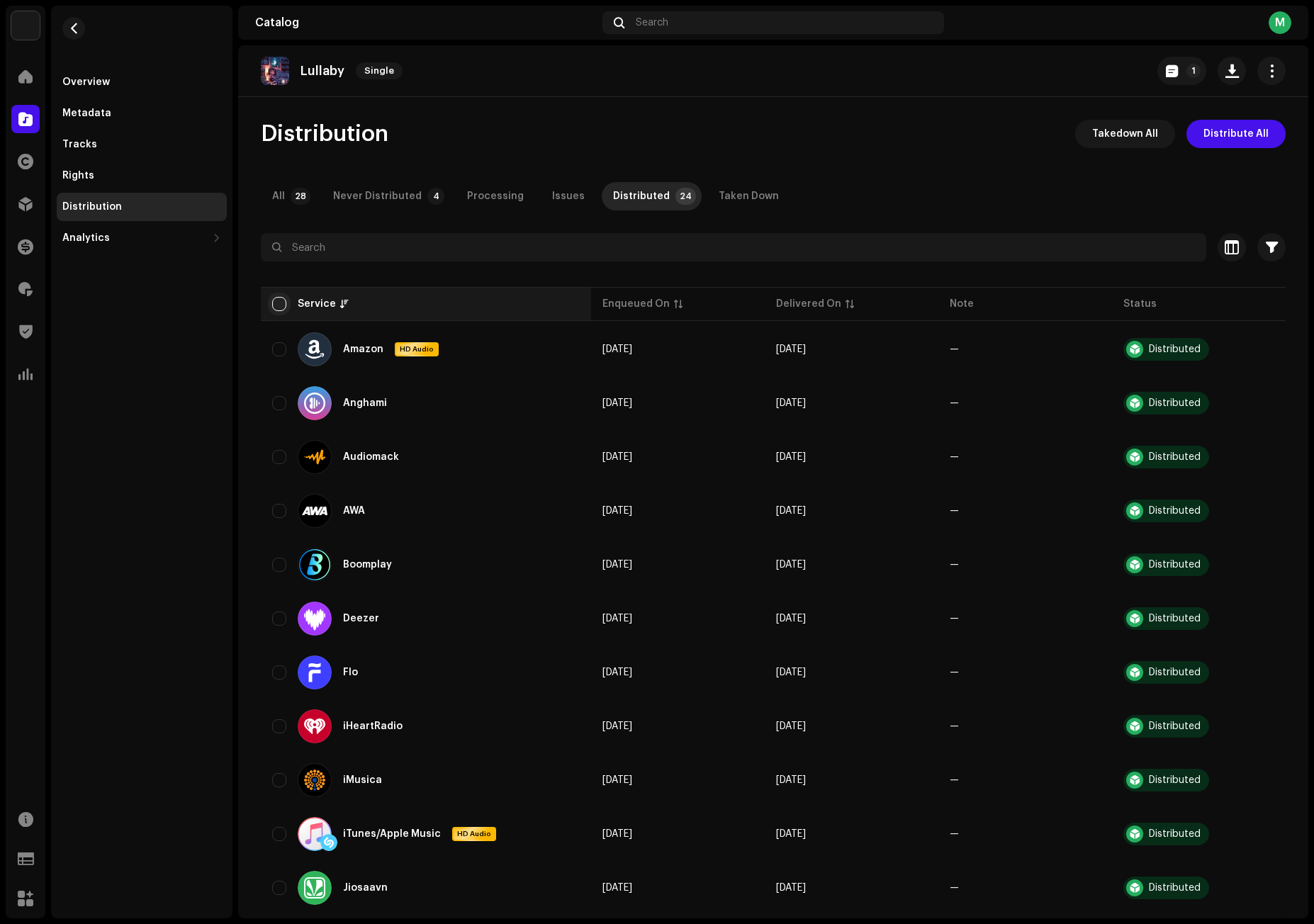
checkbox input "true"
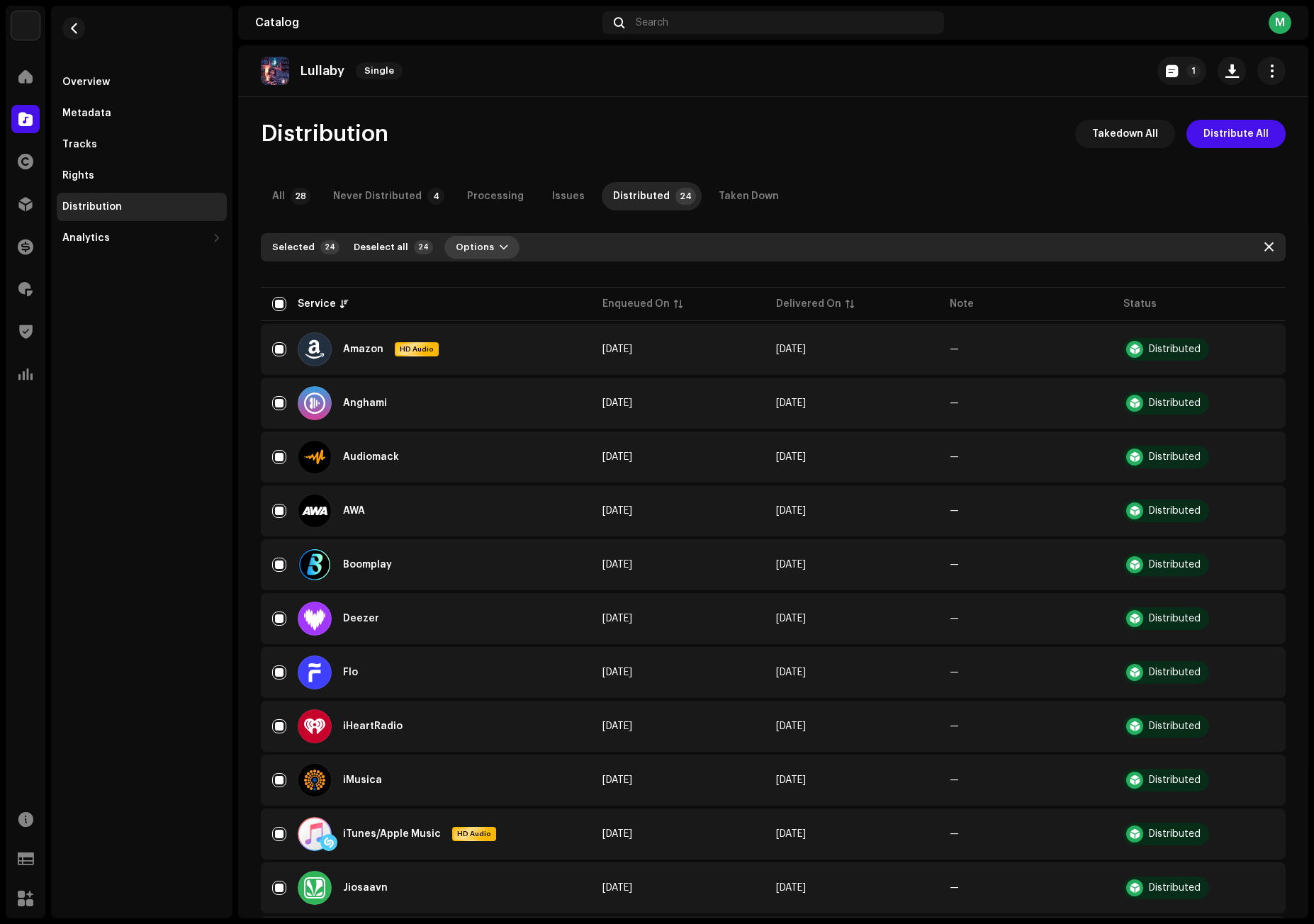
click at [486, 246] on button "Options" at bounding box center [482, 247] width 75 height 22
click at [478, 132] on div "Distribution Takedown All Distribute All" at bounding box center [773, 134] width 1025 height 29
click at [485, 247] on button "Options" at bounding box center [482, 247] width 75 height 22
click at [486, 278] on span "Distribute" at bounding box center [472, 279] width 50 height 12
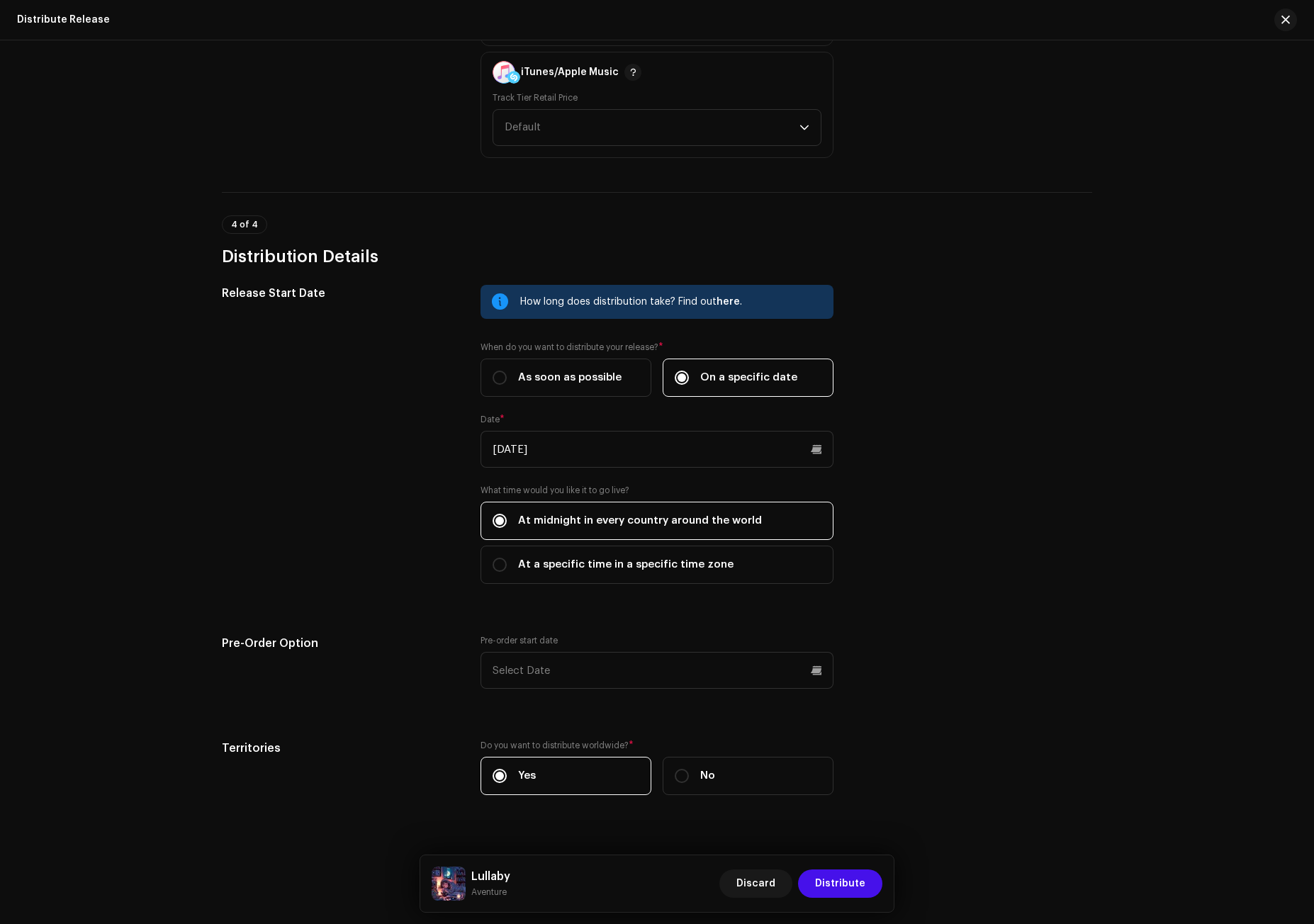
scroll to position [1771, 0]
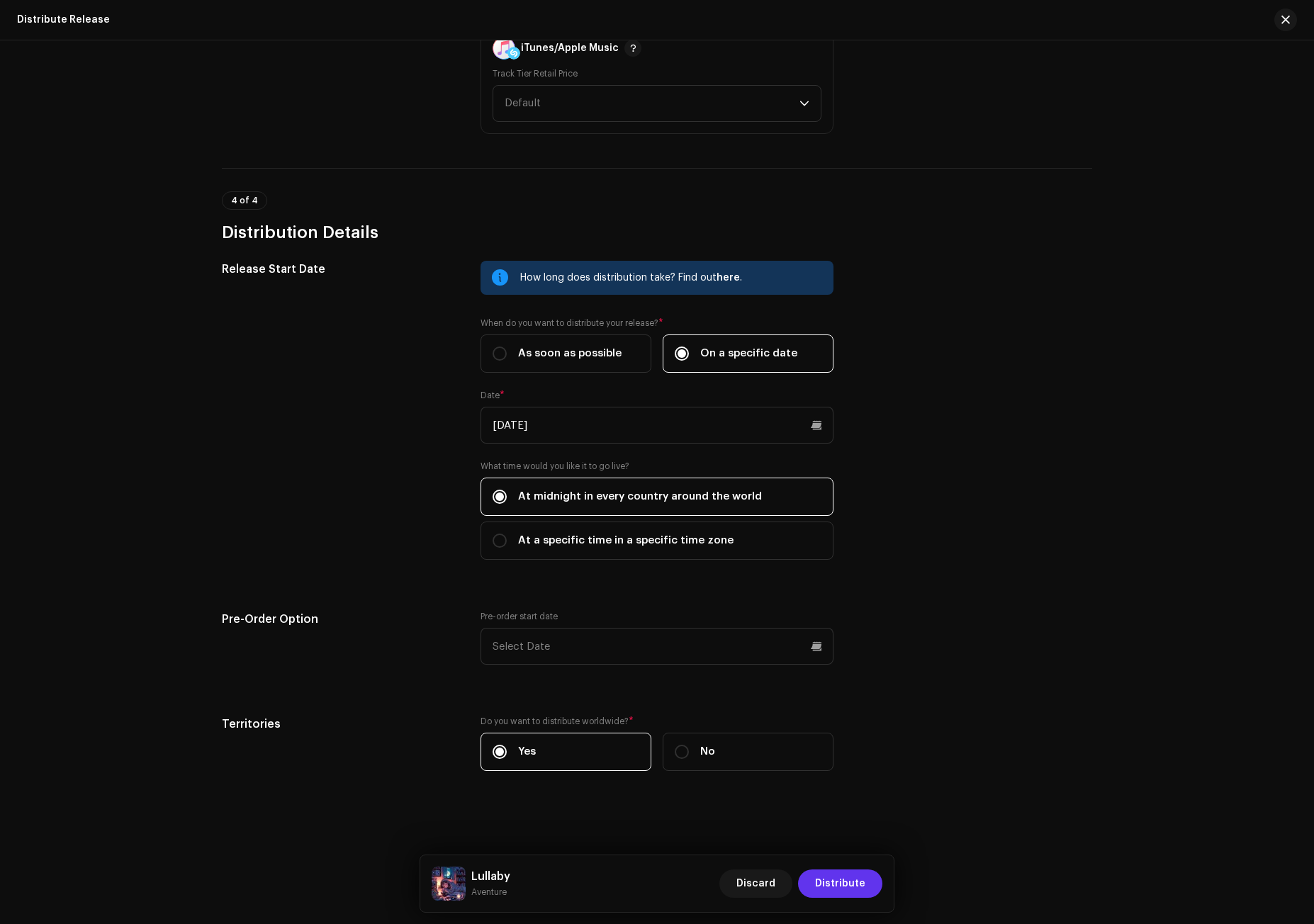
click at [854, 882] on span "Distribute" at bounding box center [840, 884] width 50 height 29
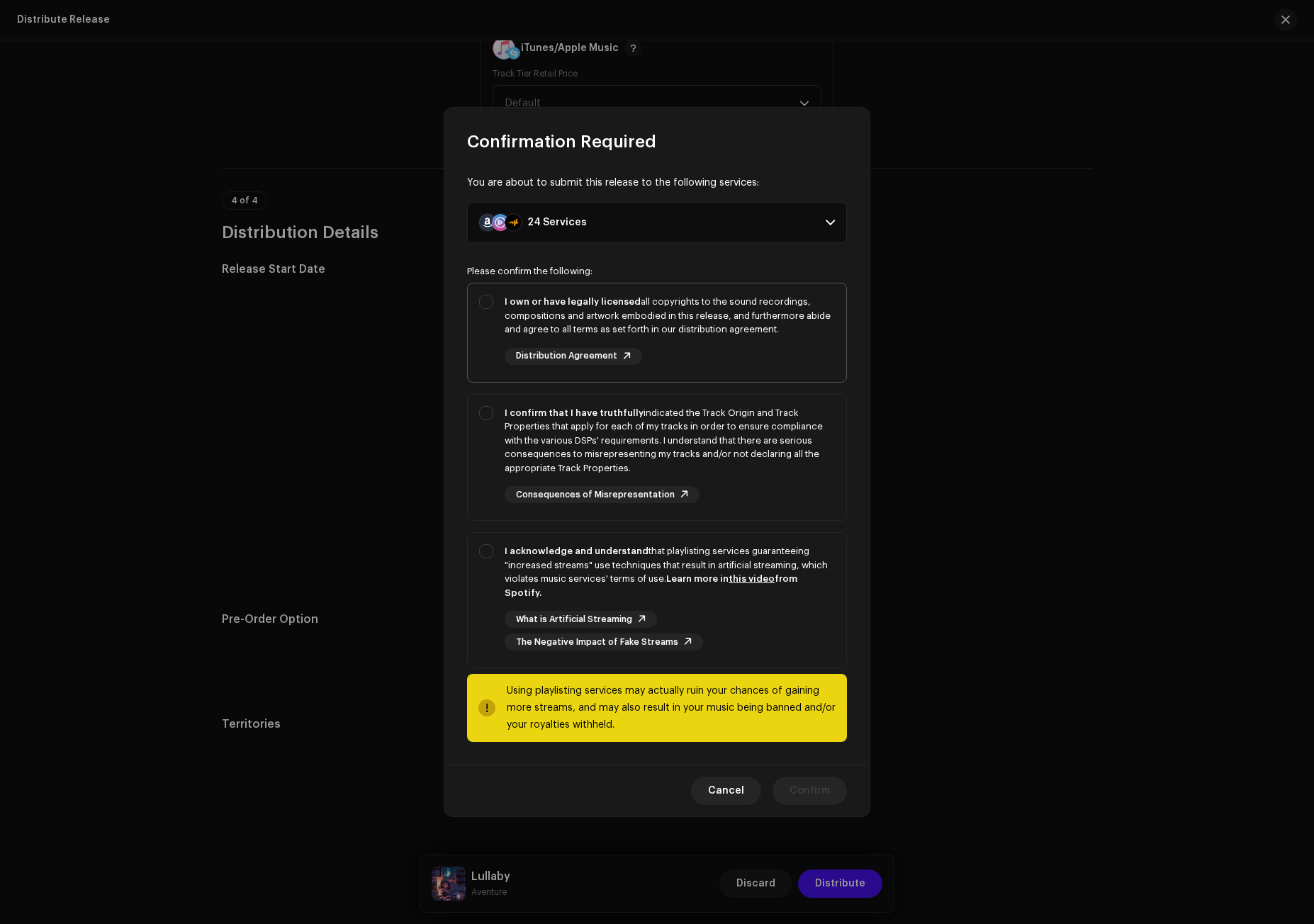
click at [731, 330] on div "I own or have legally licensed all copyrights to the sound recordings, composit…" at bounding box center [670, 316] width 330 height 42
checkbox input "true"
click at [731, 423] on div "I confirm that I have truthfully indicated the Track Origin and Track Propertie…" at bounding box center [670, 441] width 330 height 70
checkbox input "true"
click at [772, 572] on div "I acknowledge and understand that playlisting services guaranteeing "increased …" at bounding box center [670, 572] width 330 height 55
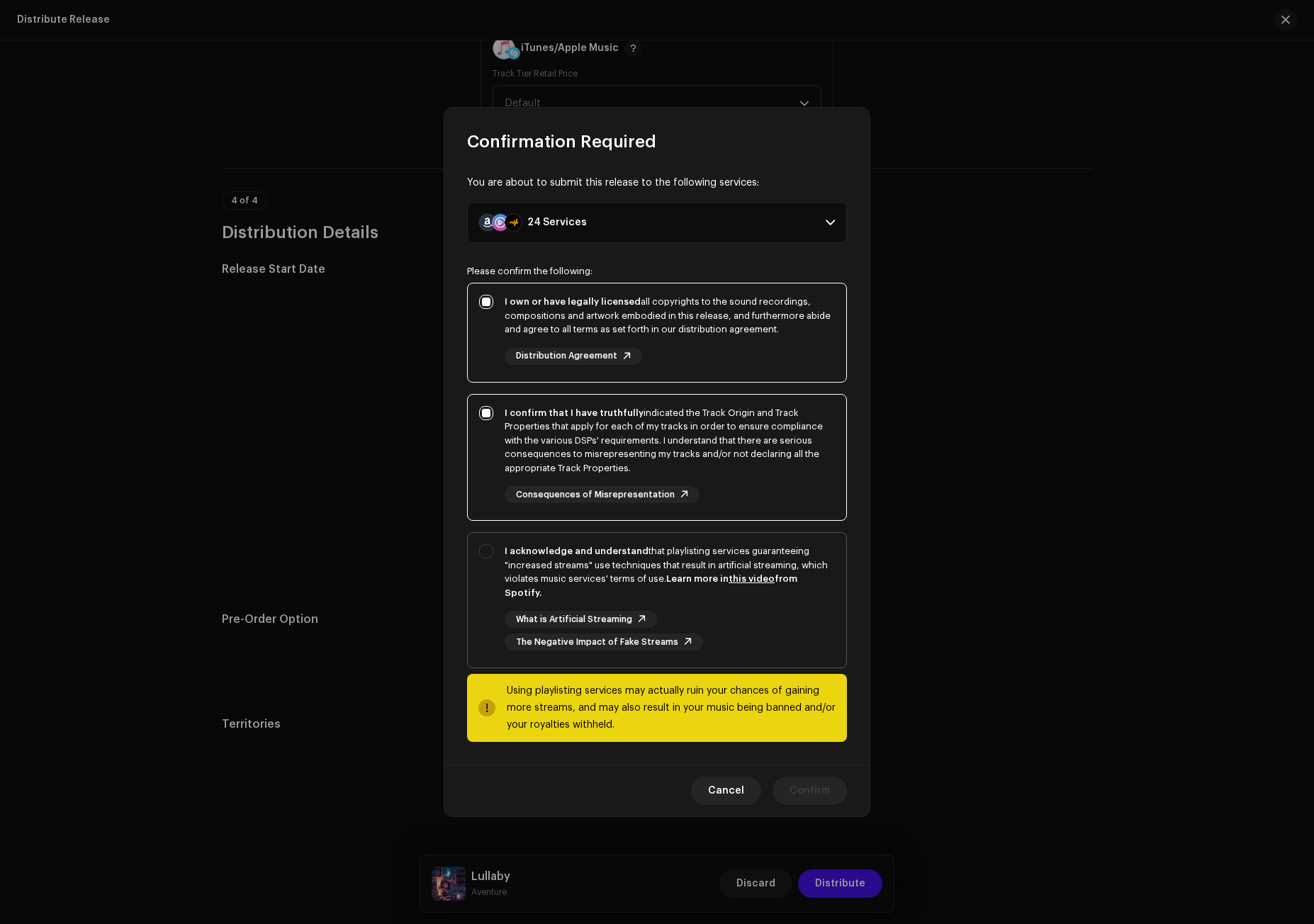
checkbox input "true"
click at [810, 791] on span "Confirm" at bounding box center [809, 791] width 40 height 29
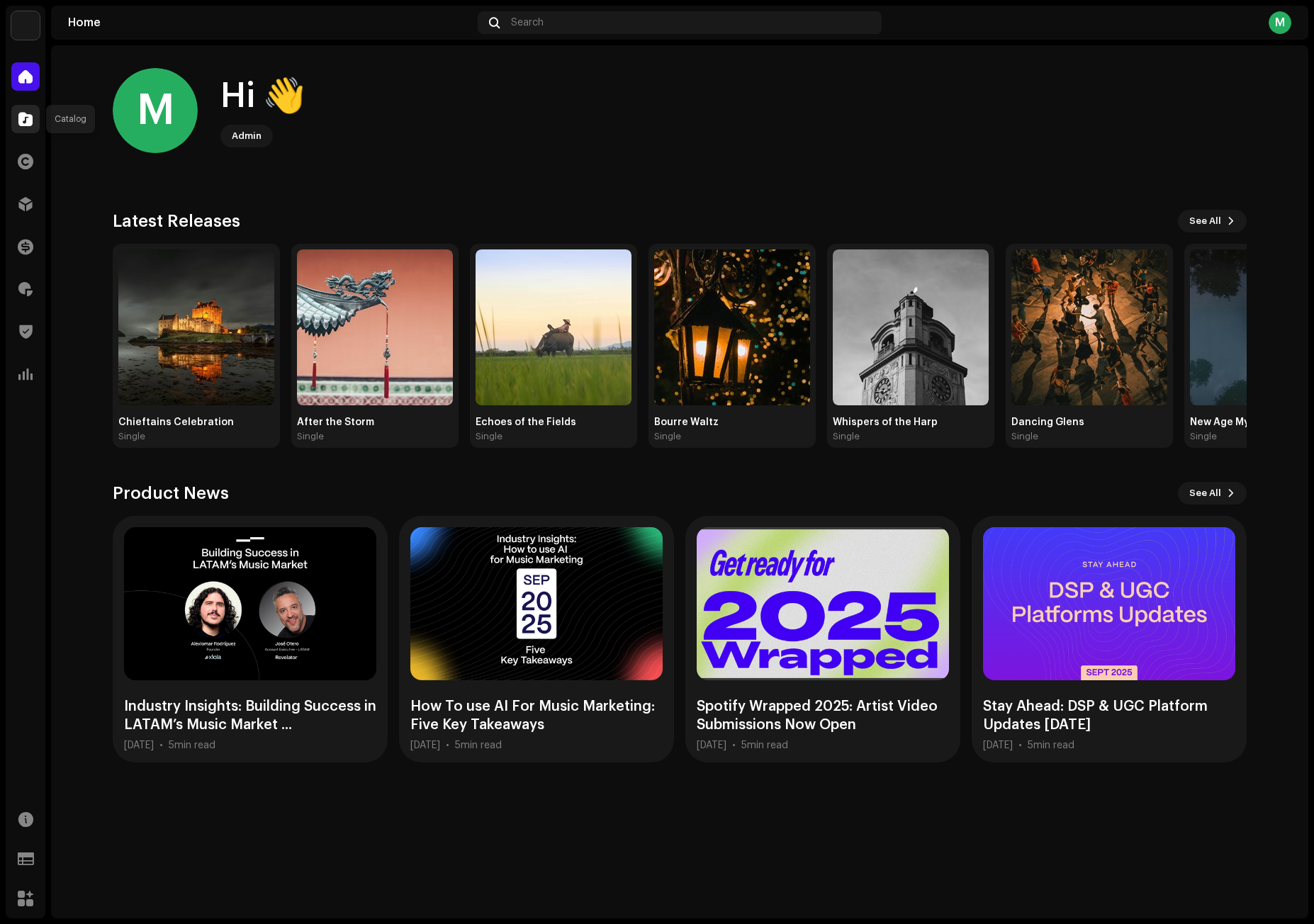
click at [26, 122] on span at bounding box center [26, 119] width 14 height 12
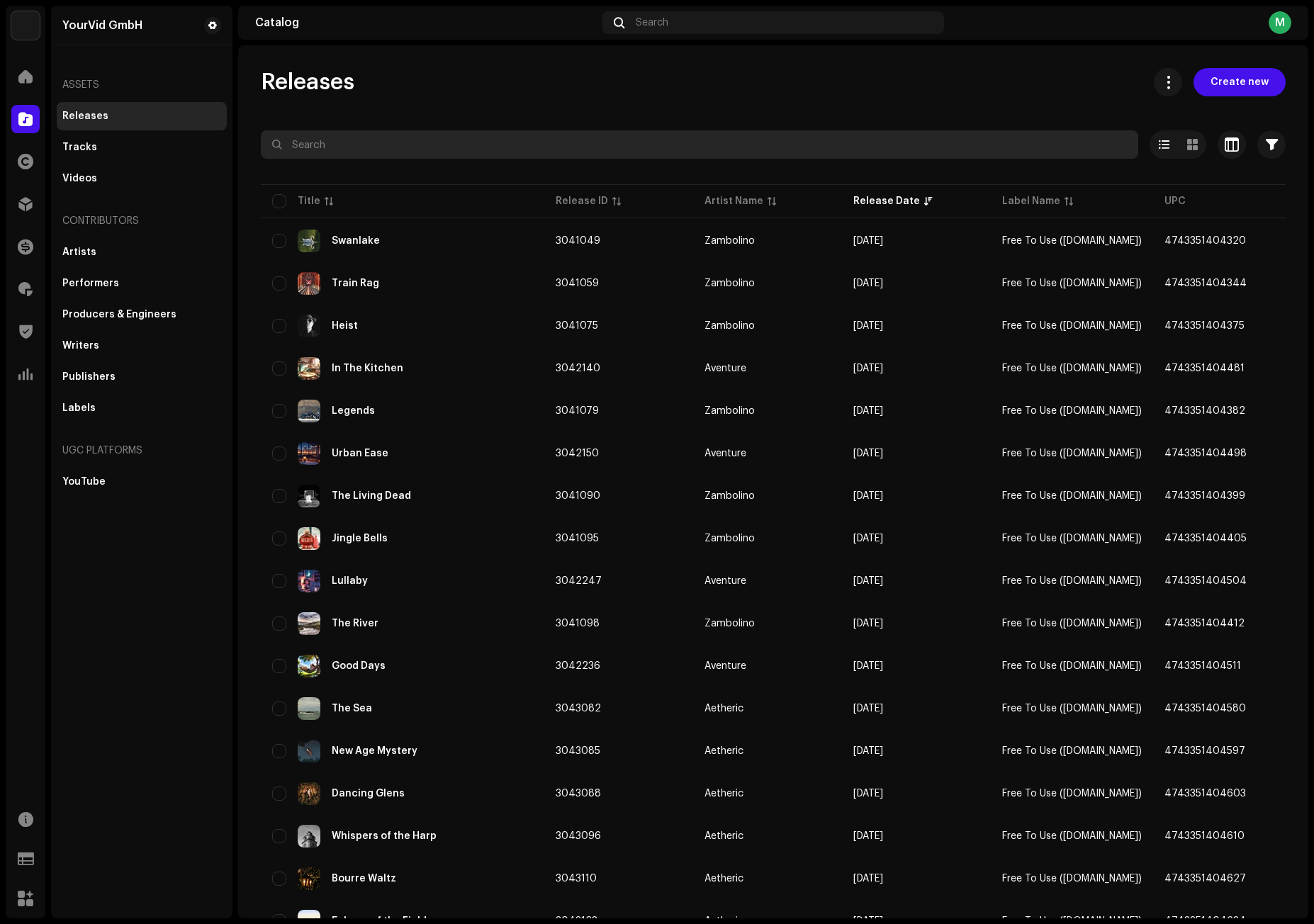
click at [507, 153] on input "text" at bounding box center [699, 144] width 878 height 29
type input "lullaby"
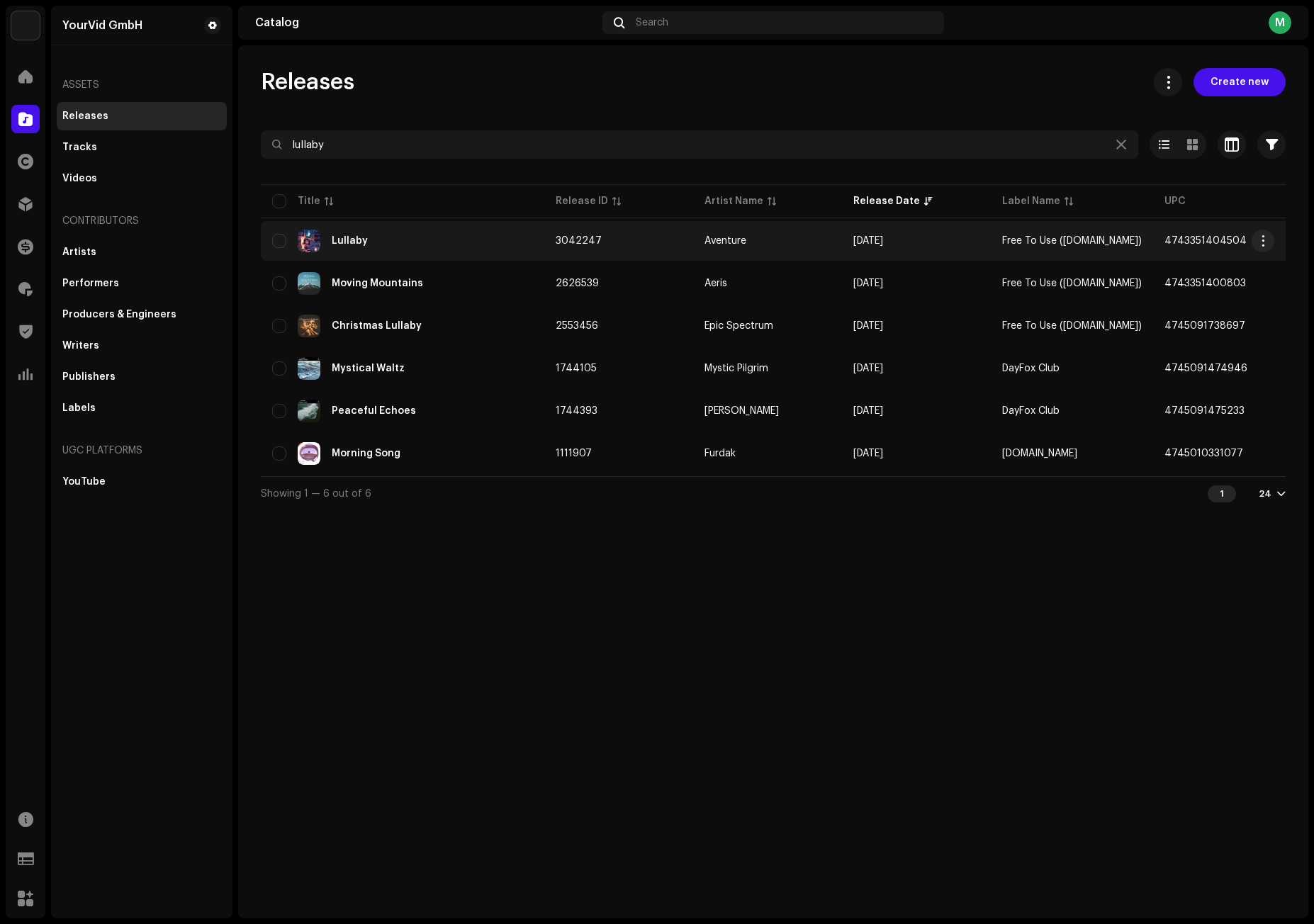
click at [402, 233] on div "Lullaby" at bounding box center [402, 240] width 260 height 22
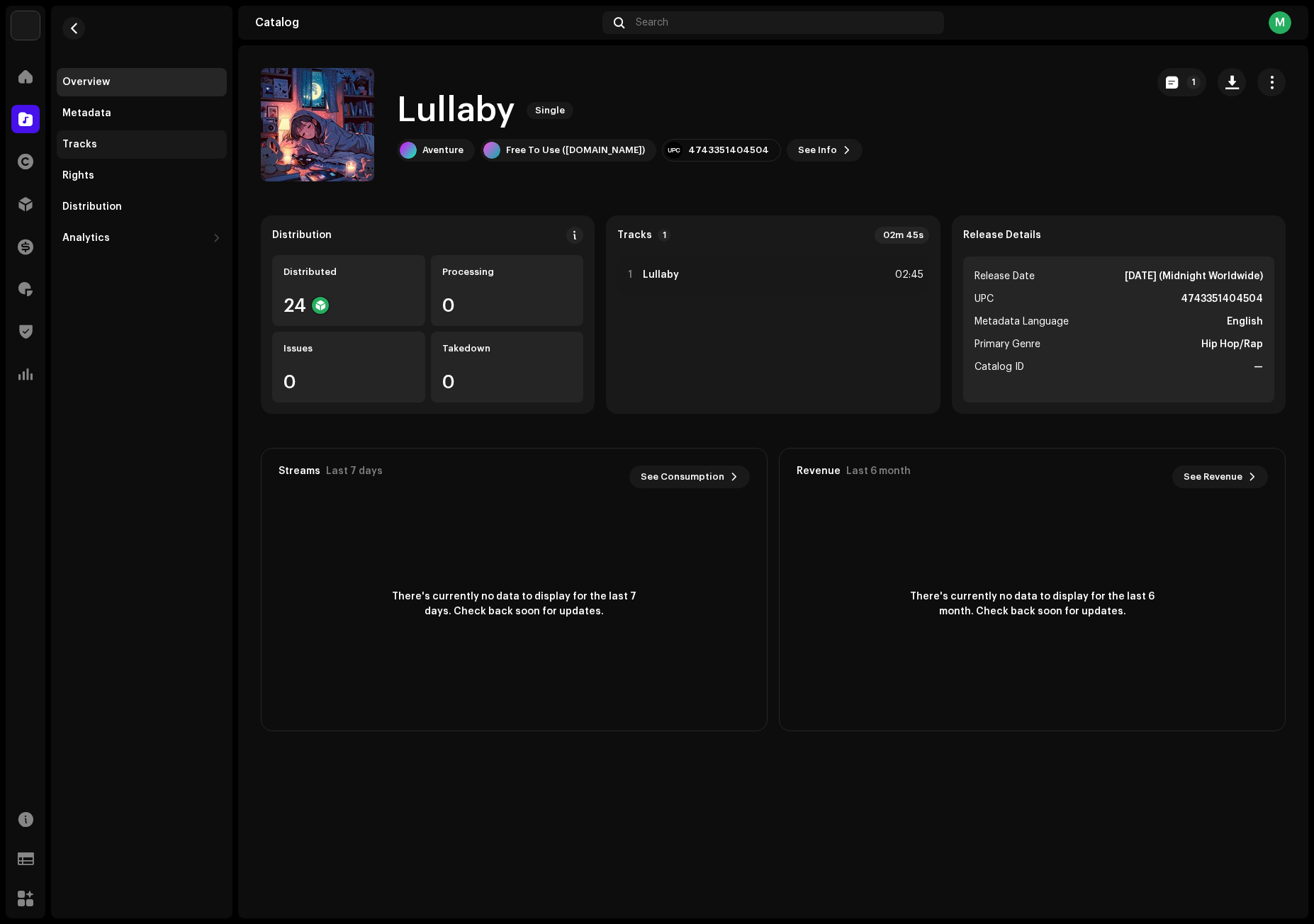
click at [98, 149] on div "Tracks" at bounding box center [142, 144] width 159 height 12
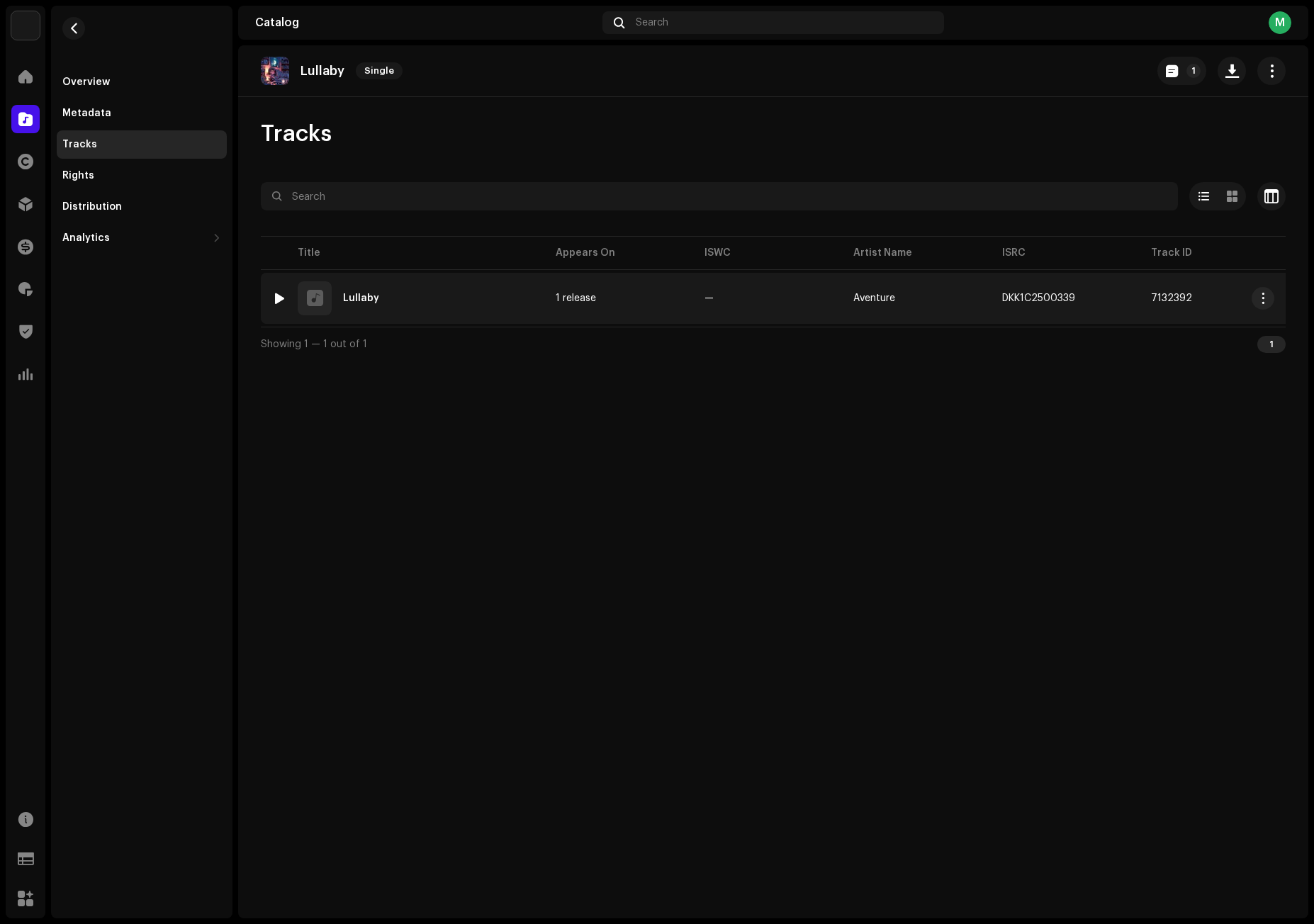
click at [413, 293] on div "1 Lullaby" at bounding box center [402, 298] width 260 height 34
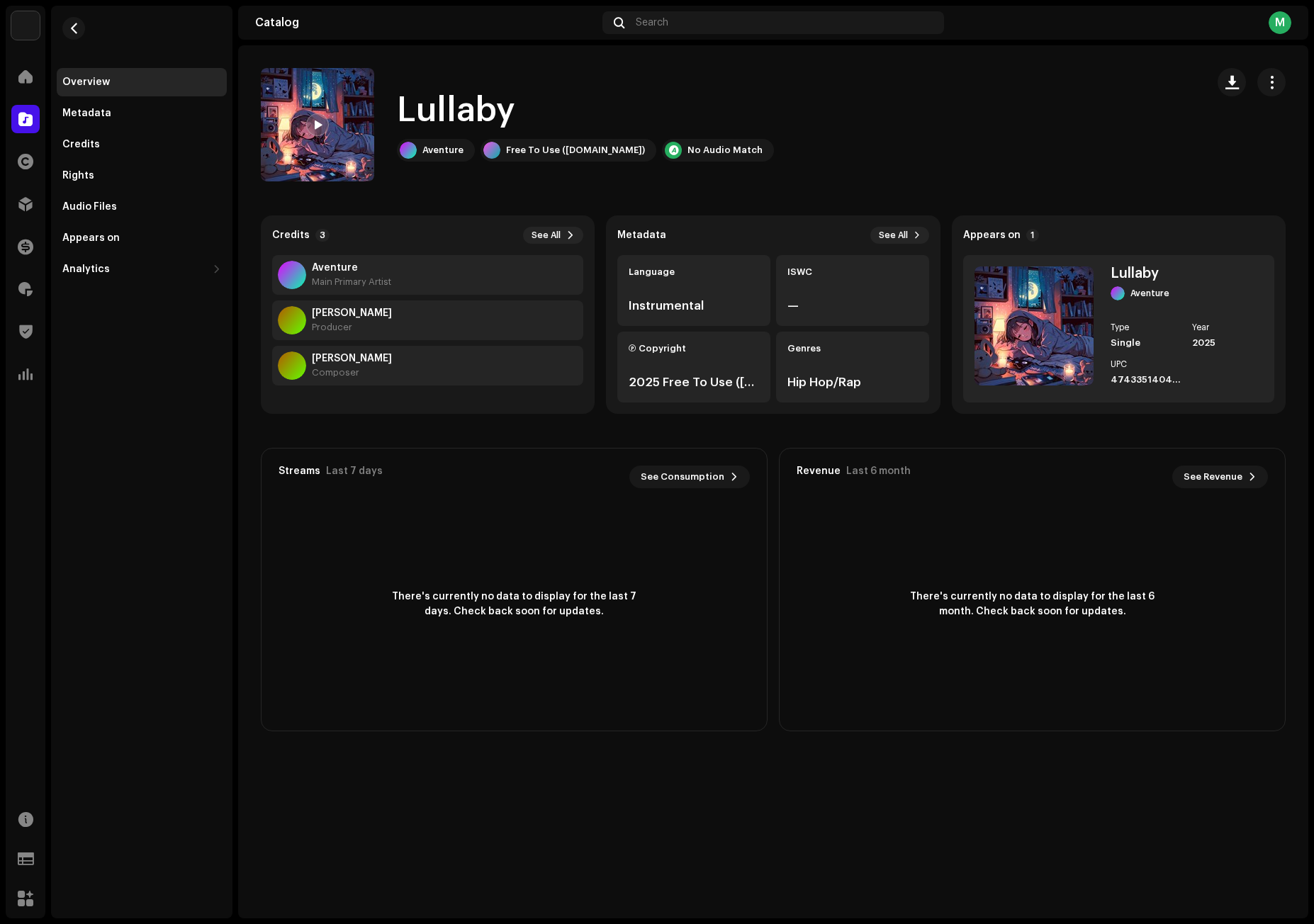
click at [313, 127] on div at bounding box center [317, 124] width 22 height 22
click at [314, 128] on span at bounding box center [318, 125] width 9 height 12
click at [72, 36] on button "button" at bounding box center [73, 28] width 22 height 22
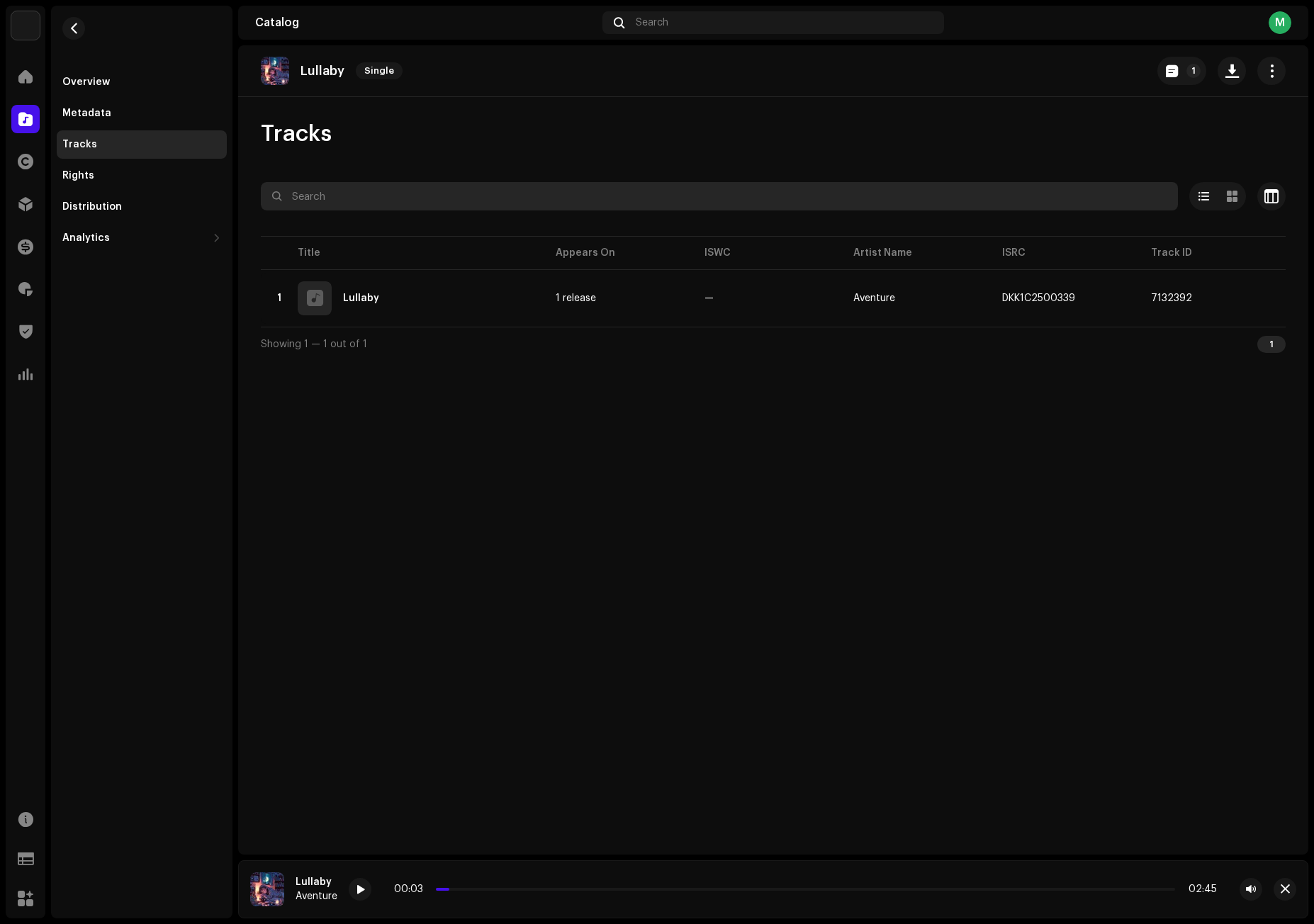
click at [482, 186] on input "text" at bounding box center [719, 196] width 917 height 29
click at [481, 186] on input "text" at bounding box center [719, 196] width 917 height 29
paste input "Mellow Summer"
type input "Mellow Summer"
click at [571, 112] on div "Lullaby Single 1 Tracks Mellow Summer Selected 0 Options Filters Distribution s…" at bounding box center [773, 450] width 1070 height 810
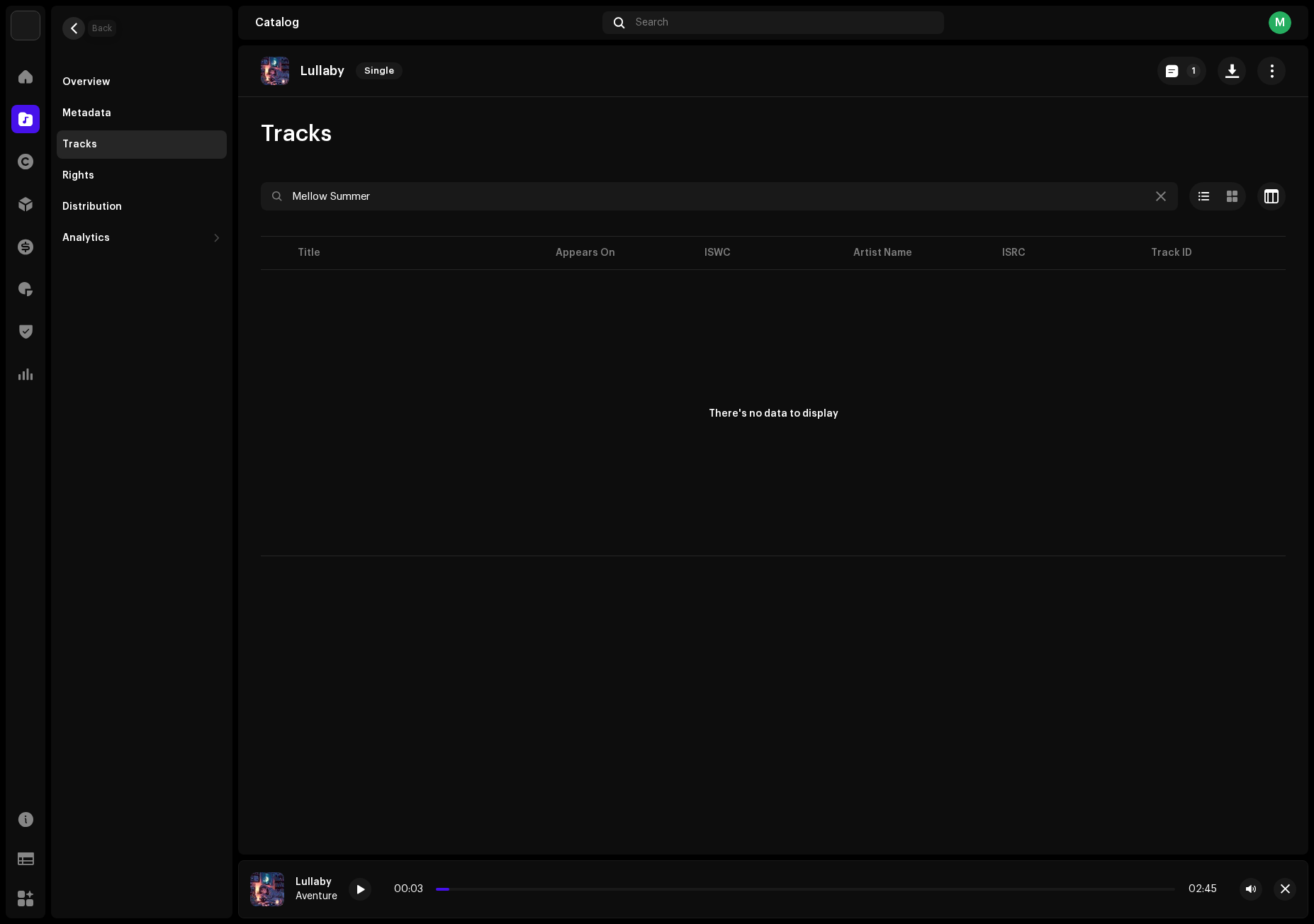
click at [75, 29] on span "button" at bounding box center [74, 28] width 11 height 12
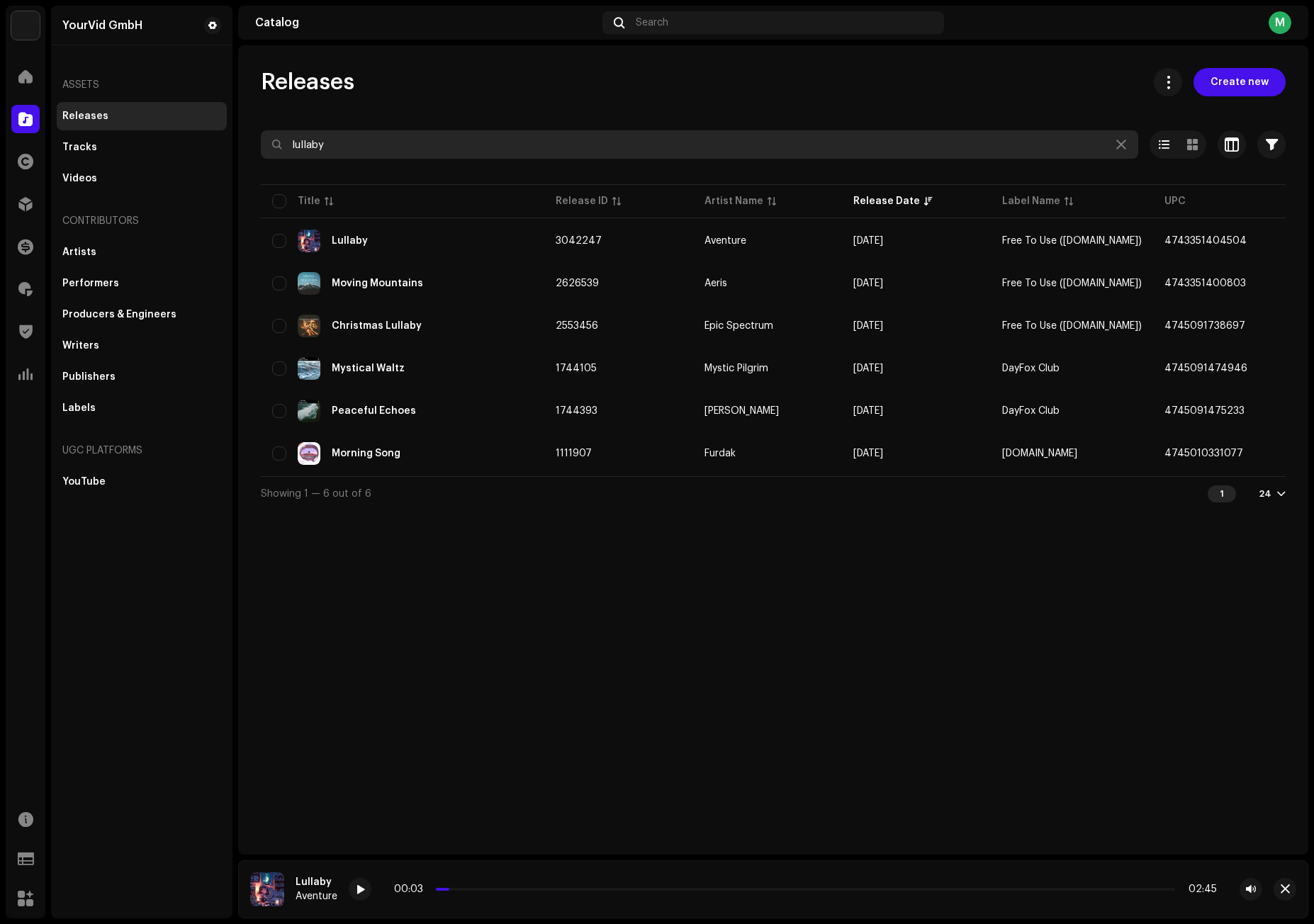
click at [295, 147] on input "lullaby" at bounding box center [699, 144] width 878 height 29
click at [295, 146] on input "lullaby" at bounding box center [699, 144] width 878 height 29
paste input "Mellow Summer"
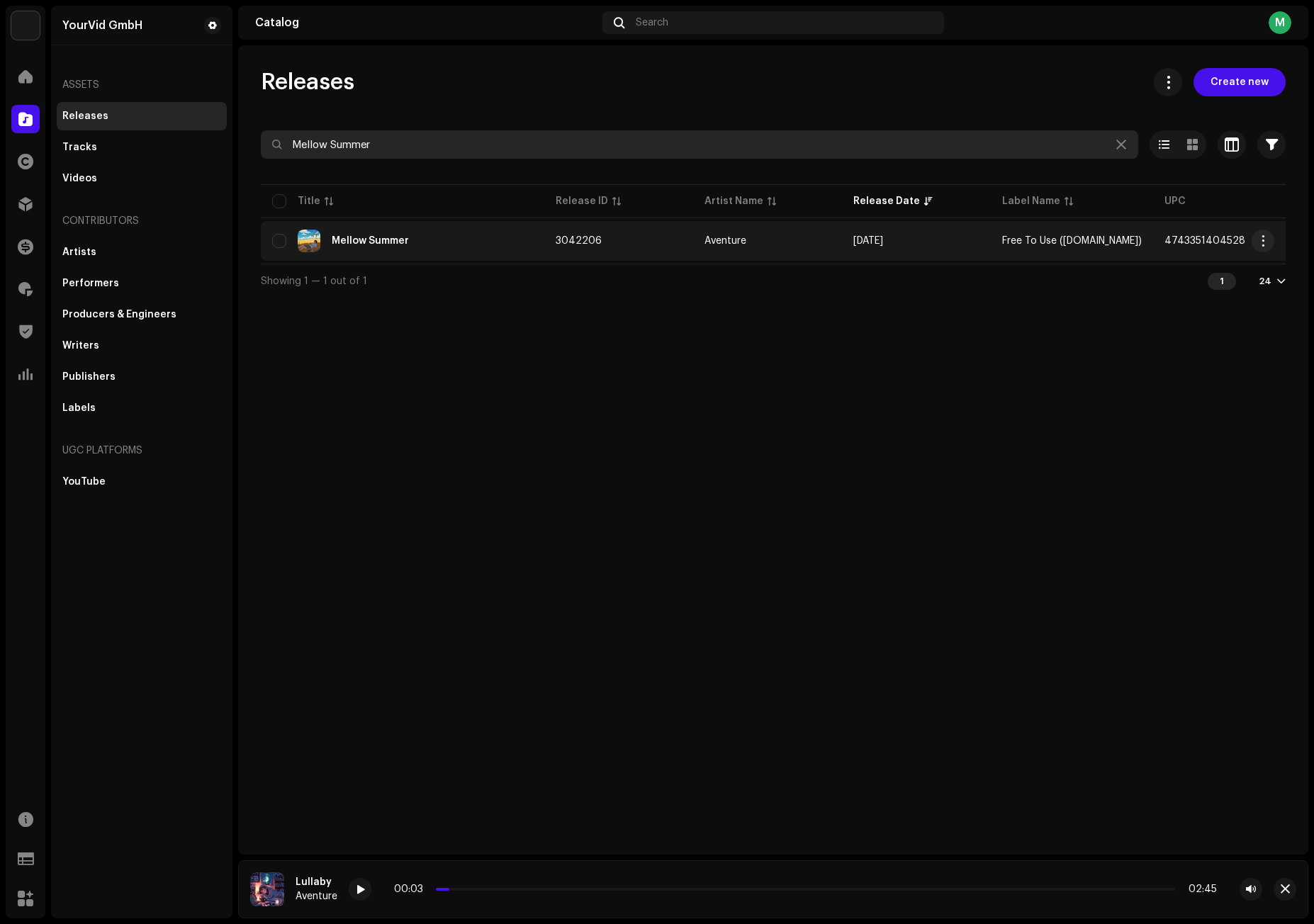
type input "Mellow Summer"
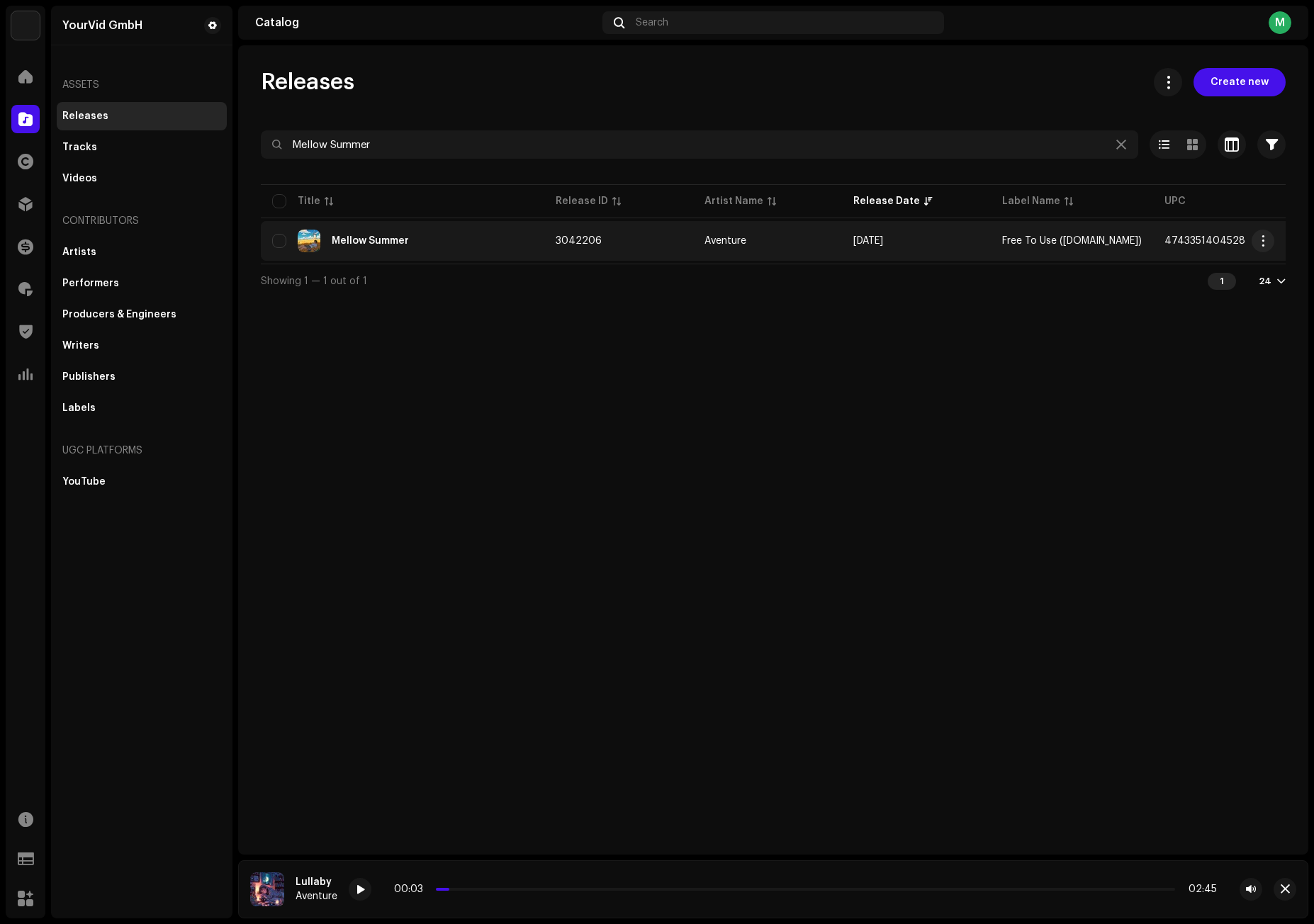
click at [388, 229] on td "Mellow Summer" at bounding box center [402, 241] width 284 height 40
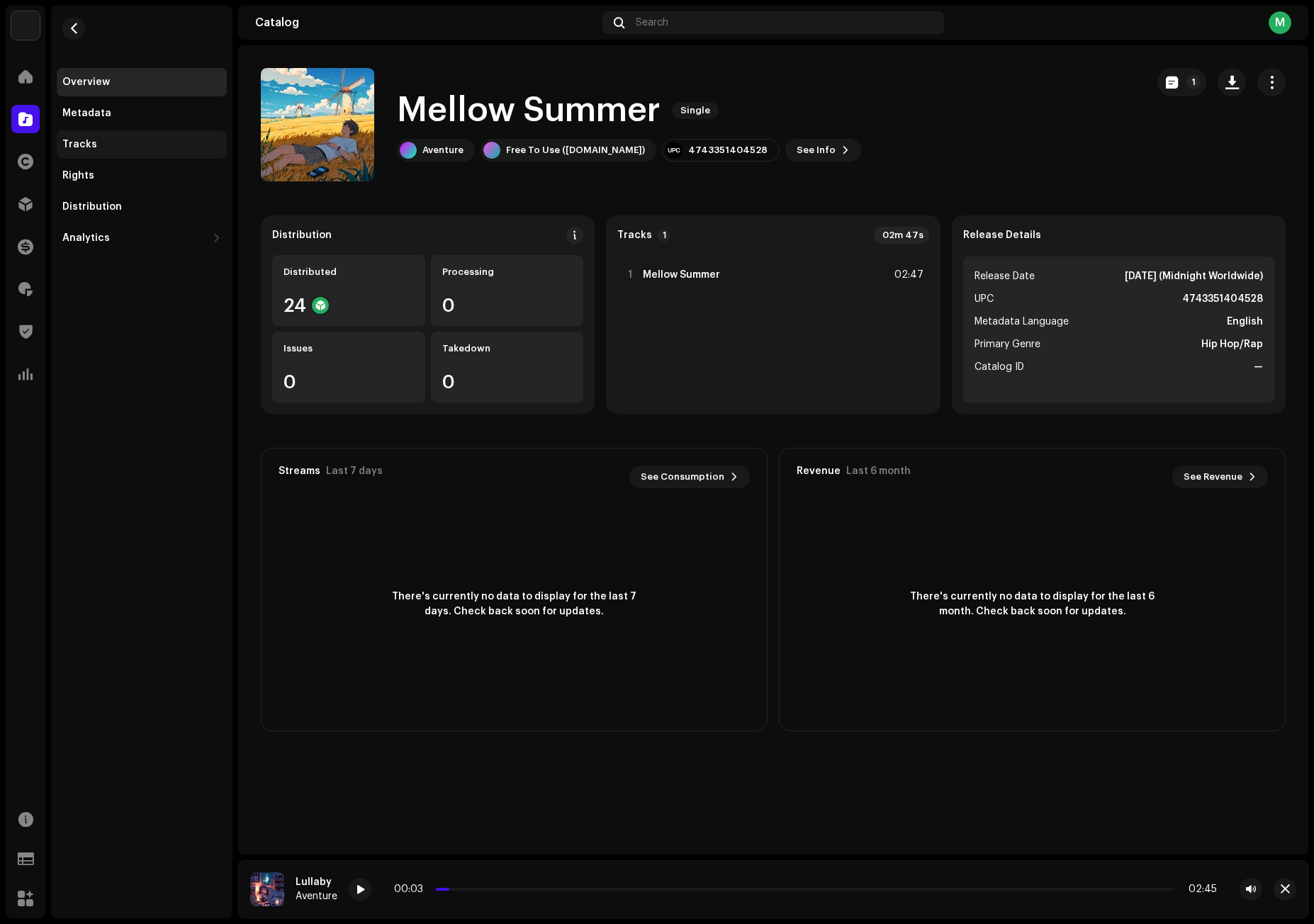
click at [69, 146] on div "Tracks" at bounding box center [79, 144] width 35 height 12
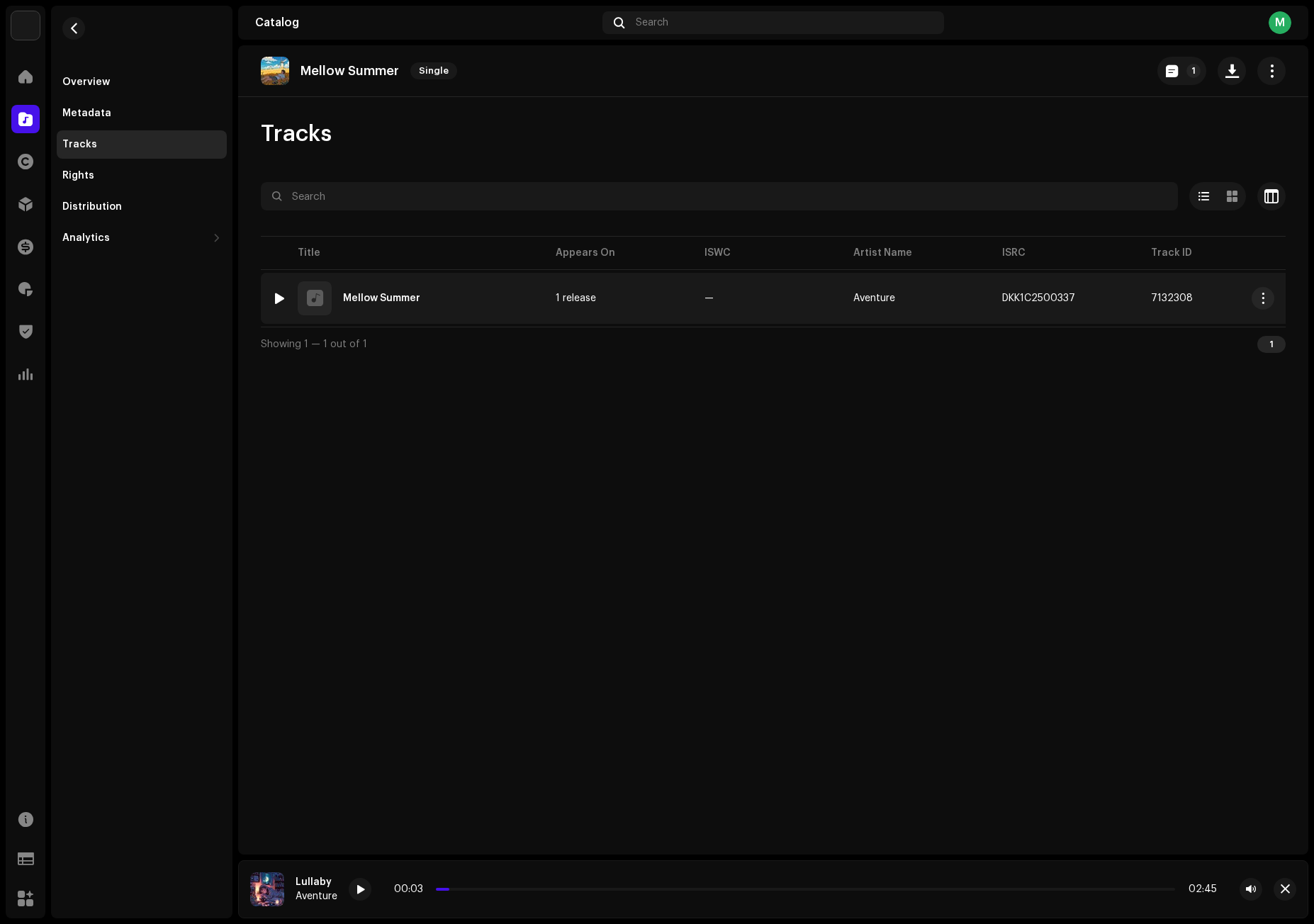
click at [276, 295] on div at bounding box center [280, 298] width 11 height 12
click at [275, 293] on div at bounding box center [280, 298] width 11 height 12
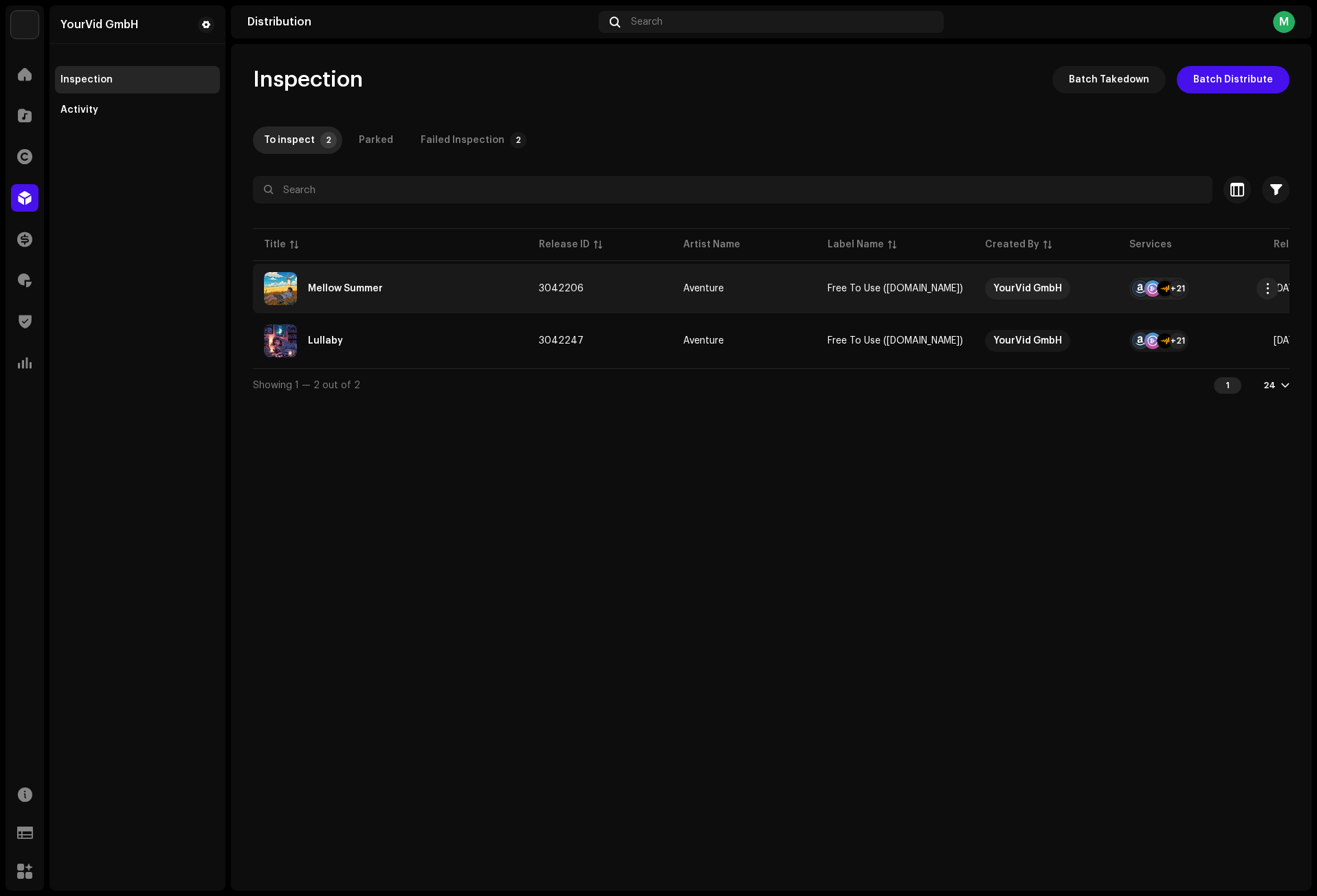
click at [339, 293] on div "Mellow Summer" at bounding box center [345, 288] width 75 height 10
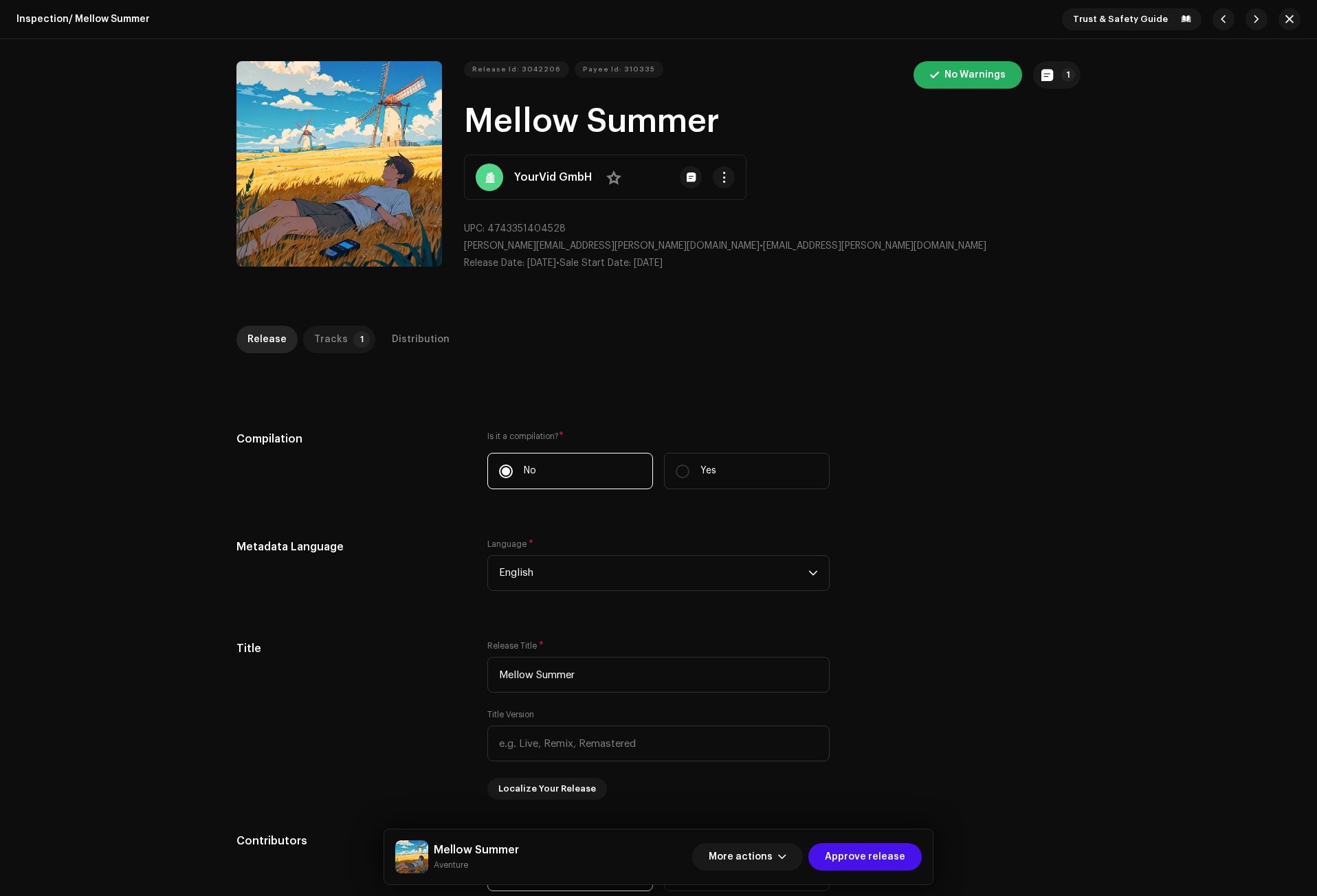
click at [320, 342] on div "Tracks" at bounding box center [330, 340] width 34 height 28
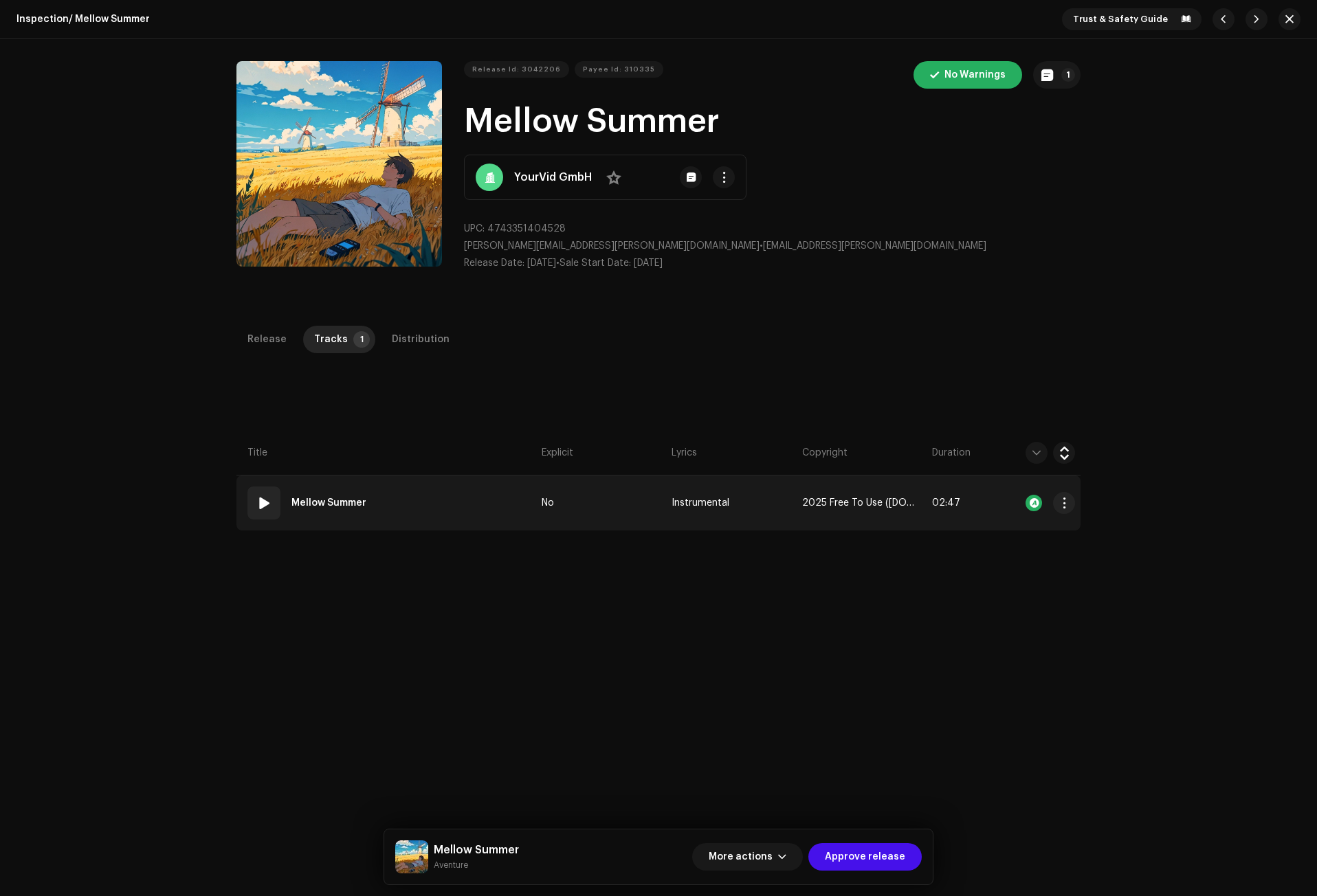
click at [382, 507] on td "01 Mellow Summer" at bounding box center [386, 503] width 299 height 55
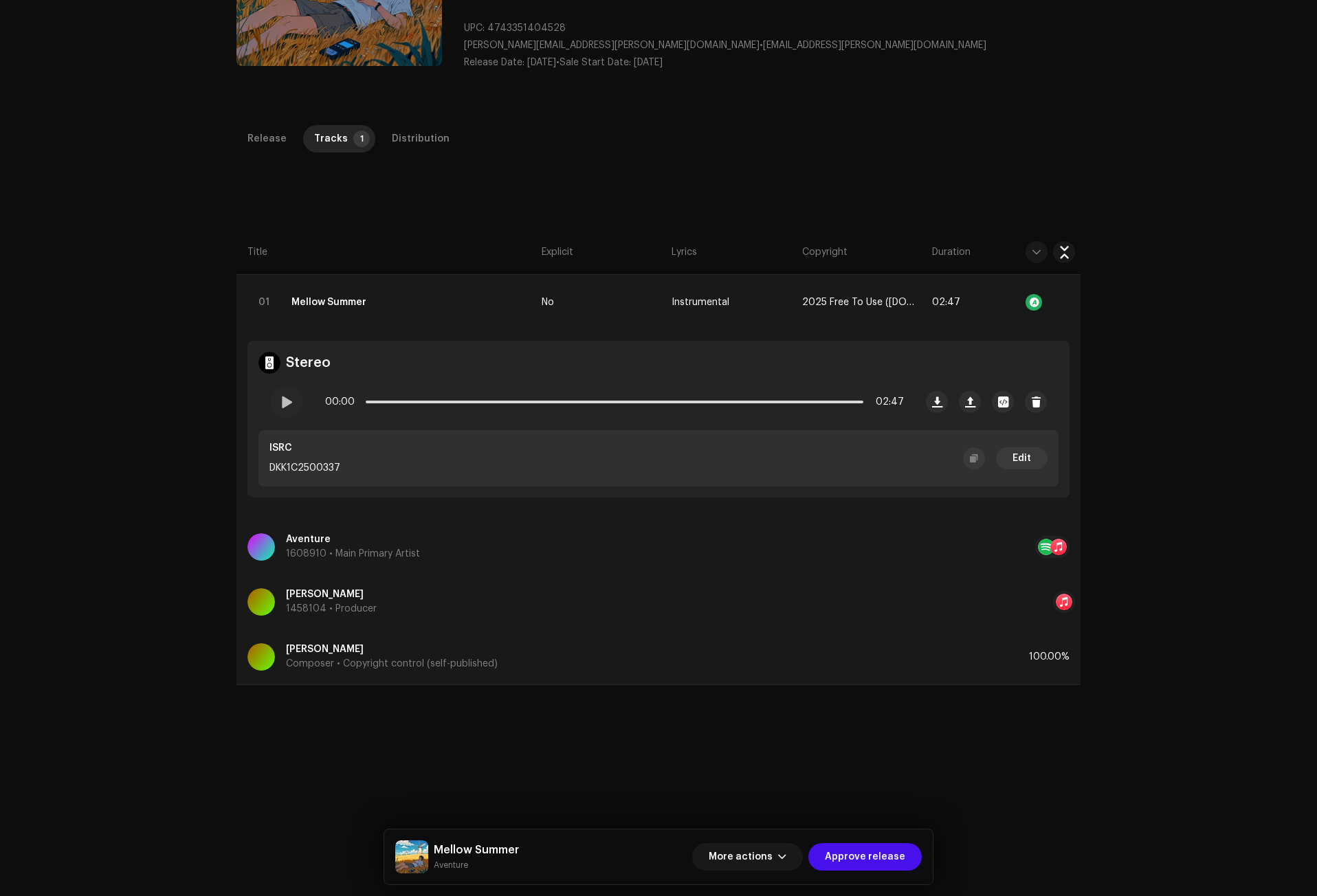
scroll to position [189, 0]
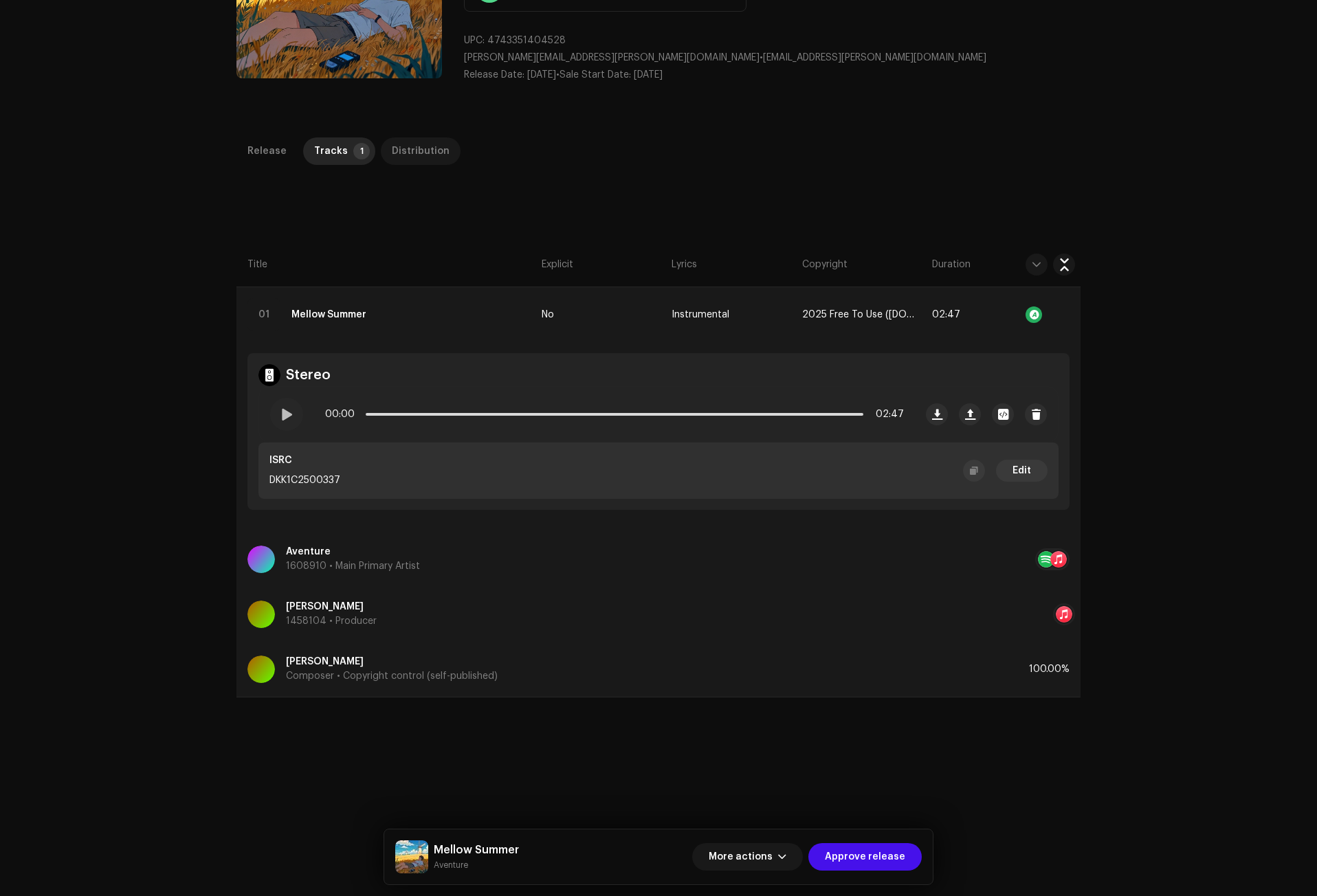
click at [406, 159] on div "Distribution" at bounding box center [420, 151] width 58 height 28
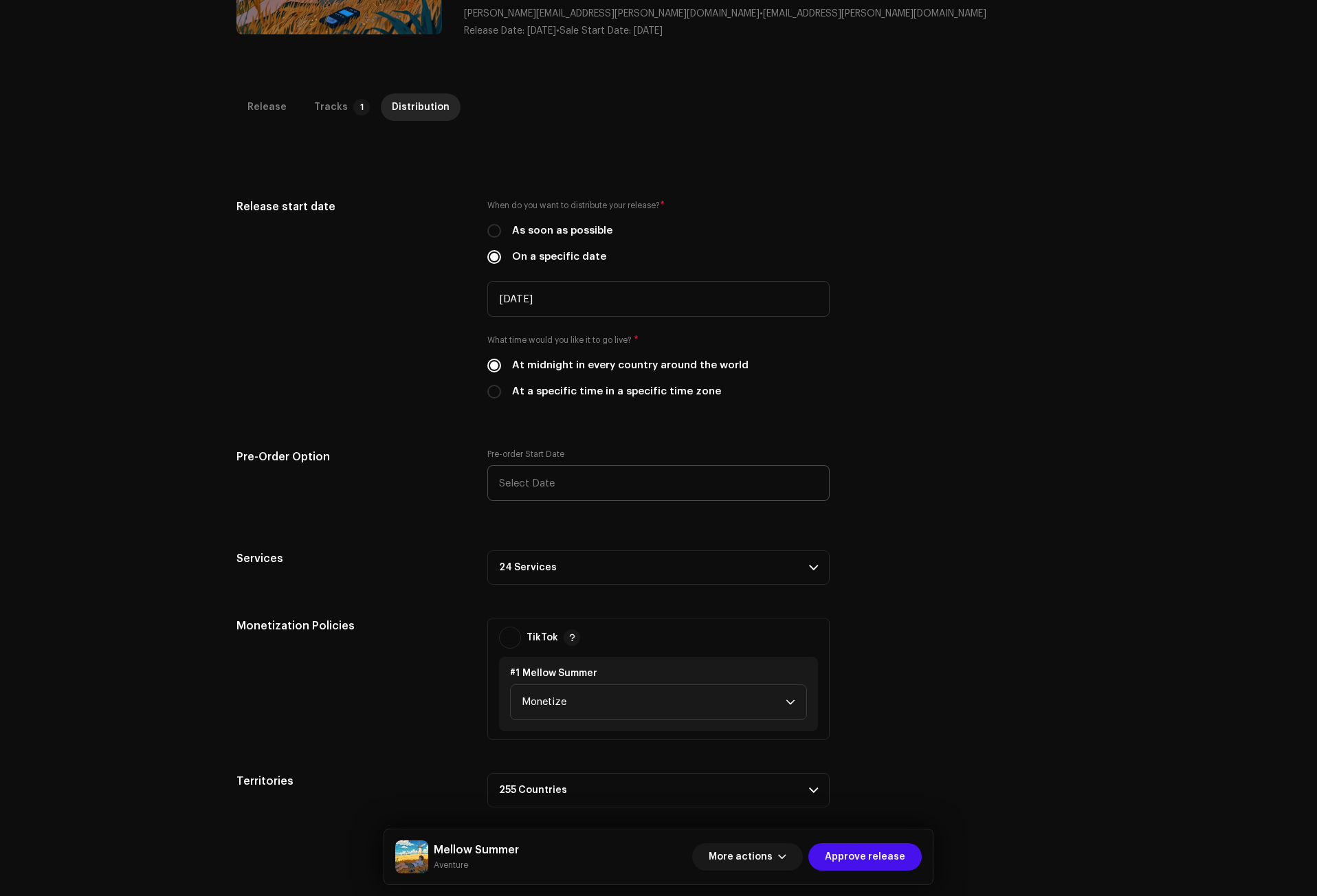
scroll to position [326, 0]
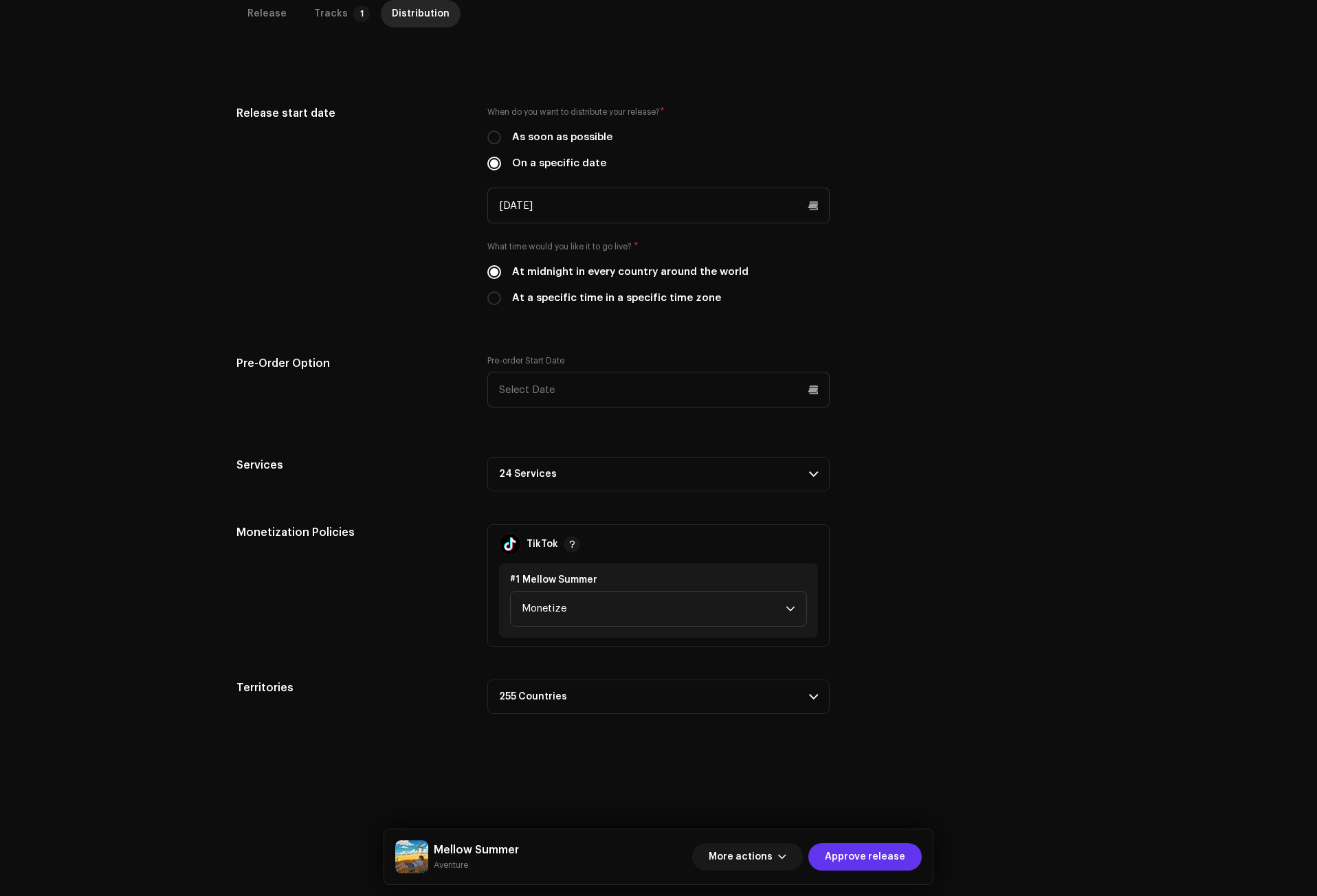
click at [870, 856] on span "Approve release" at bounding box center [865, 857] width 80 height 28
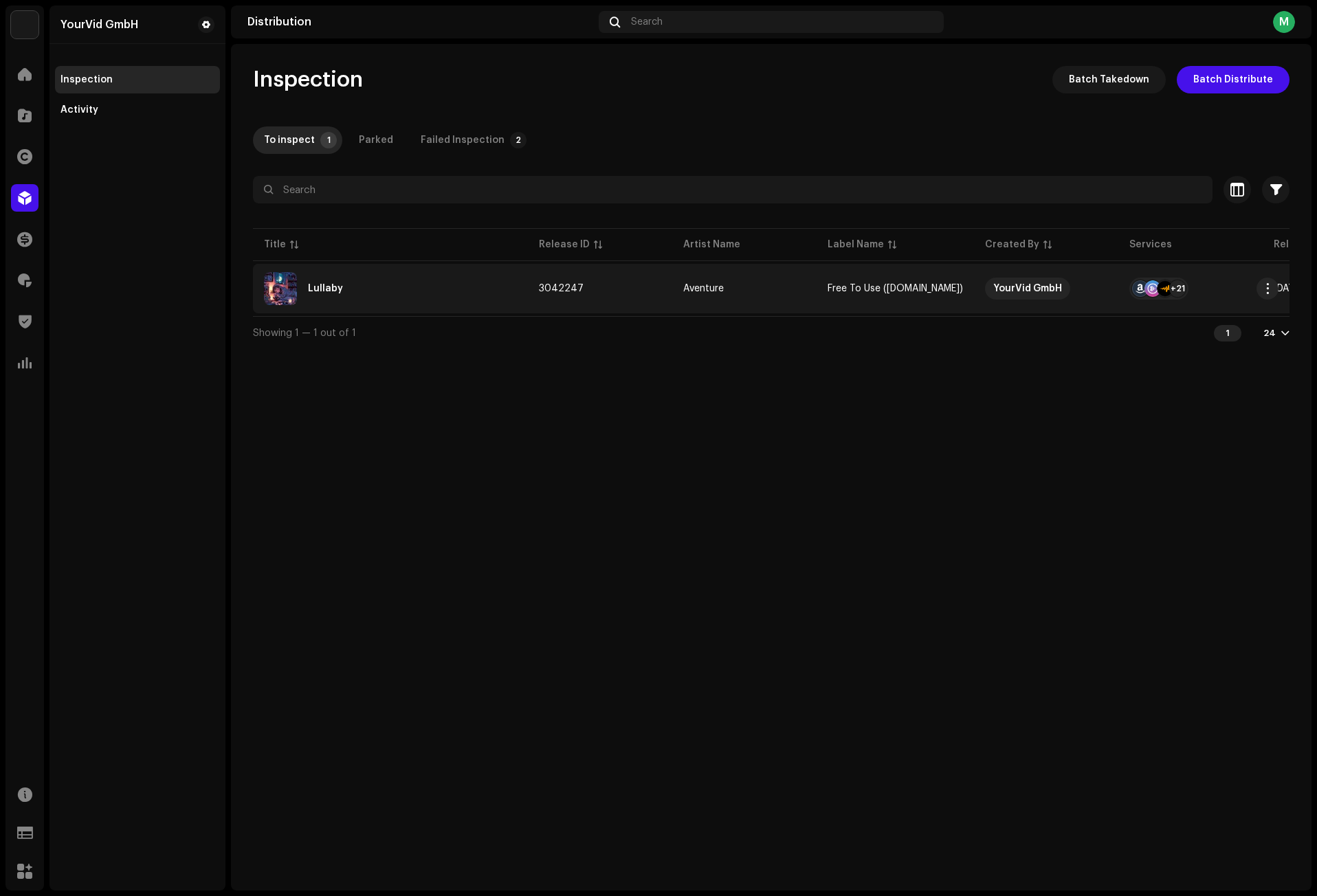
click at [363, 304] on div "Lullaby" at bounding box center [390, 289] width 253 height 33
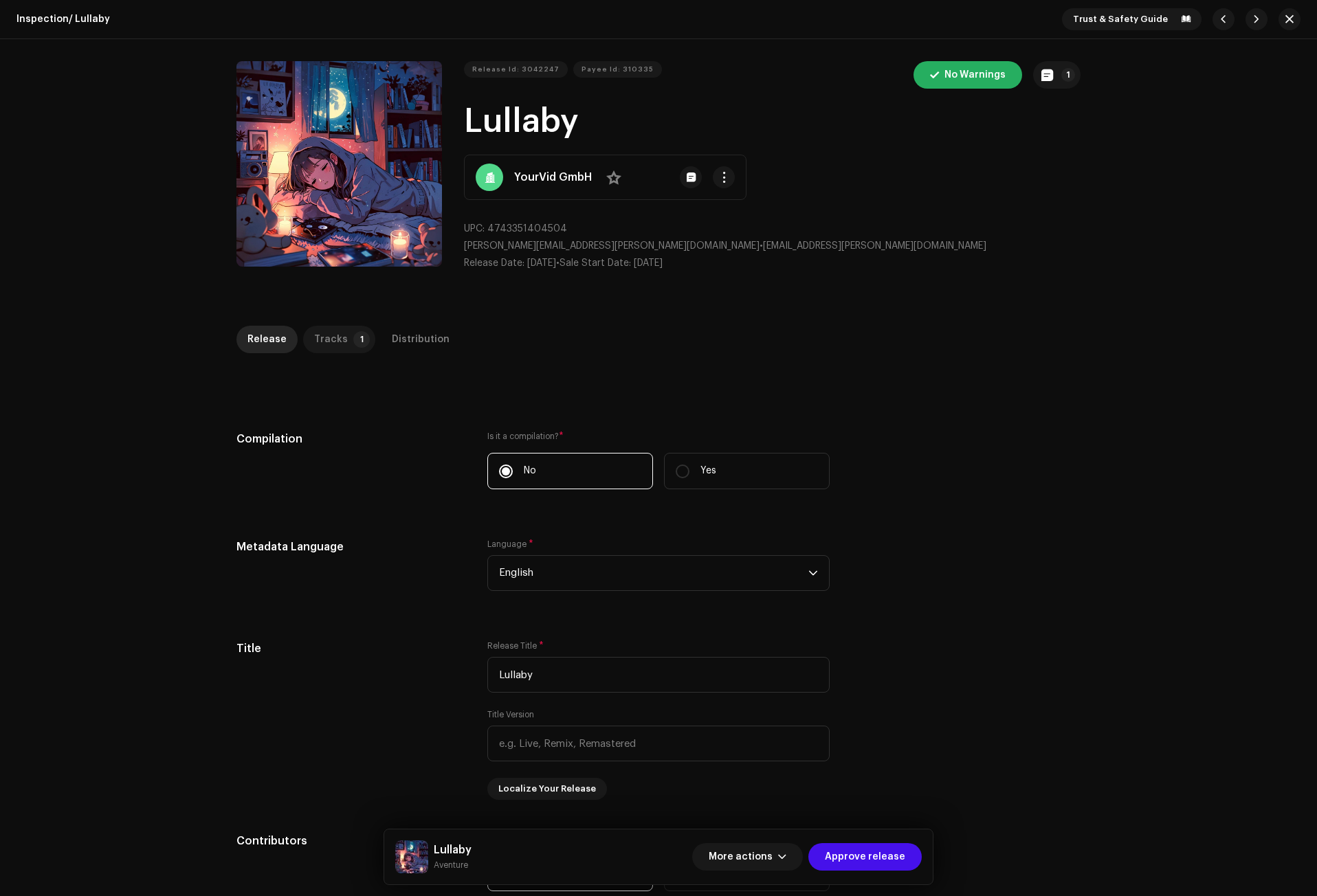
click at [325, 338] on div "Tracks" at bounding box center [330, 340] width 34 height 28
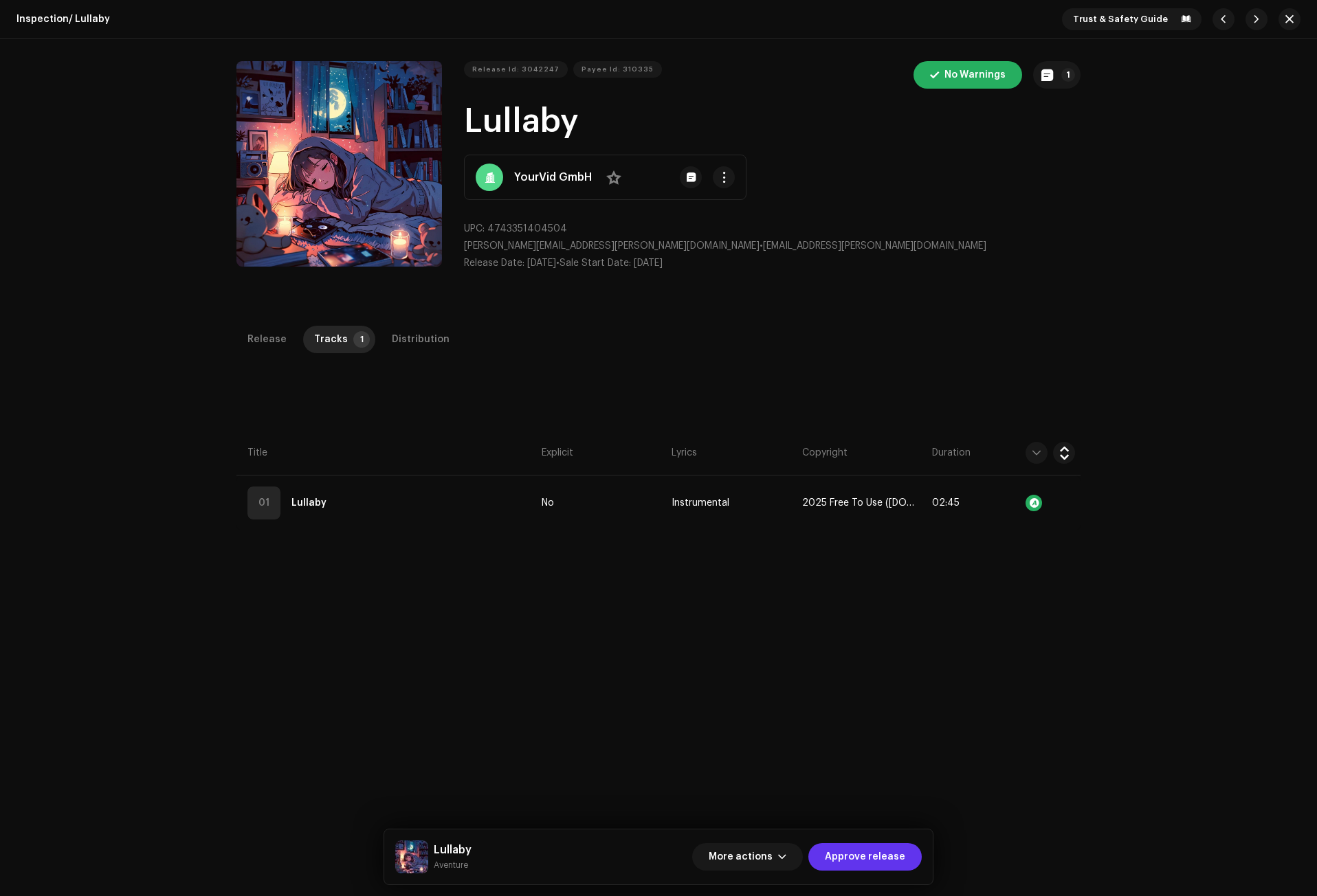
click at [871, 861] on span "Approve release" at bounding box center [865, 857] width 80 height 28
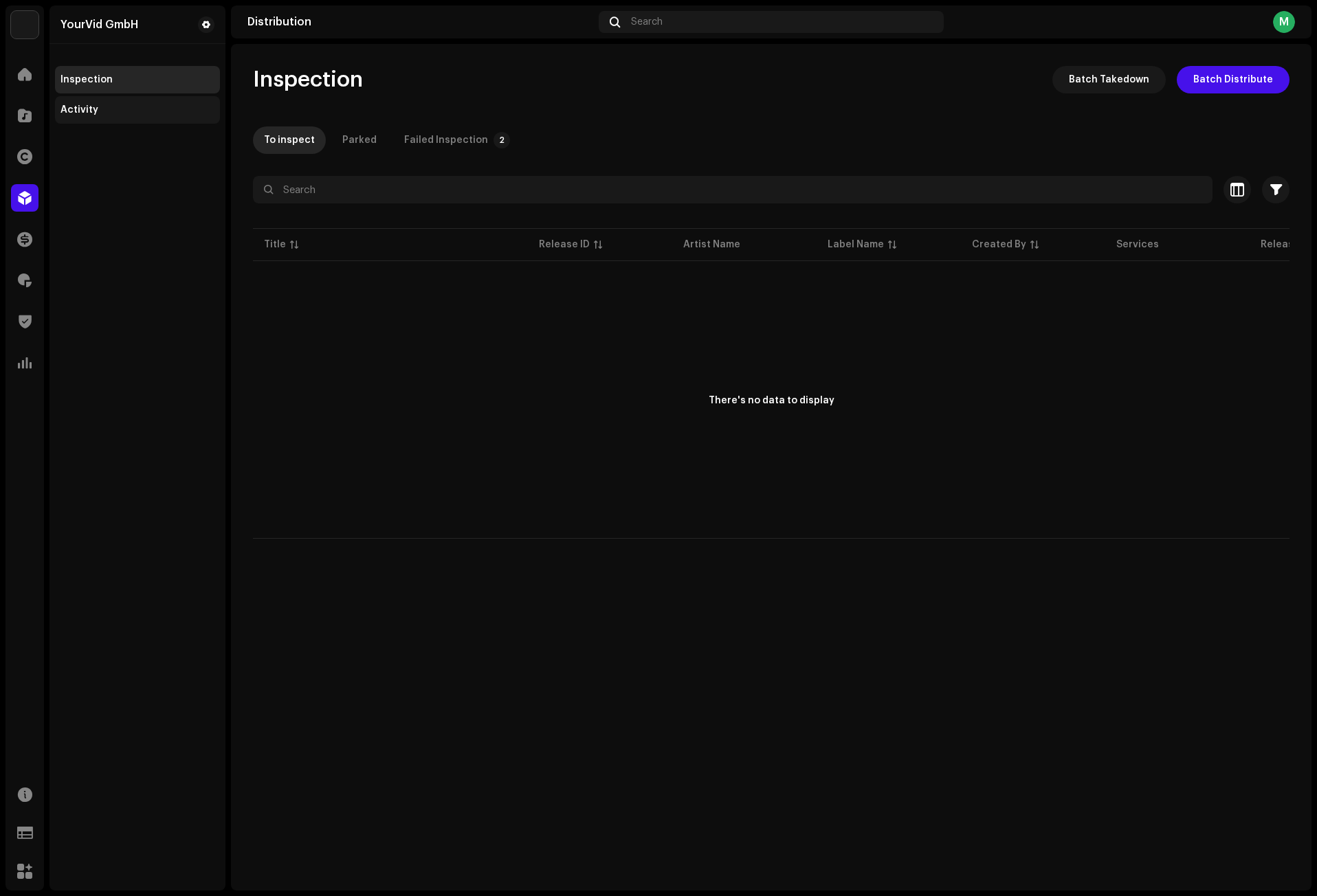
click at [67, 104] on div "Activity" at bounding box center [137, 110] width 165 height 28
drag, startPoint x: 594, startPoint y: 132, endPoint x: 632, endPoint y: 86, distance: 59.7
click at [593, 132] on div "Issues" at bounding box center [599, 140] width 32 height 28
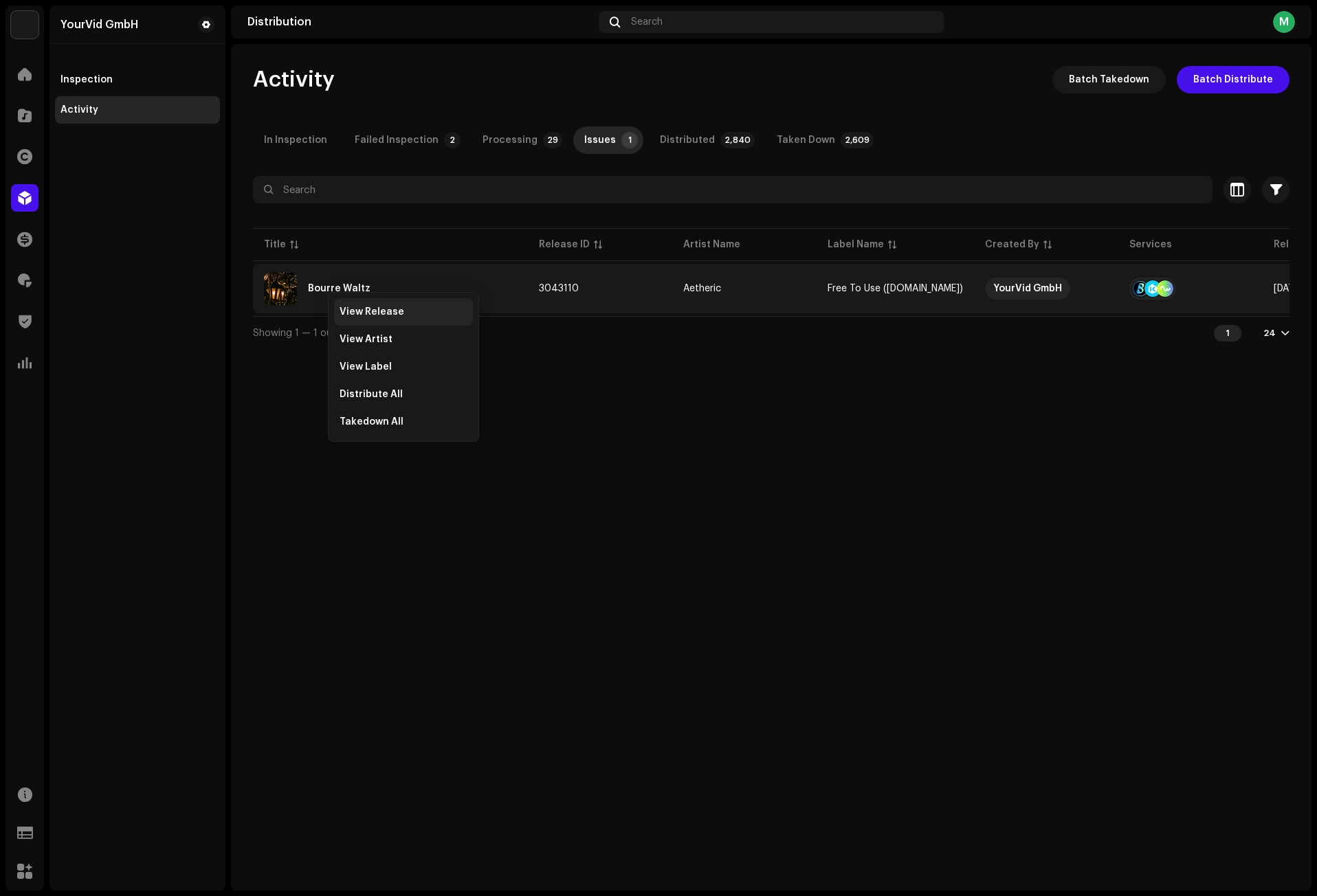
click at [356, 310] on span "View Release" at bounding box center [372, 311] width 65 height 11
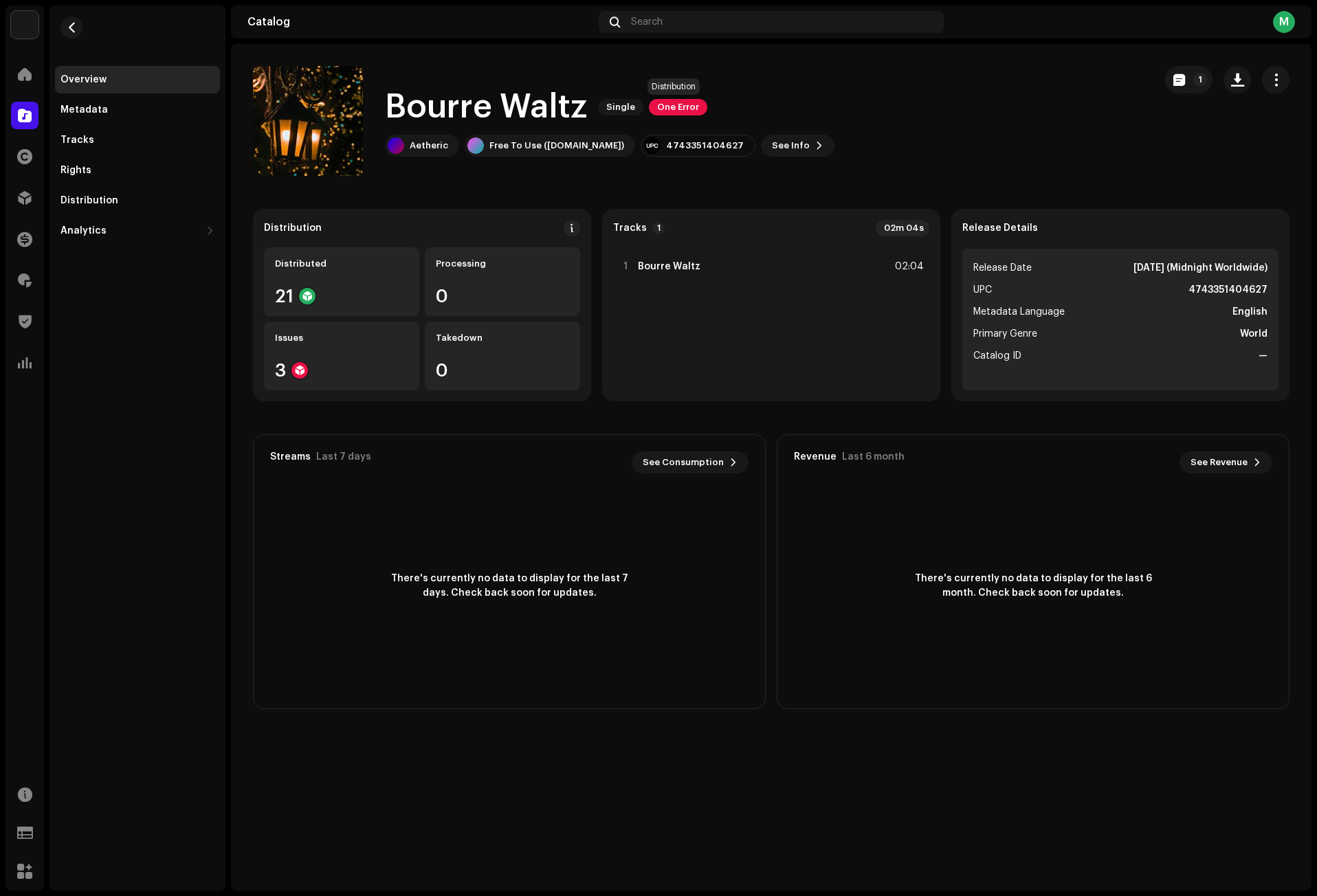
click at [664, 109] on span "One Error" at bounding box center [678, 106] width 59 height 16
